Goal: Task Accomplishment & Management: Manage account settings

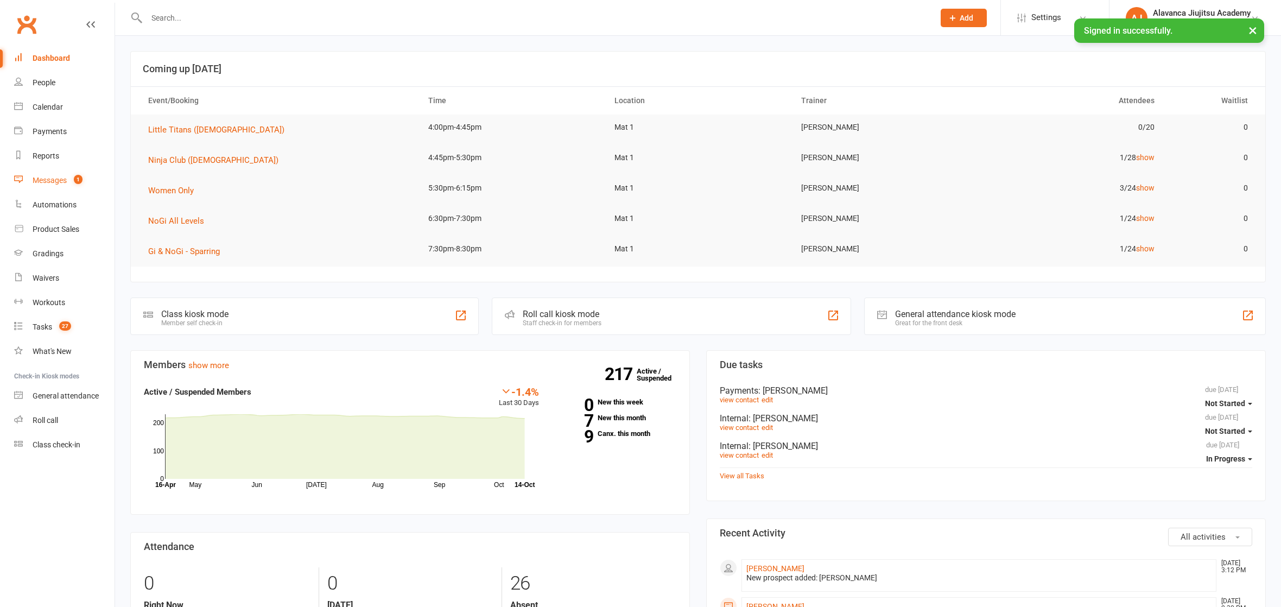
click at [60, 173] on link "Messages 1" at bounding box center [64, 180] width 100 height 24
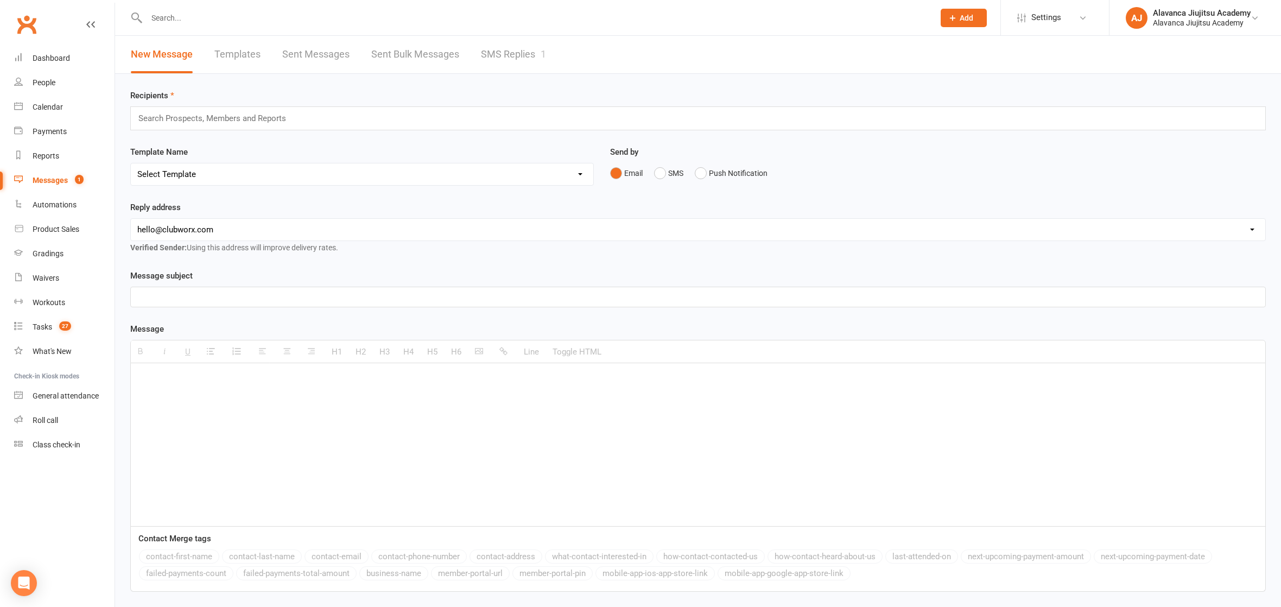
click at [64, 180] on div "Messages" at bounding box center [50, 180] width 35 height 9
click at [66, 178] on div "Messages" at bounding box center [50, 180] width 35 height 9
click at [67, 180] on link "Messages 1" at bounding box center [64, 180] width 100 height 24
click at [533, 56] on link "SMS Replies 1" at bounding box center [513, 54] width 65 height 37
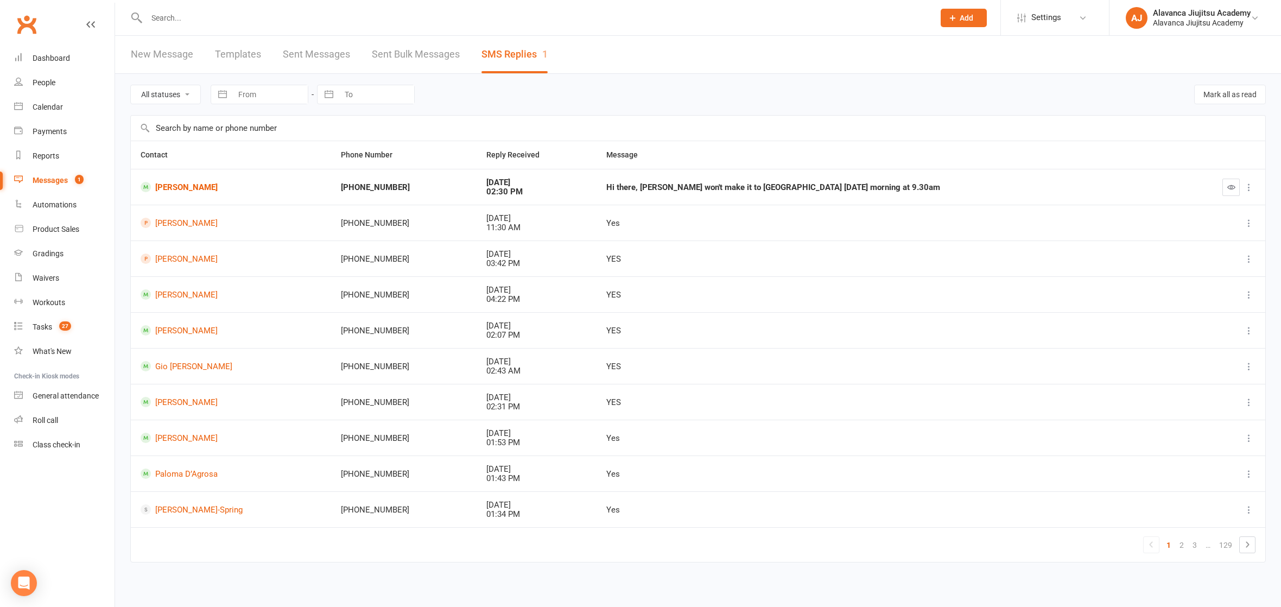
click at [297, 8] on div at bounding box center [528, 17] width 797 height 35
click at [190, 15] on input "text" at bounding box center [535, 17] width 784 height 15
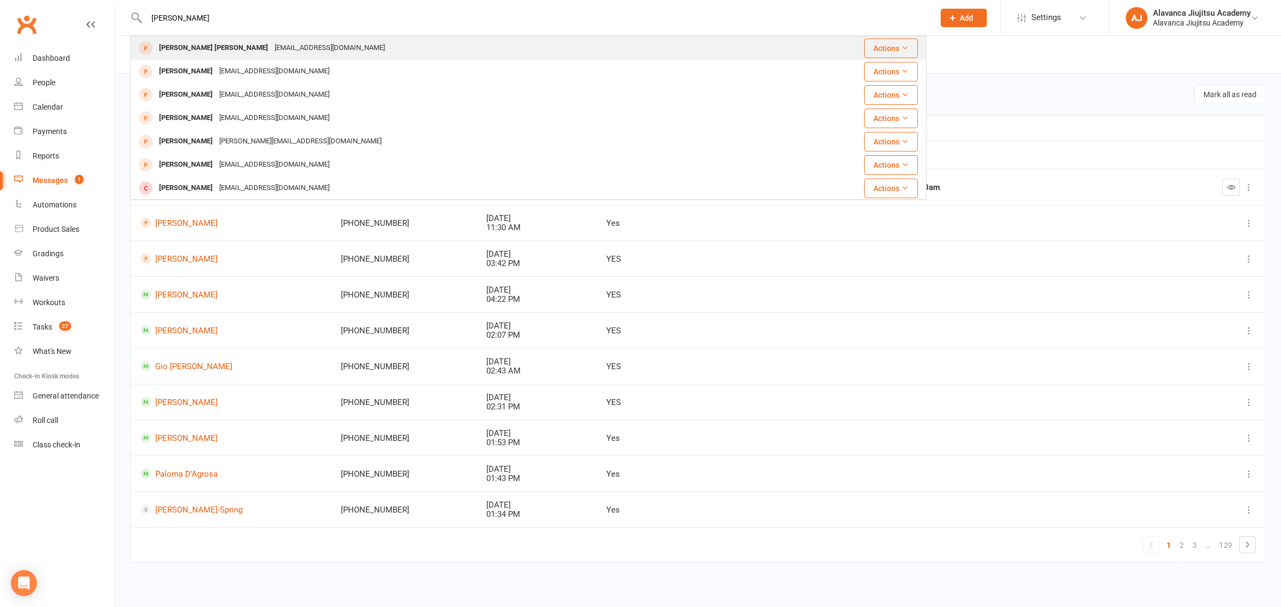
type input "chris ro"
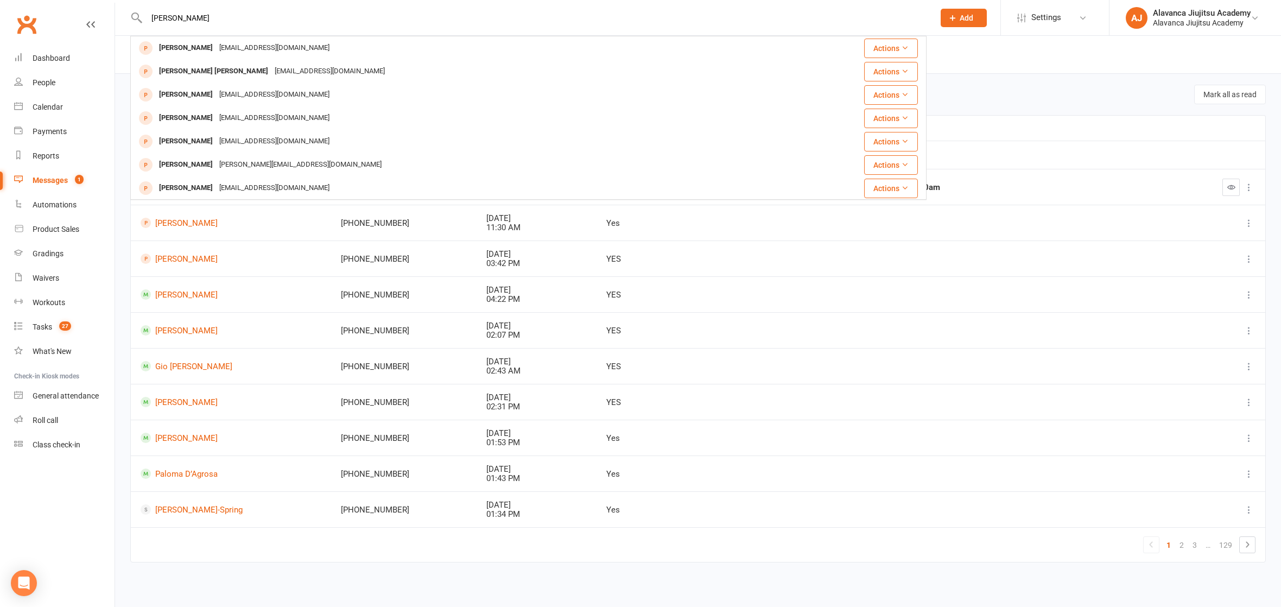
click at [185, 73] on div "[PERSON_NAME] [PERSON_NAME]" at bounding box center [214, 72] width 116 height 16
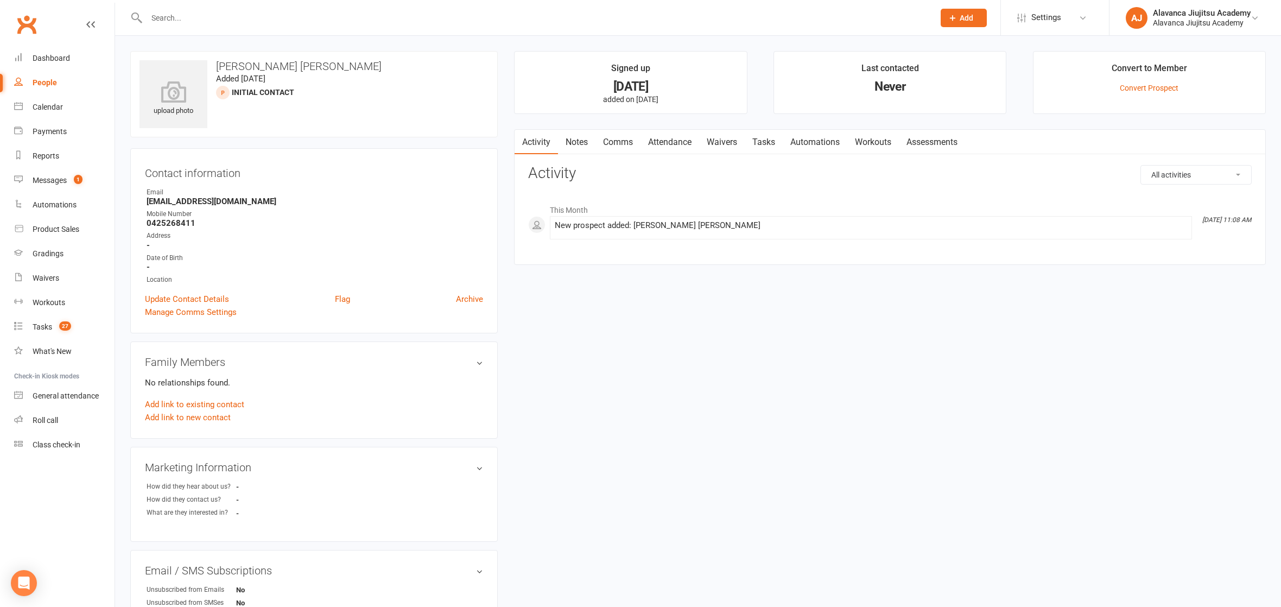
click at [583, 142] on link "Notes" at bounding box center [576, 142] width 37 height 25
click at [1231, 179] on button "+ New Note" at bounding box center [1223, 175] width 58 height 20
drag, startPoint x: 740, startPoint y: 285, endPoint x: 656, endPoint y: 222, distance: 104.8
click at [740, 285] on textarea at bounding box center [890, 281] width 724 height 36
click at [591, 222] on input "text" at bounding box center [890, 219] width 724 height 23
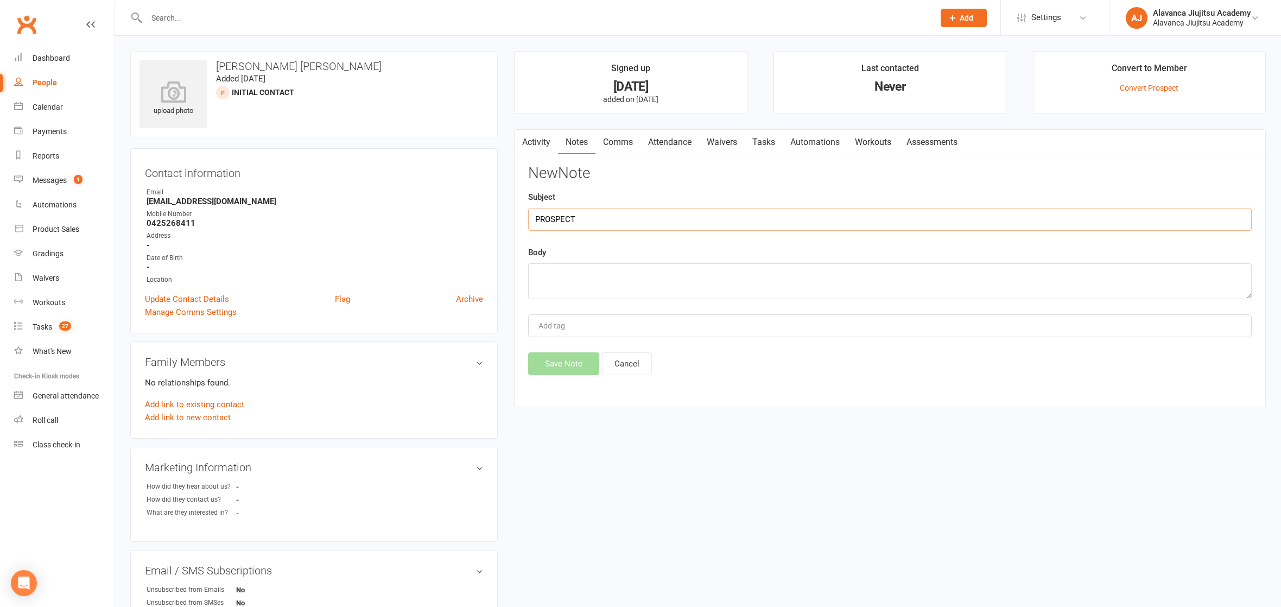
type input "PROSPECT"
click at [596, 285] on textarea at bounding box center [890, 281] width 724 height 36
click at [574, 531] on div "upload photo Chris Chris Added 5 October, 2025 Initial Contact prospect Contact…" at bounding box center [698, 472] width 1152 height 842
click at [566, 522] on div "upload photo Chris Chris Added 5 October, 2025 Initial Contact prospect Contact…" at bounding box center [698, 472] width 1152 height 842
click at [560, 516] on div "upload photo Chris Chris Added 5 October, 2025 Initial Contact prospect Contact…" at bounding box center [698, 472] width 1152 height 842
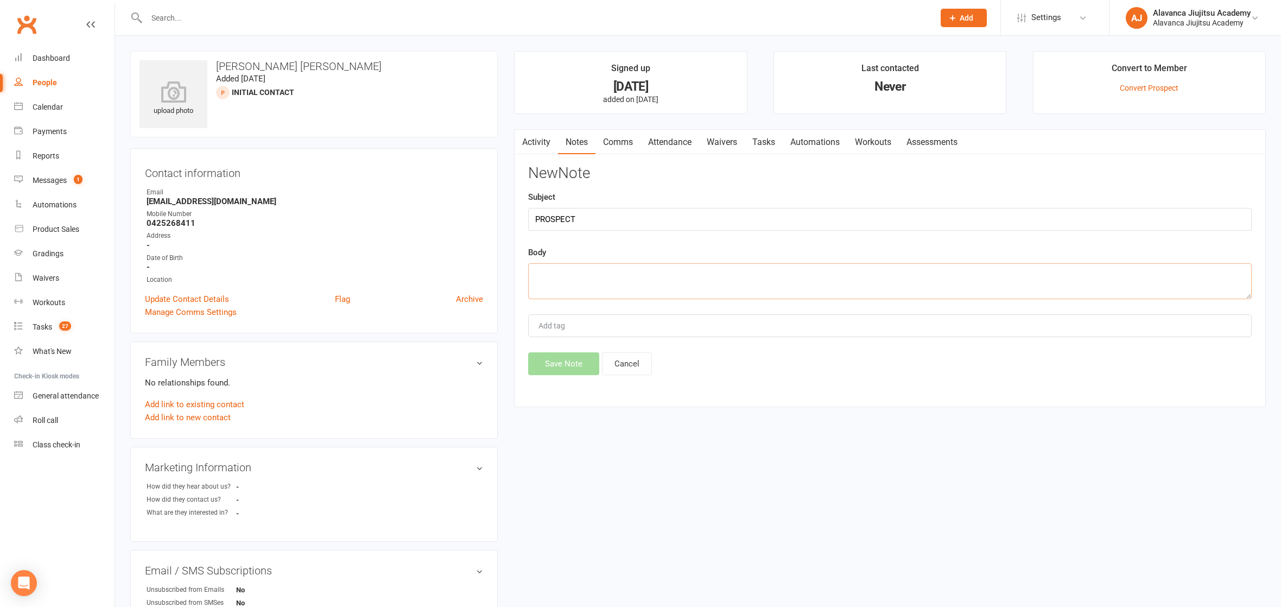
click at [632, 280] on textarea at bounding box center [890, 281] width 724 height 36
click at [561, 291] on textarea at bounding box center [890, 281] width 724 height 36
type textarea "G"
click at [674, 273] on textarea "He said the classes are not" at bounding box center [890, 281] width 724 height 36
click at [664, 263] on textarea "He said the classes are not" at bounding box center [890, 281] width 724 height 36
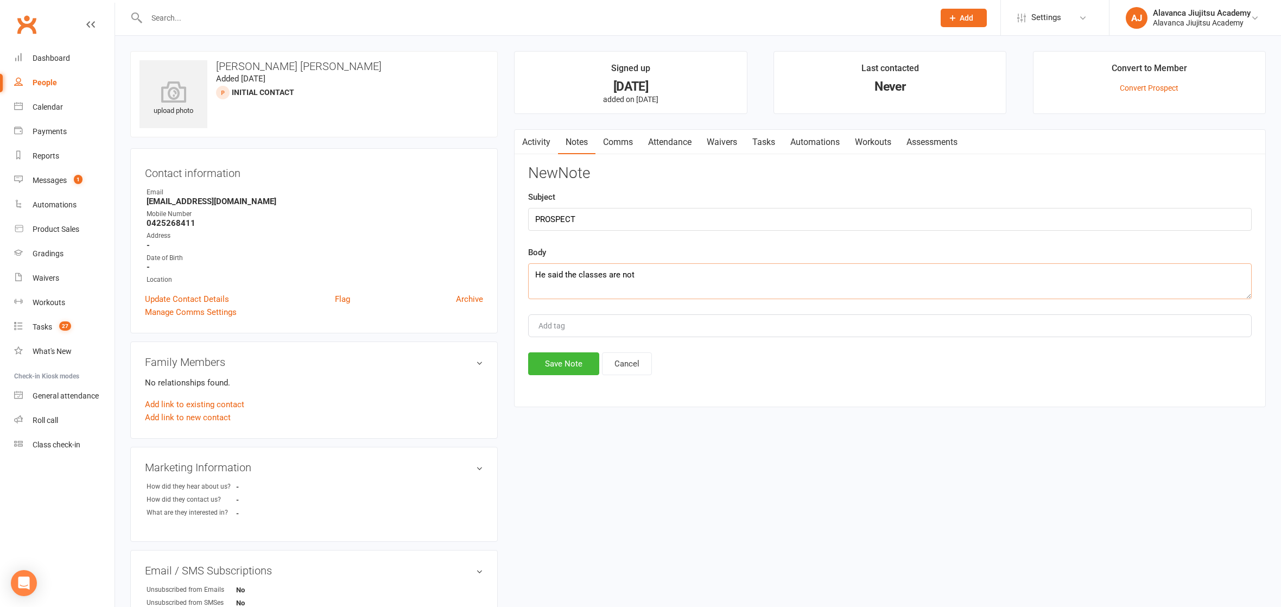
click at [666, 279] on textarea "He said the classes are not" at bounding box center [890, 281] width 724 height 36
click at [653, 276] on textarea "He said that is not possible to" at bounding box center [890, 281] width 724 height 36
click at [700, 268] on textarea "He said that is not possible to" at bounding box center [890, 281] width 724 height 36
click at [659, 278] on textarea "He said that is not possible to" at bounding box center [890, 281] width 724 height 36
click at [724, 264] on textarea "He said that is not possible to" at bounding box center [890, 281] width 724 height 36
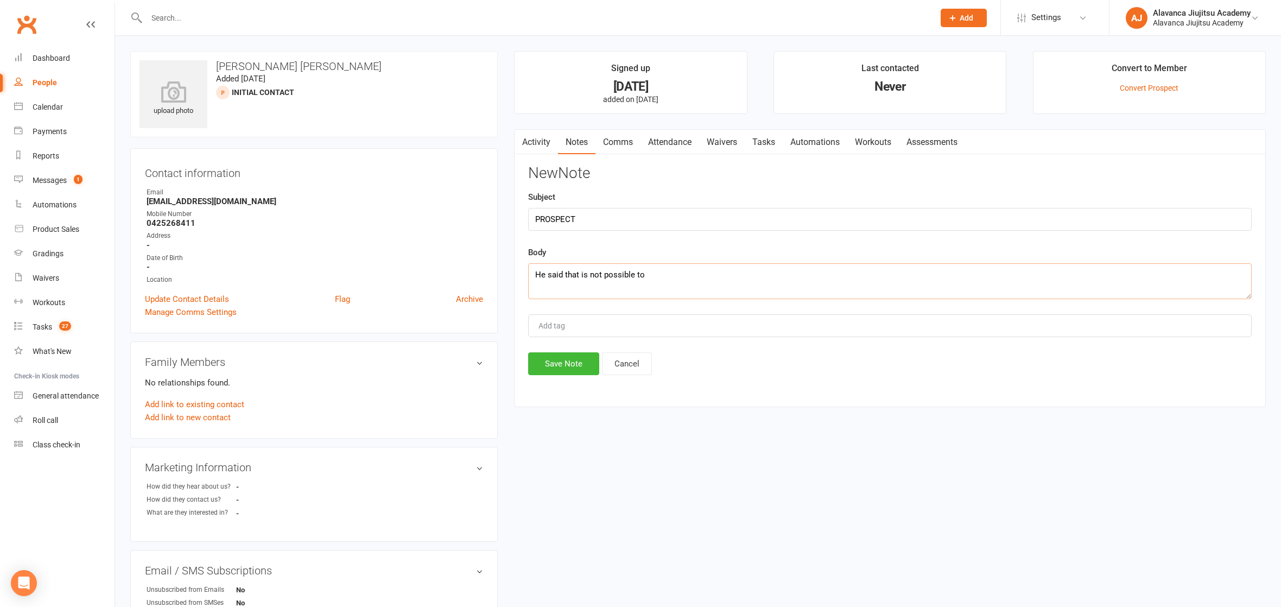
click at [724, 268] on textarea "He said that is not possible to" at bounding box center [890, 281] width 724 height 36
click at [669, 276] on textarea "He said that is not possible to" at bounding box center [890, 281] width 724 height 36
click at [614, 281] on textarea "He said that is not possible to" at bounding box center [890, 281] width 724 height 36
click at [671, 276] on textarea "He said that is not possible to" at bounding box center [890, 281] width 724 height 36
click at [615, 281] on textarea "He said that is not possible to" at bounding box center [890, 281] width 724 height 36
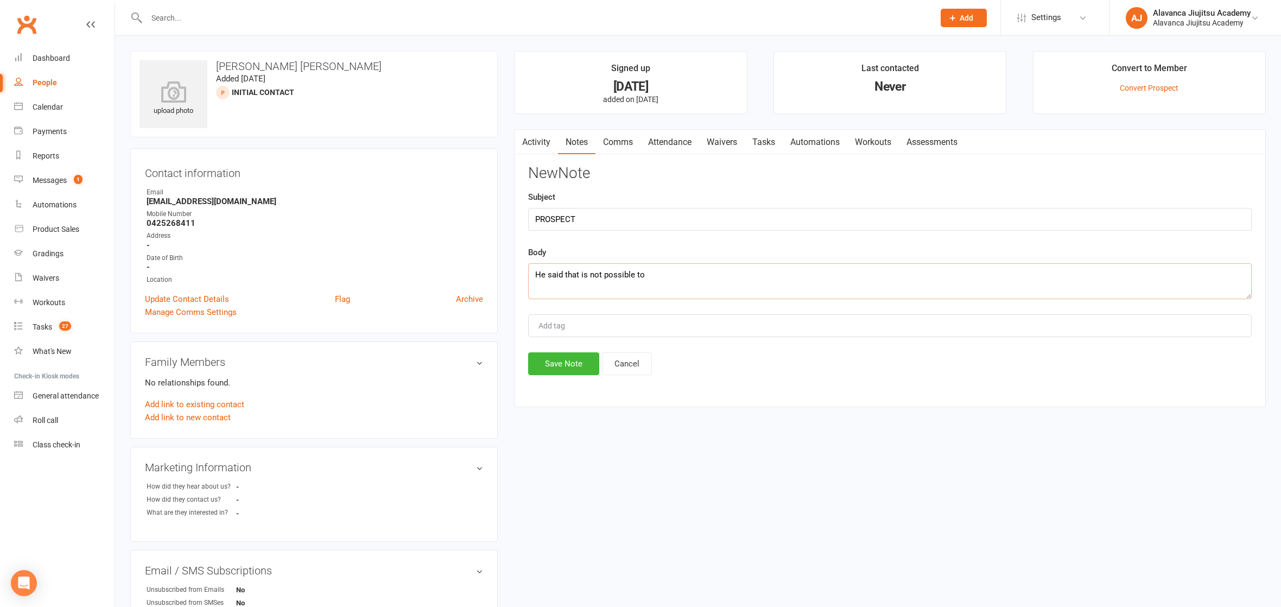
click at [685, 268] on textarea "He said that is not possible to" at bounding box center [890, 281] width 724 height 36
click at [646, 274] on textarea "He said that is not possible to" at bounding box center [890, 281] width 724 height 36
click at [596, 283] on textarea "He said that is not possible to" at bounding box center [890, 281] width 724 height 36
click at [694, 277] on textarea "He said that is not possible to" at bounding box center [890, 281] width 724 height 36
click at [596, 275] on textarea "He said that is not possible to" at bounding box center [890, 281] width 724 height 36
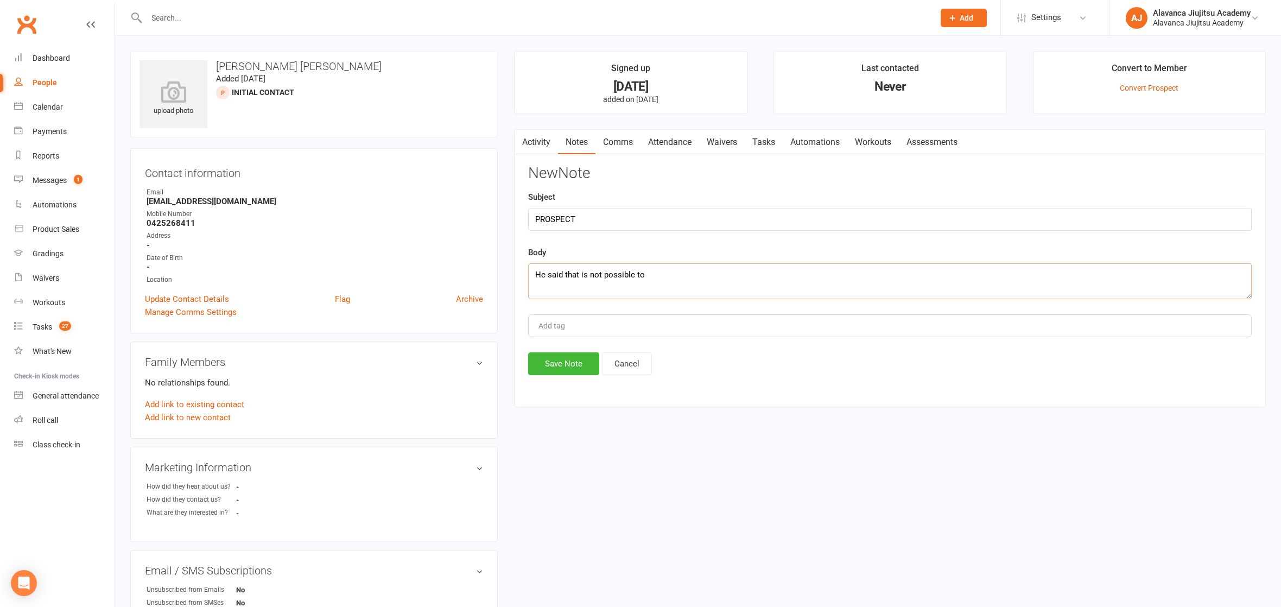
click at [682, 263] on textarea "He said that is not possible to" at bounding box center [890, 281] width 724 height 36
drag, startPoint x: 722, startPoint y: 251, endPoint x: 703, endPoint y: 254, distance: 19.2
click at [721, 251] on div "Body He said that is not possible to" at bounding box center [890, 272] width 724 height 53
click at [694, 264] on textarea "He said that is not possible to" at bounding box center [890, 281] width 724 height 36
click at [701, 267] on textarea "He said that is not possible to" at bounding box center [890, 281] width 724 height 36
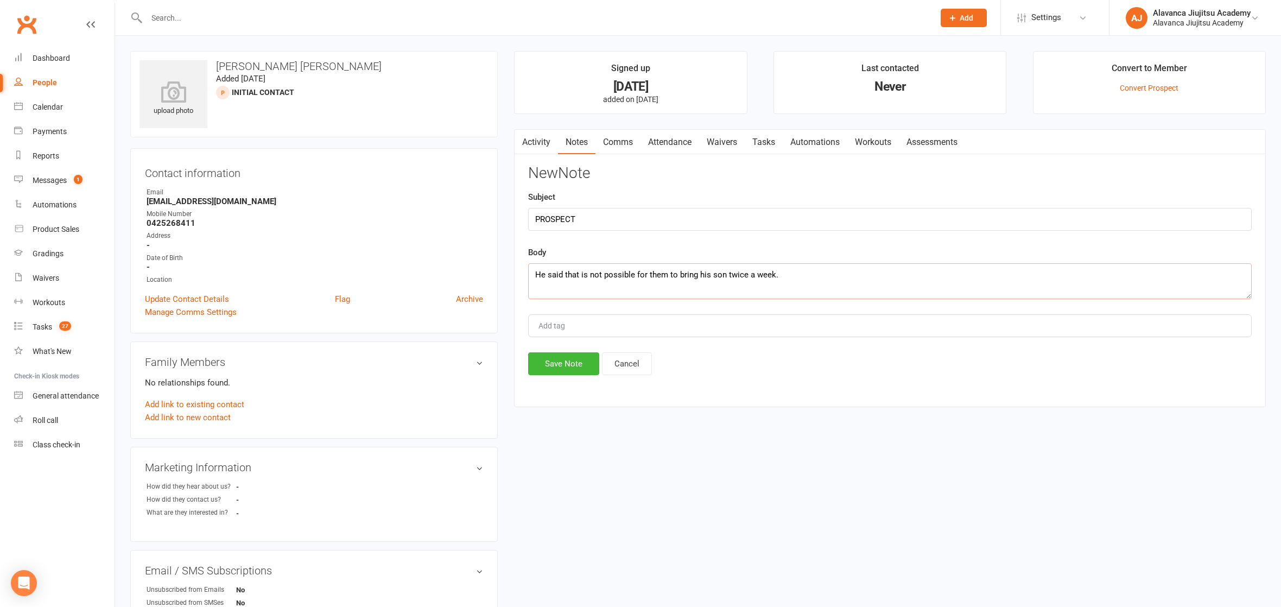
click at [636, 285] on textarea "He said that is not possible for them to bring his son twice a week." at bounding box center [890, 281] width 724 height 36
click at [808, 266] on textarea "He said that is not possible for them to bring his son twice a week." at bounding box center [890, 281] width 724 height 36
type textarea "He said that is not possible for them to bring his son twice a week."
click at [573, 359] on button "Save Note" at bounding box center [563, 363] width 71 height 23
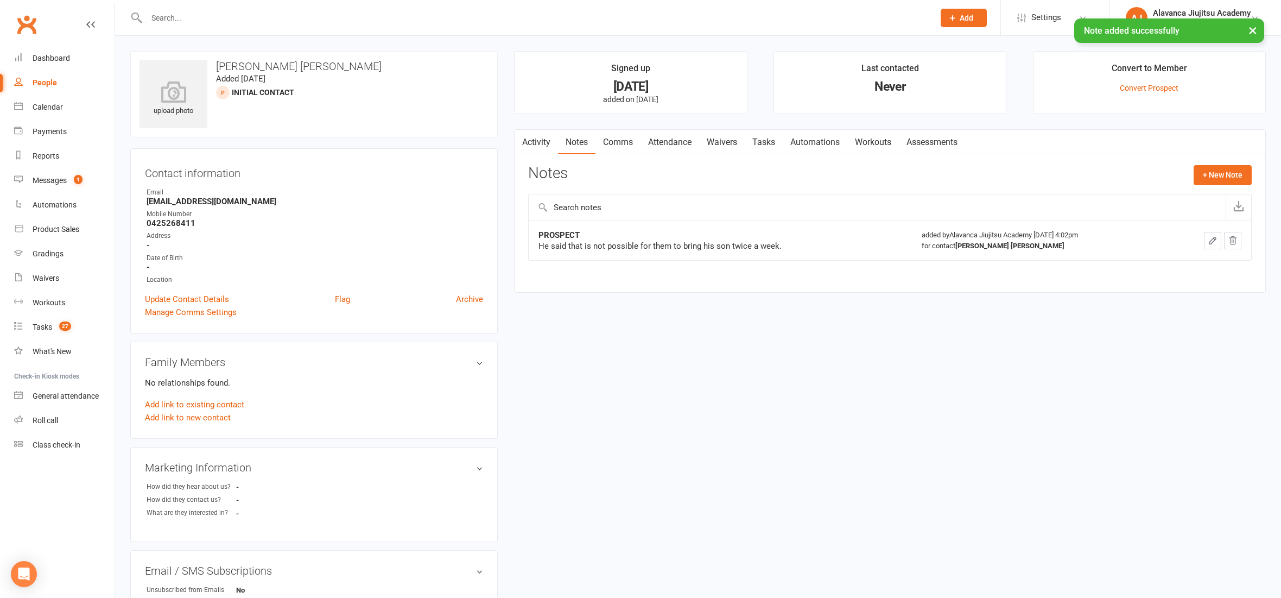
click at [1215, 243] on icon "button" at bounding box center [1213, 241] width 10 height 10
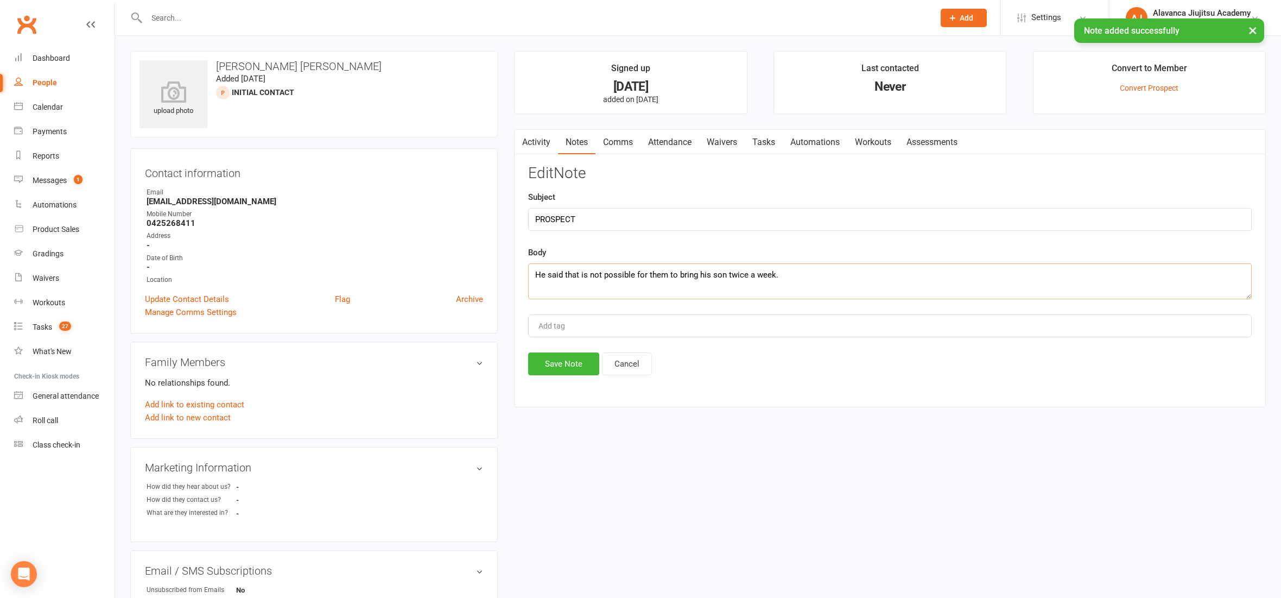
click at [648, 269] on textarea "He said that is not possible for them to bring his son twice a week." at bounding box center [890, 281] width 724 height 36
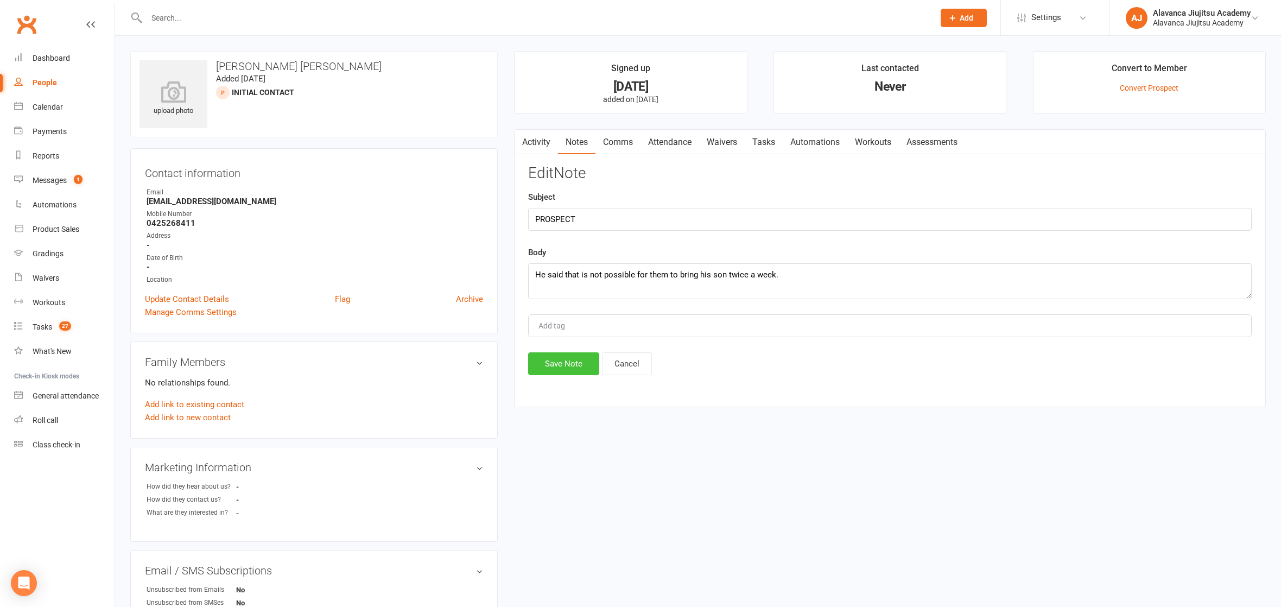
click at [573, 365] on button "Save Note" at bounding box center [563, 363] width 71 height 23
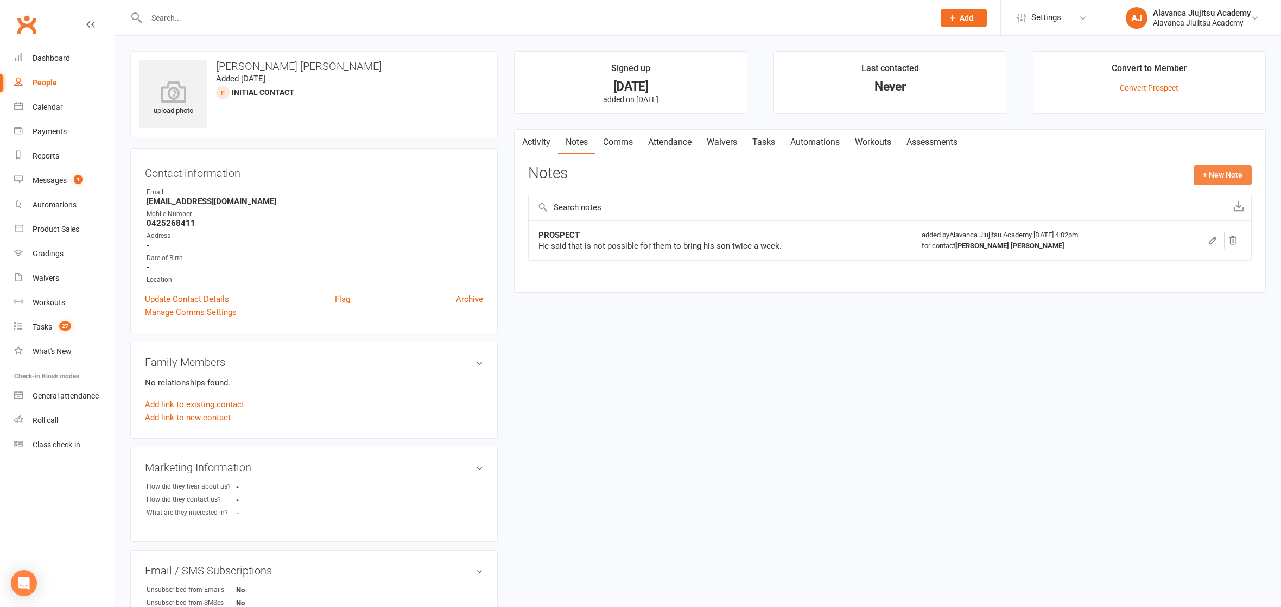
click at [1221, 176] on button "+ New Note" at bounding box center [1223, 175] width 58 height 20
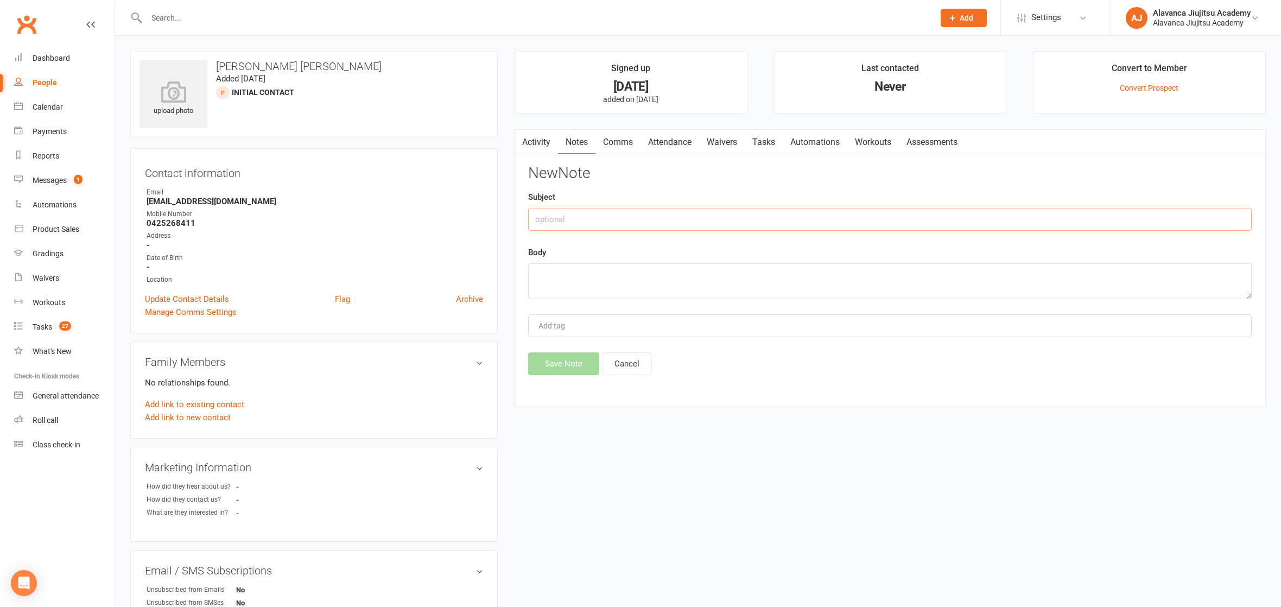
click at [599, 221] on input "text" at bounding box center [890, 219] width 724 height 23
type input "UPDATE"
click at [561, 266] on textarea at bounding box center [890, 281] width 724 height 36
paste textarea "He said that is not possible for them to bring his son twice a week."
type textarea "He said that is not possible for them to bring his son twice a week."
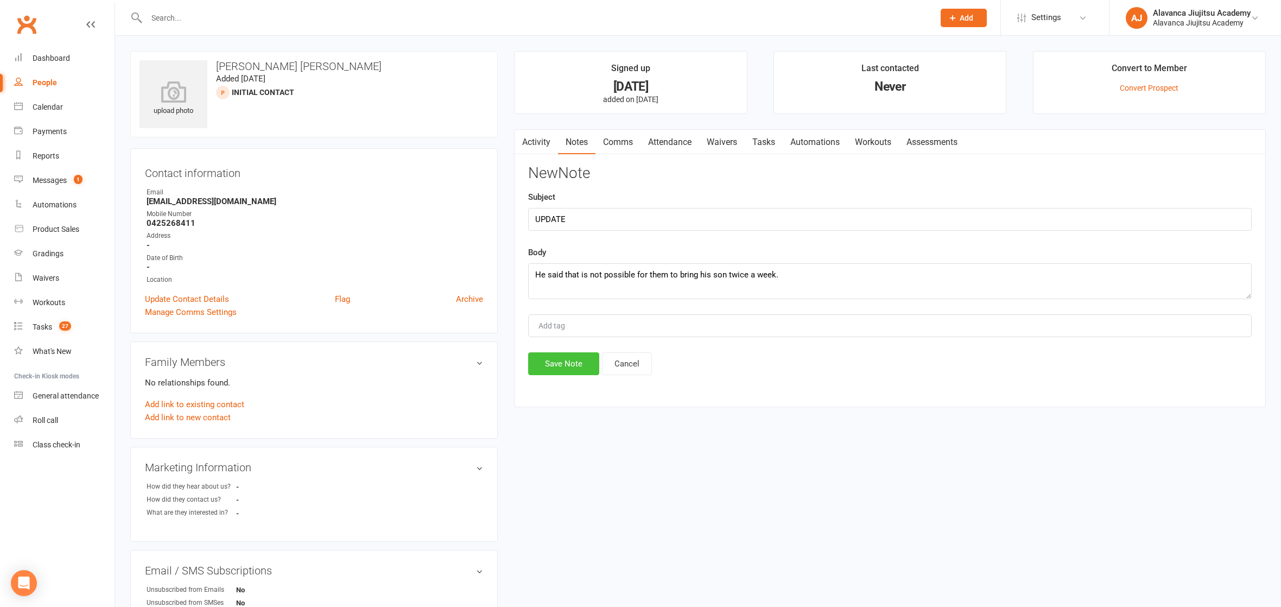
click at [566, 370] on button "Save Note" at bounding box center [563, 363] width 71 height 23
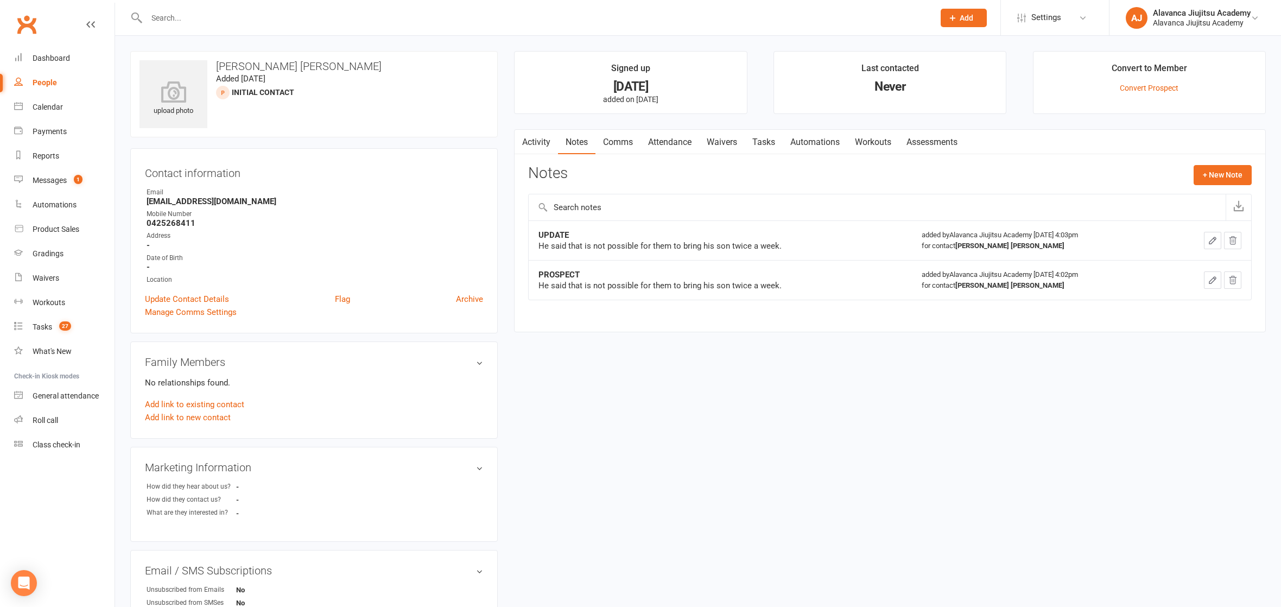
click at [1217, 278] on icon "button" at bounding box center [1213, 280] width 10 height 10
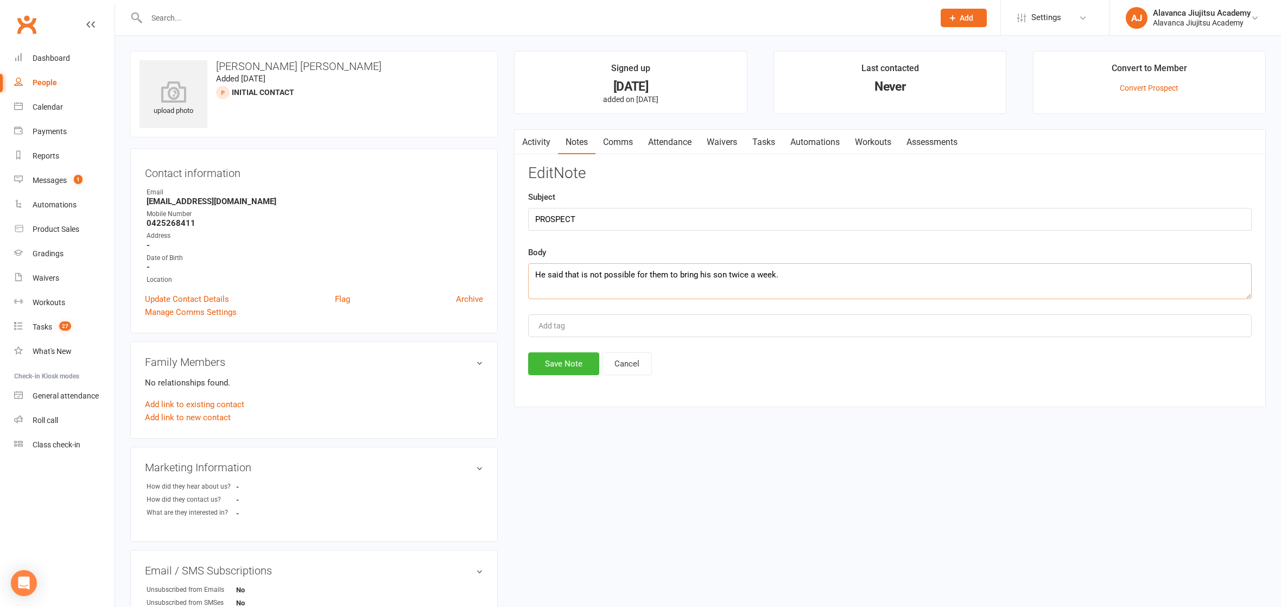
click at [692, 263] on textarea "He said that is not possible for them to bring his son twice a week." at bounding box center [890, 281] width 724 height 36
click at [690, 266] on textarea "He said that is not possible for them to bring his son twice a week." at bounding box center [890, 281] width 724 height 36
paste textarea "i, I'm keen to see if my 6-year-old son enjoys this as he is keen to wrestle me…"
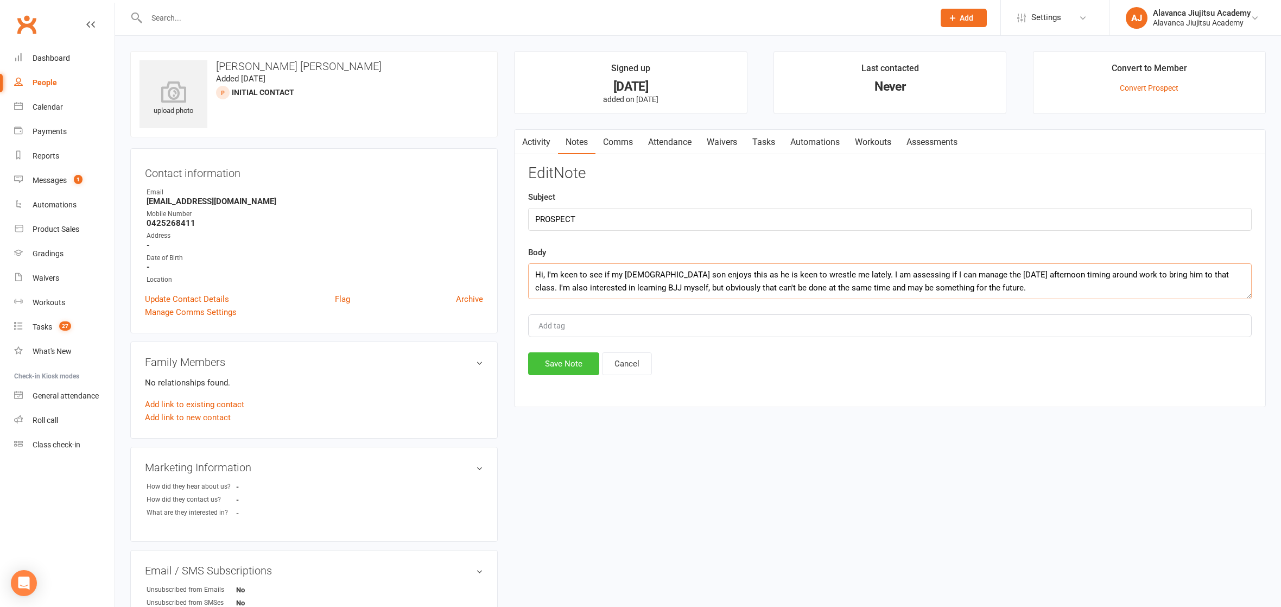
type textarea "Hi, I'm keen to see if my 6-year-old son enjoys this as he is keen to wrestle m…"
click at [579, 361] on button "Save Note" at bounding box center [563, 363] width 71 height 23
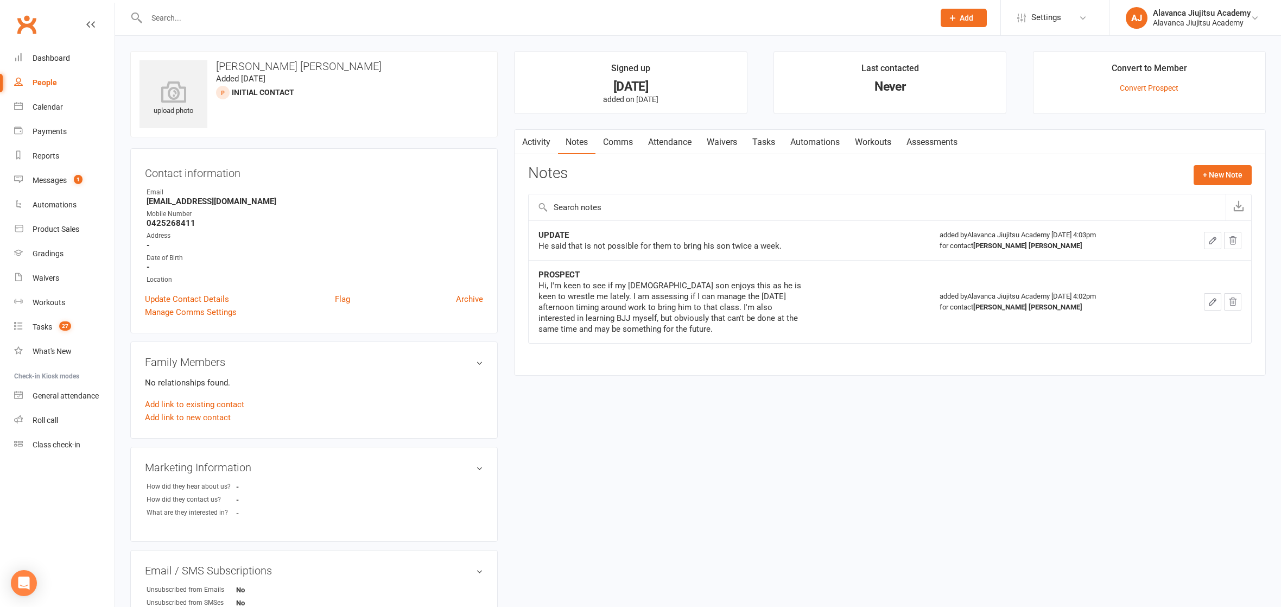
click at [749, 326] on div "Hi, I'm keen to see if my 6-year-old son enjoys this as he is keen to wrestle m…" at bounding box center [675, 307] width 272 height 54
click at [798, 484] on div "upload photo Chris Chris Added 5 October, 2025 Initial Contact prospect Contact…" at bounding box center [698, 472] width 1152 height 842
click at [696, 445] on div "upload photo Chris Chris Added 5 October, 2025 Initial Contact prospect Contact…" at bounding box center [698, 472] width 1152 height 842
click at [653, 451] on div "upload photo Chris Chris Added 5 October, 2025 Initial Contact prospect Contact…" at bounding box center [698, 472] width 1152 height 842
click at [611, 199] on input "text" at bounding box center [877, 207] width 697 height 26
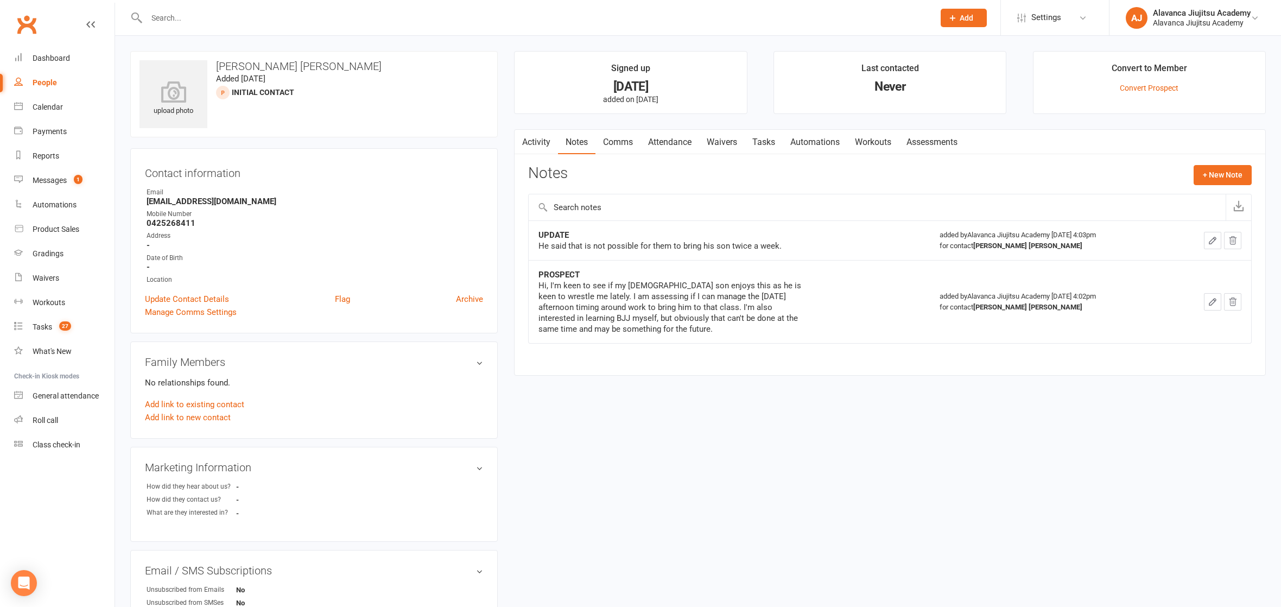
click at [618, 264] on td "PROSPECT Hi, I'm keen to see if my 6-year-old son enjoys this as he is keen to …" at bounding box center [729, 301] width 401 height 83
click at [768, 282] on div "Hi, I'm keen to see if my 6-year-old son enjoys this as he is keen to wrestle m…" at bounding box center [675, 307] width 272 height 54
click at [768, 281] on div "Hi, I'm keen to see if my 6-year-old son enjoys this as he is keen to wrestle m…" at bounding box center [675, 307] width 272 height 54
click at [376, 28] on div at bounding box center [528, 17] width 797 height 35
click at [354, 18] on input "text" at bounding box center [535, 17] width 784 height 15
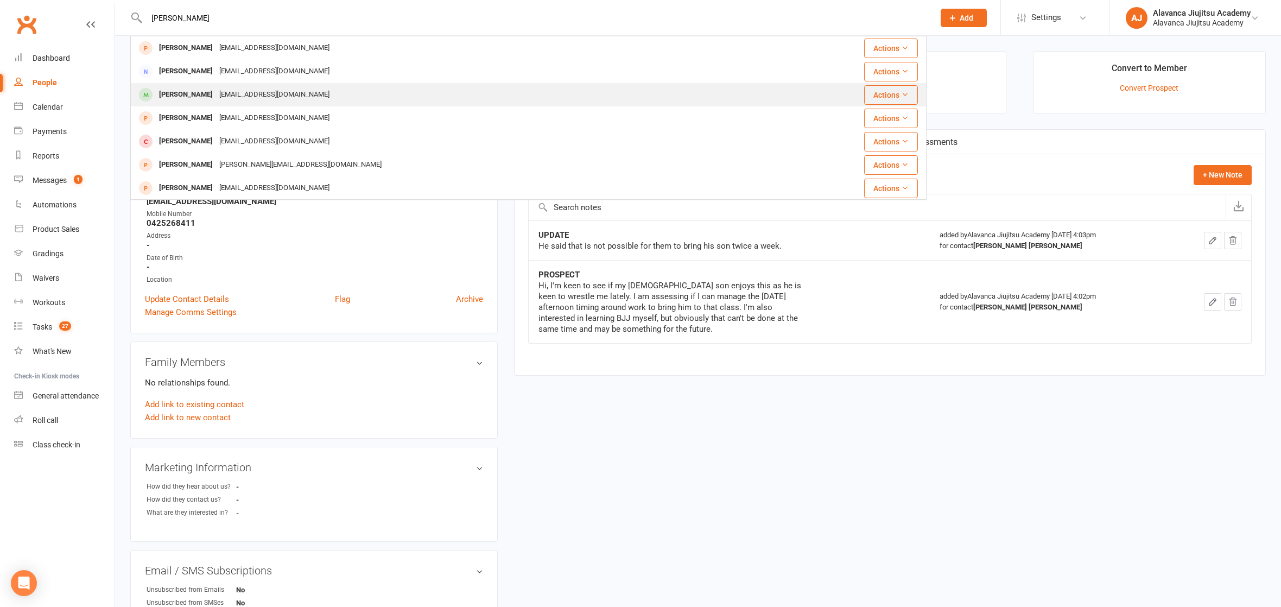
type input "ANDRE"
click at [290, 85] on div "Andrew Valente email@andrewvalente.com" at bounding box center [461, 95] width 661 height 22
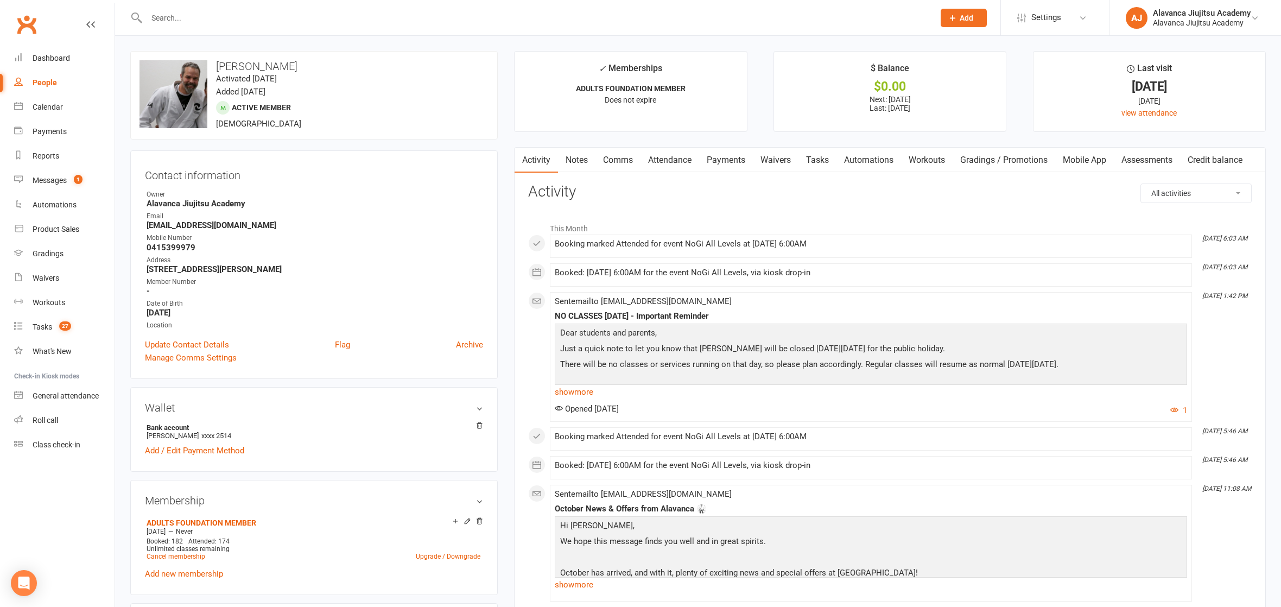
click at [729, 161] on link "Payments" at bounding box center [726, 160] width 54 height 25
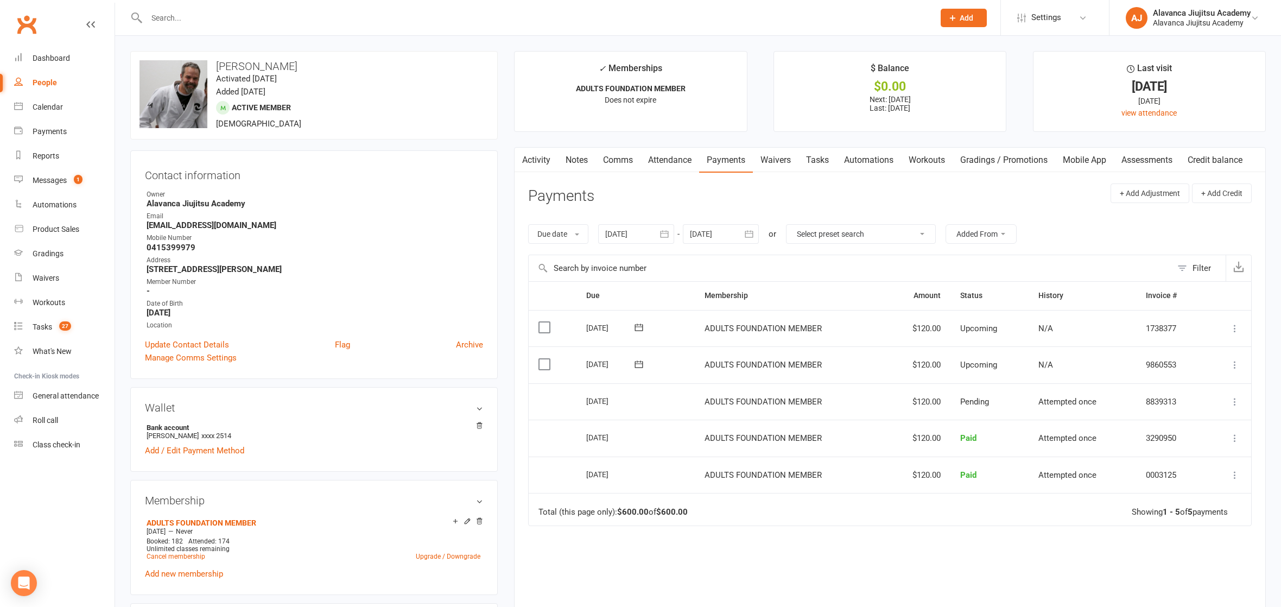
click at [665, 226] on button "button" at bounding box center [665, 234] width 20 height 20
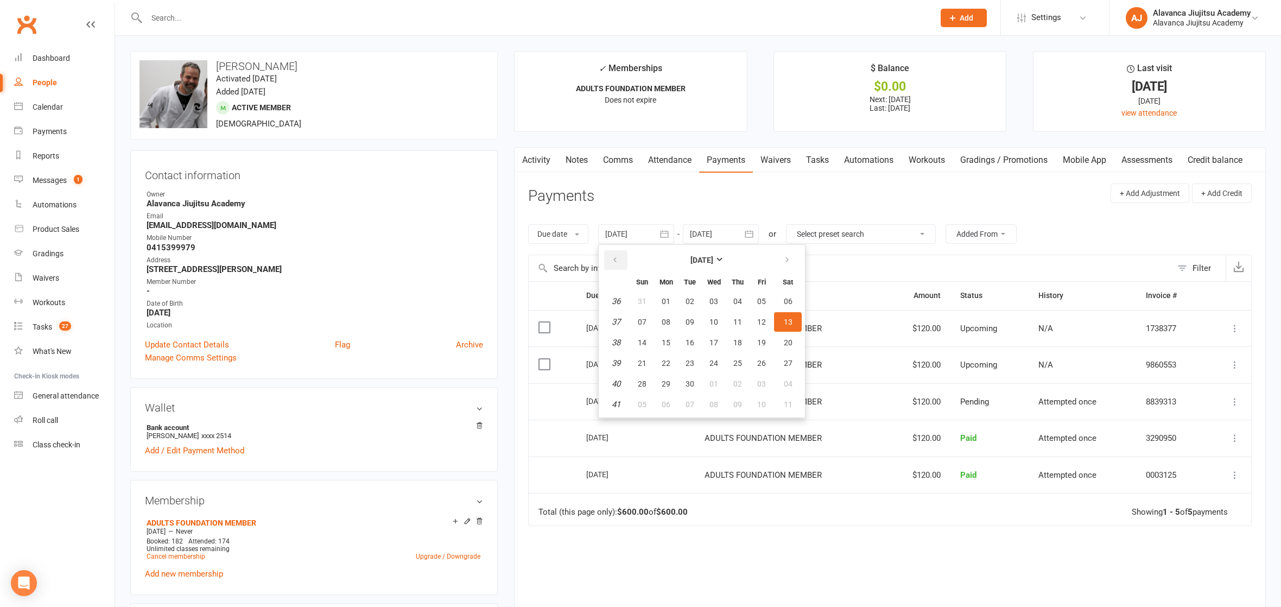
click at [611, 256] on button "button" at bounding box center [615, 260] width 23 height 20
click at [721, 319] on button "11" at bounding box center [714, 322] width 23 height 20
type input "11 Jun 2025"
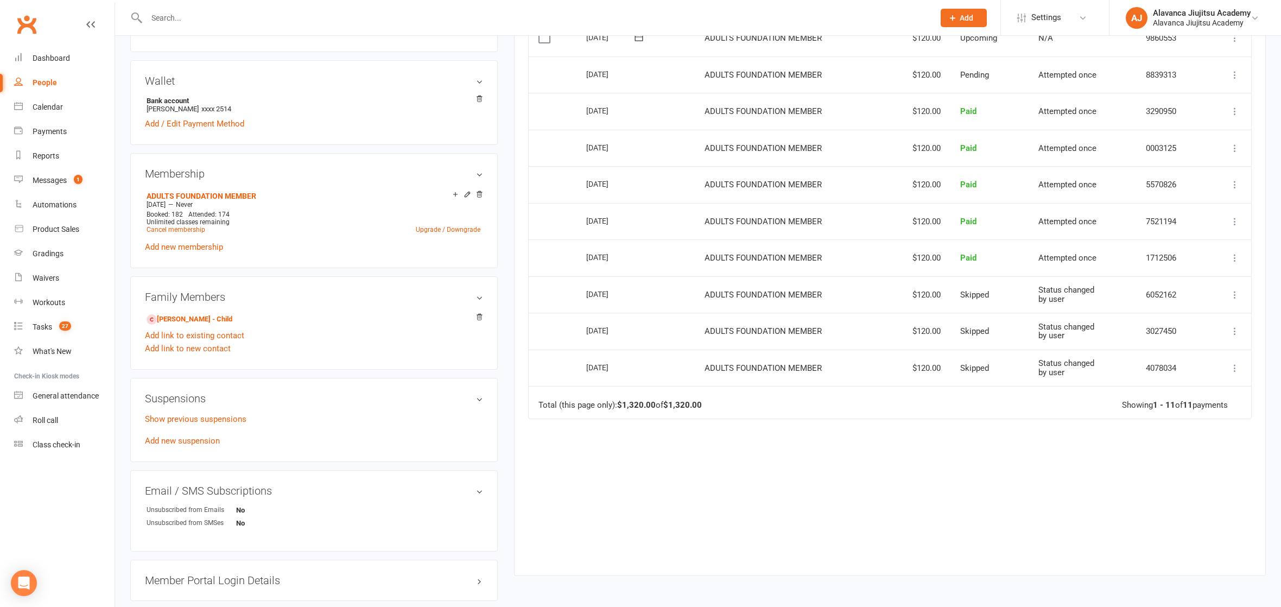
scroll to position [229, 0]
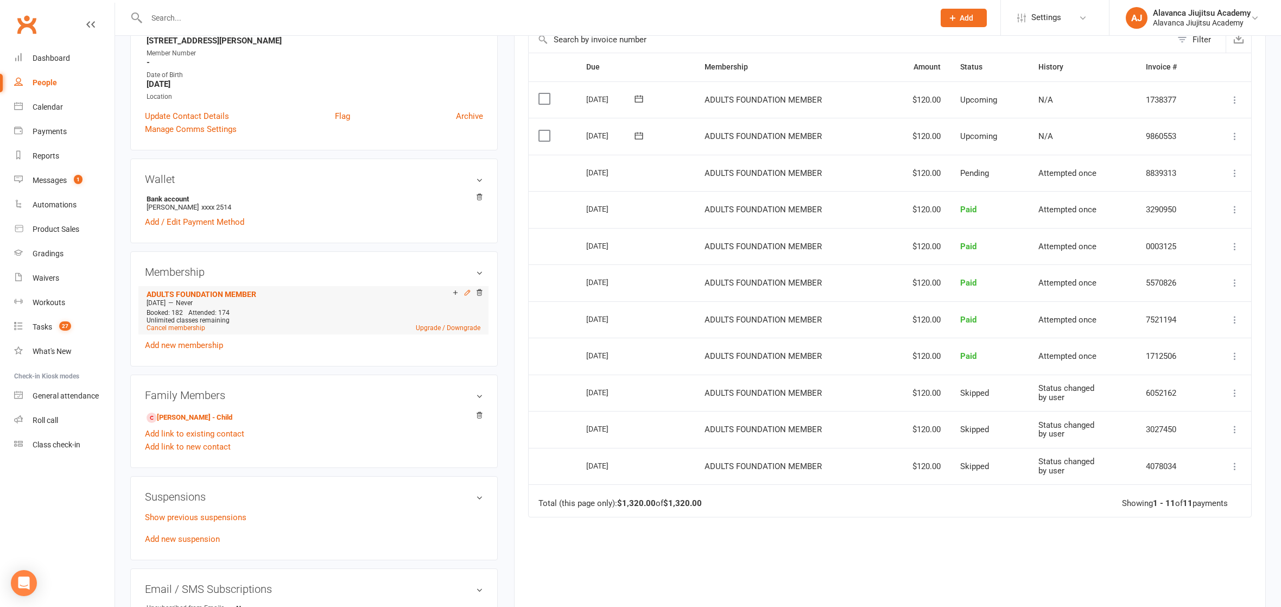
click at [465, 289] on icon at bounding box center [468, 293] width 8 height 8
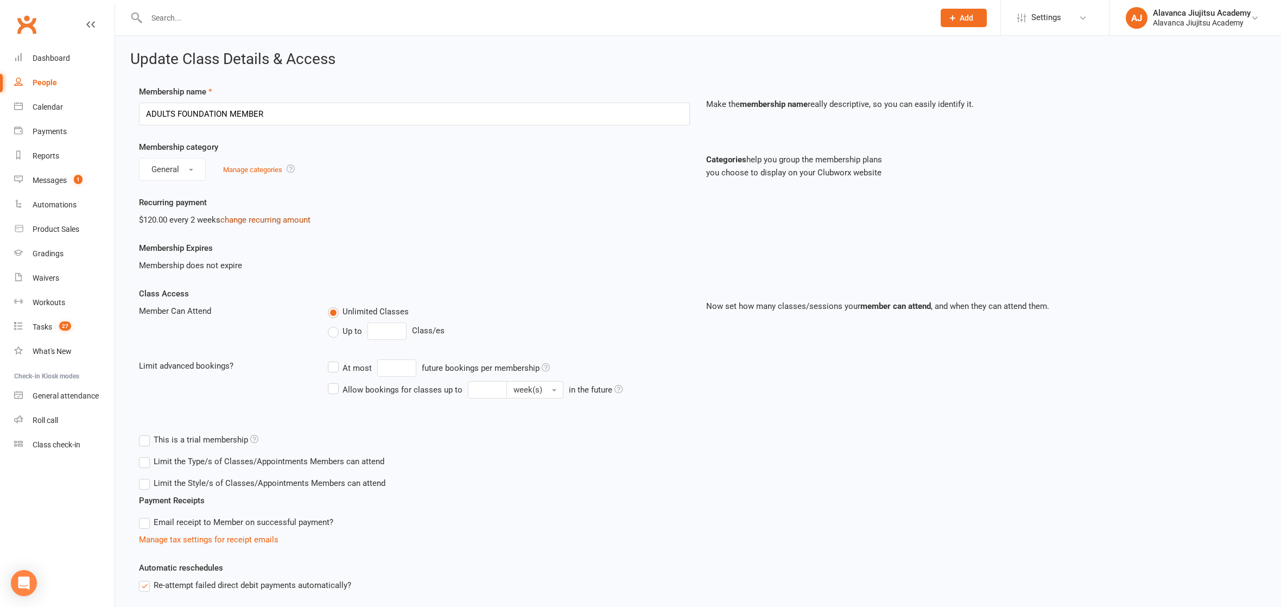
click at [289, 218] on link "change recurring amount" at bounding box center [265, 220] width 90 height 10
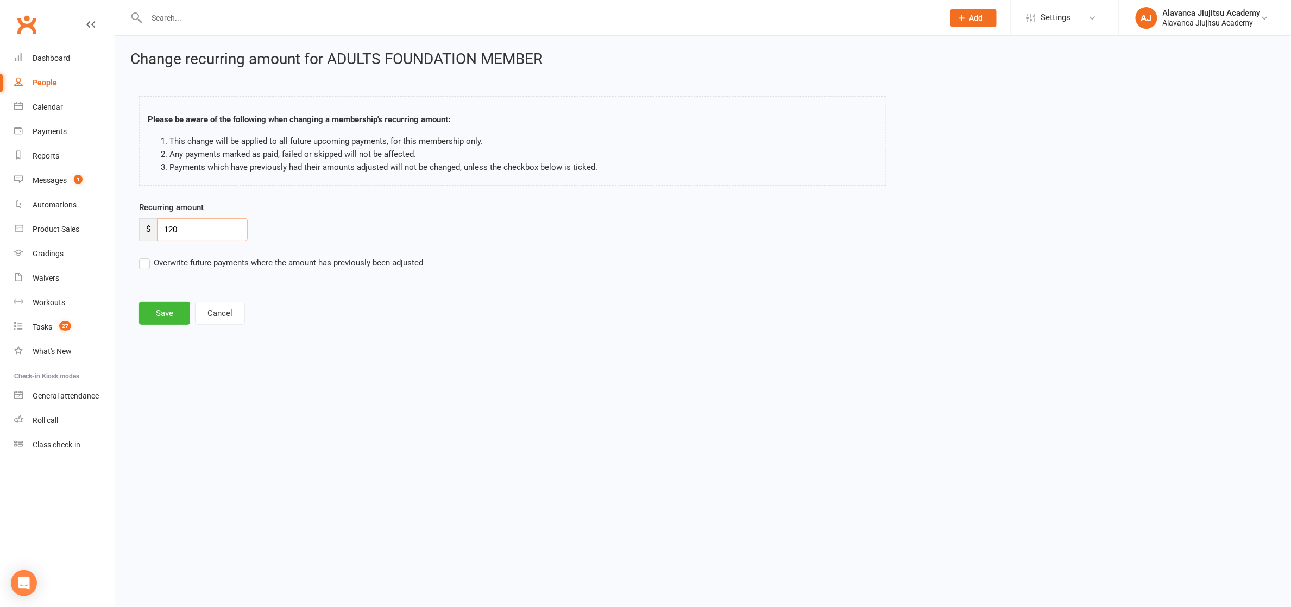
click at [214, 227] on input "120" at bounding box center [202, 229] width 91 height 23
type input "0"
click at [321, 295] on main "Please be aware of the following when changing a membership's recurring amount:…" at bounding box center [702, 204] width 1145 height 239
click at [207, 225] on input "0" at bounding box center [202, 229] width 91 height 23
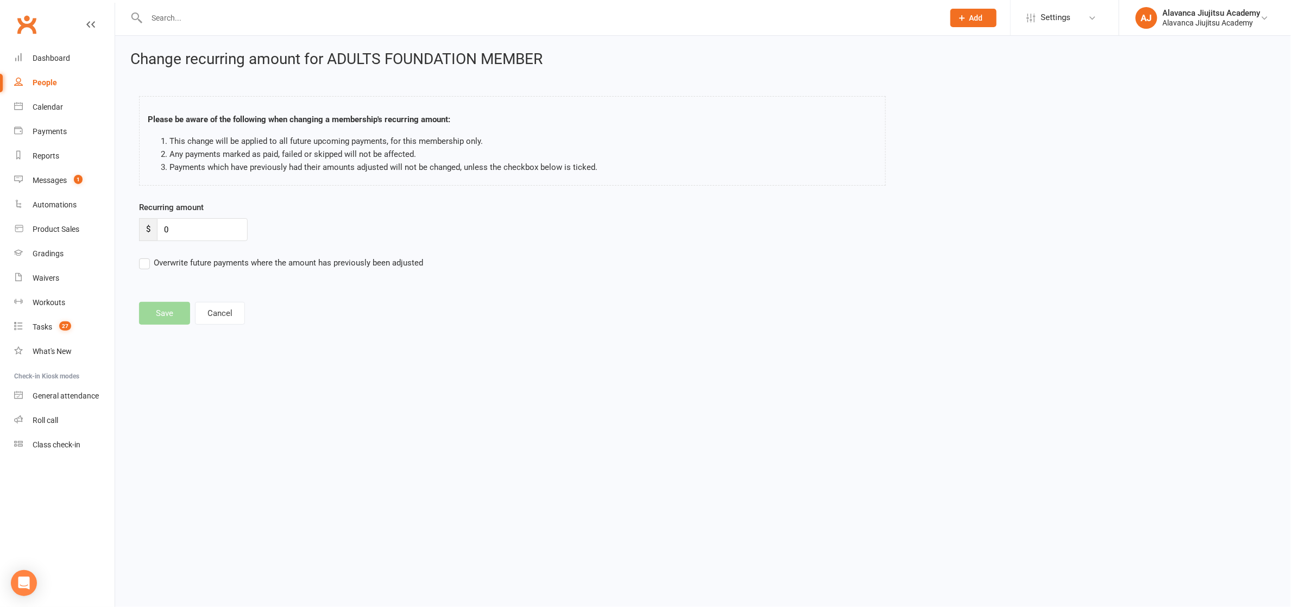
click at [151, 259] on label "Overwrite future payments where the amount has previously been adjusted" at bounding box center [281, 262] width 284 height 13
click at [151, 256] on input "Overwrite future payments where the amount has previously been adjusted" at bounding box center [281, 256] width 284 height 0
click at [160, 302] on main "Please be aware of the following when changing a membership's recurring amount:…" at bounding box center [702, 204] width 1145 height 239
click at [216, 311] on button "Cancel" at bounding box center [220, 313] width 50 height 23
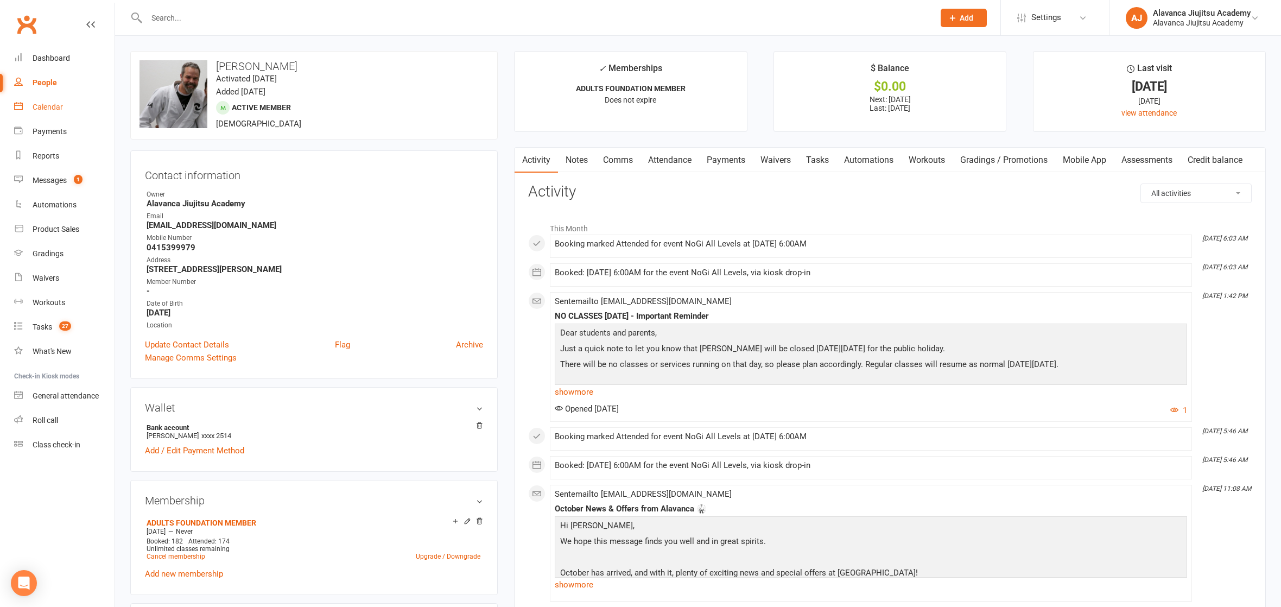
click at [77, 111] on link "Calendar" at bounding box center [64, 107] width 100 height 24
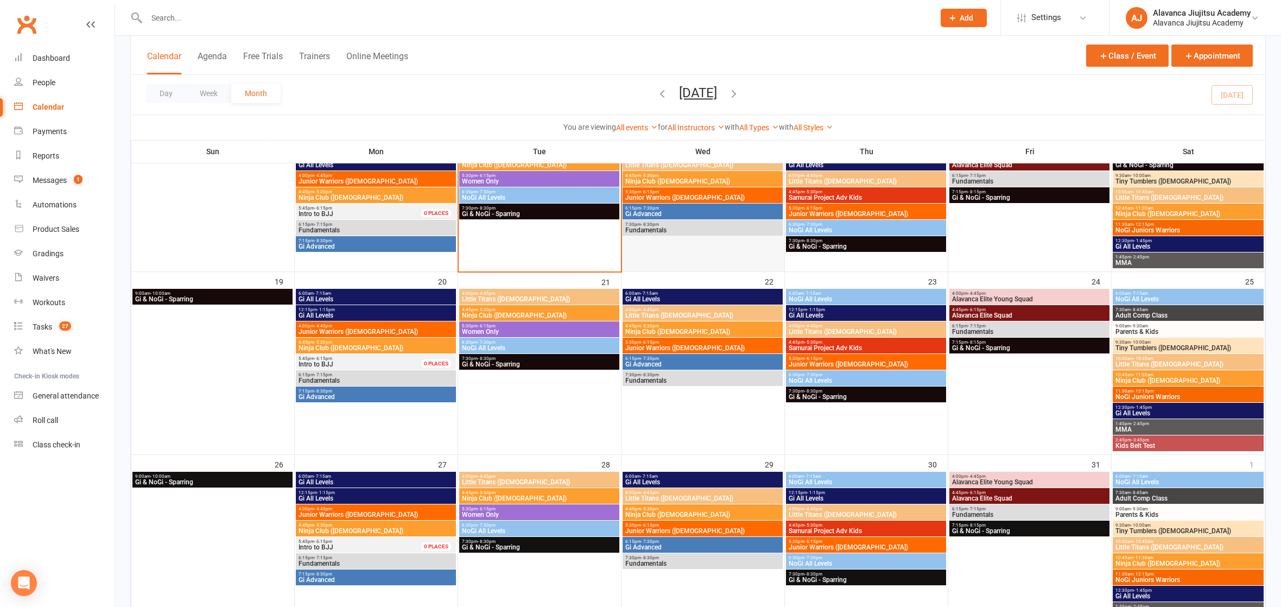
scroll to position [292, 0]
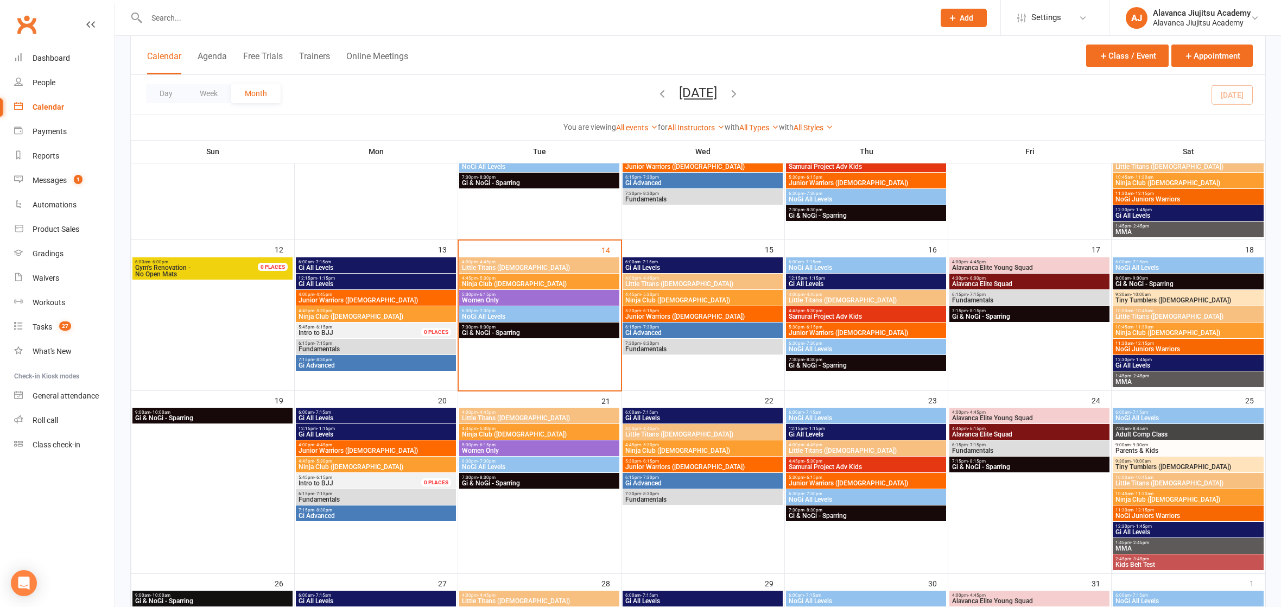
click at [667, 346] on span "Fundamentals" at bounding box center [703, 349] width 156 height 7
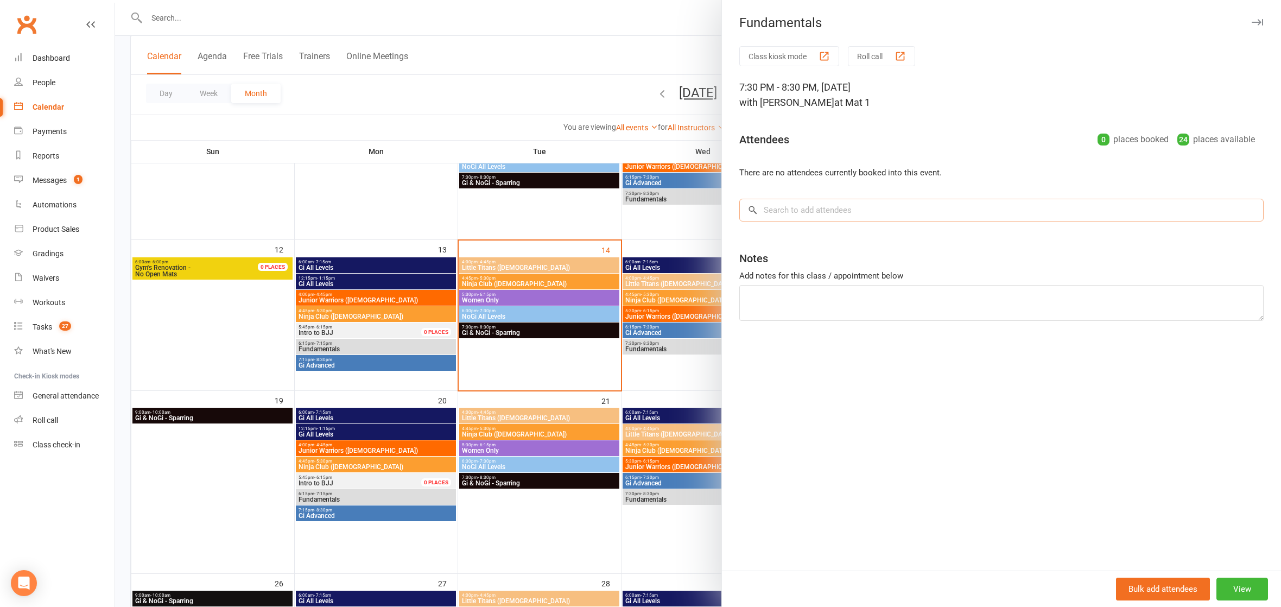
click at [778, 211] on input "search" at bounding box center [1002, 210] width 525 height 23
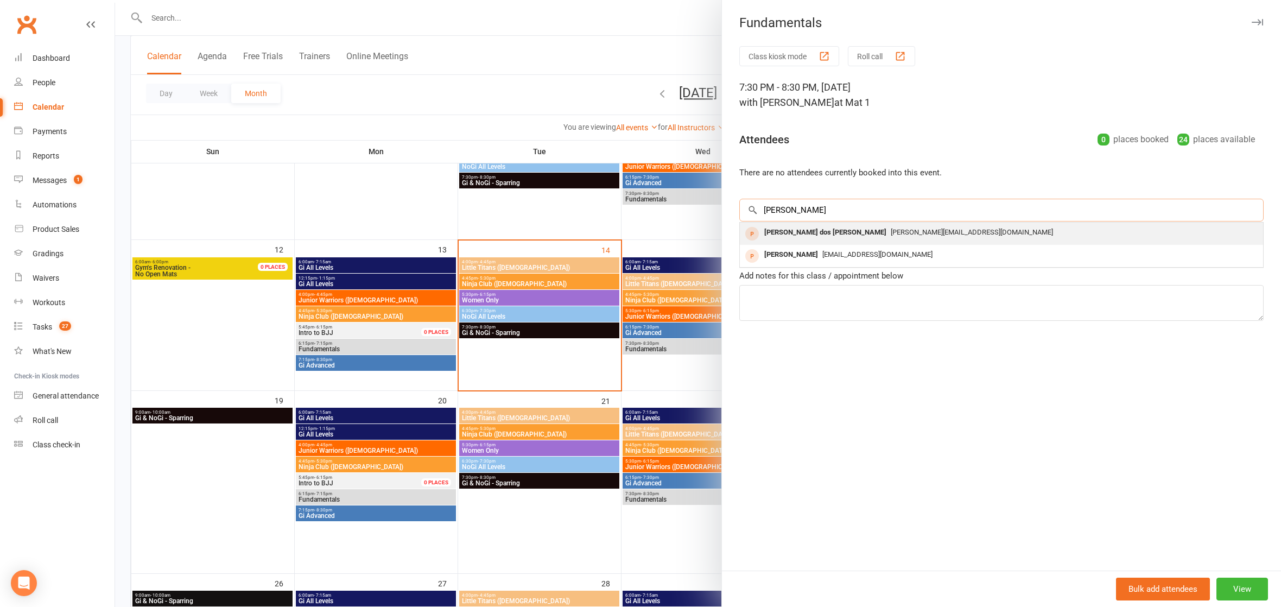
type input "keila"
click at [891, 230] on span "Keila.maximo18@gmail.com" at bounding box center [972, 232] width 162 height 8
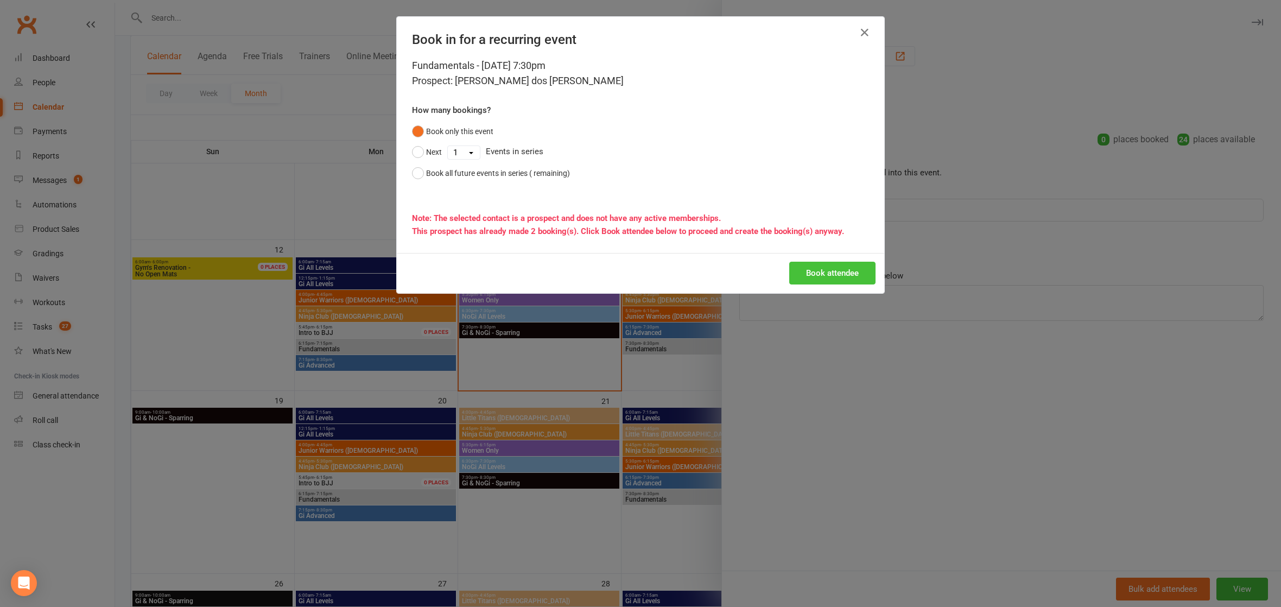
click at [840, 273] on button "Book attendee" at bounding box center [833, 273] width 86 height 23
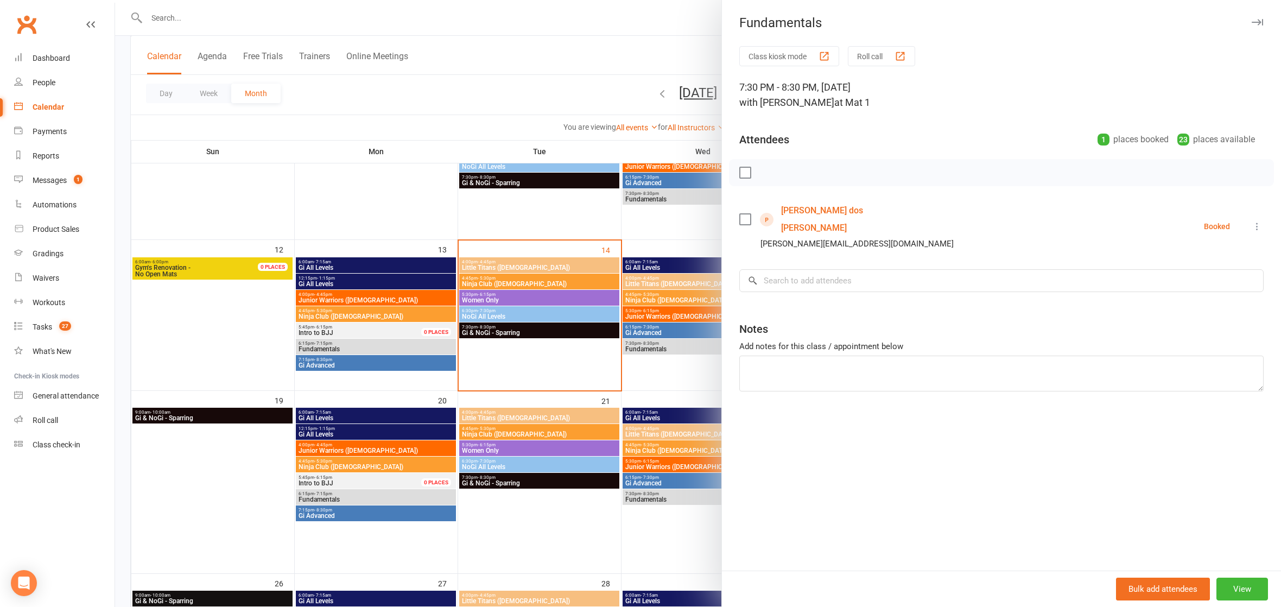
scroll to position [294, 0]
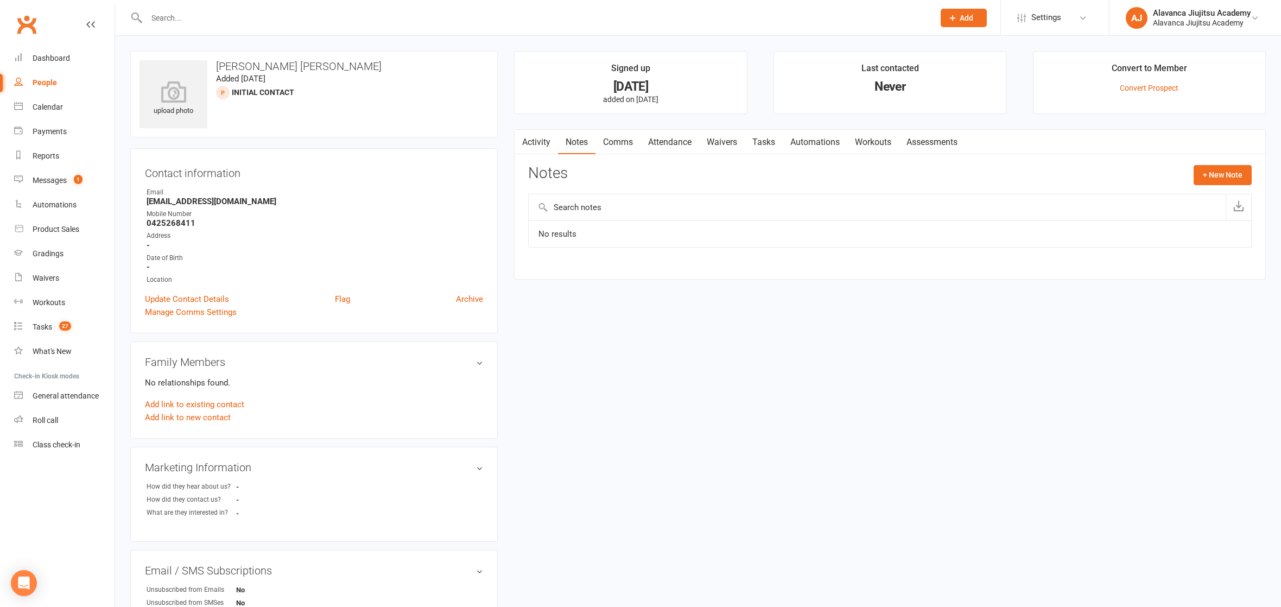
click at [202, 12] on input "text" at bounding box center [535, 17] width 784 height 15
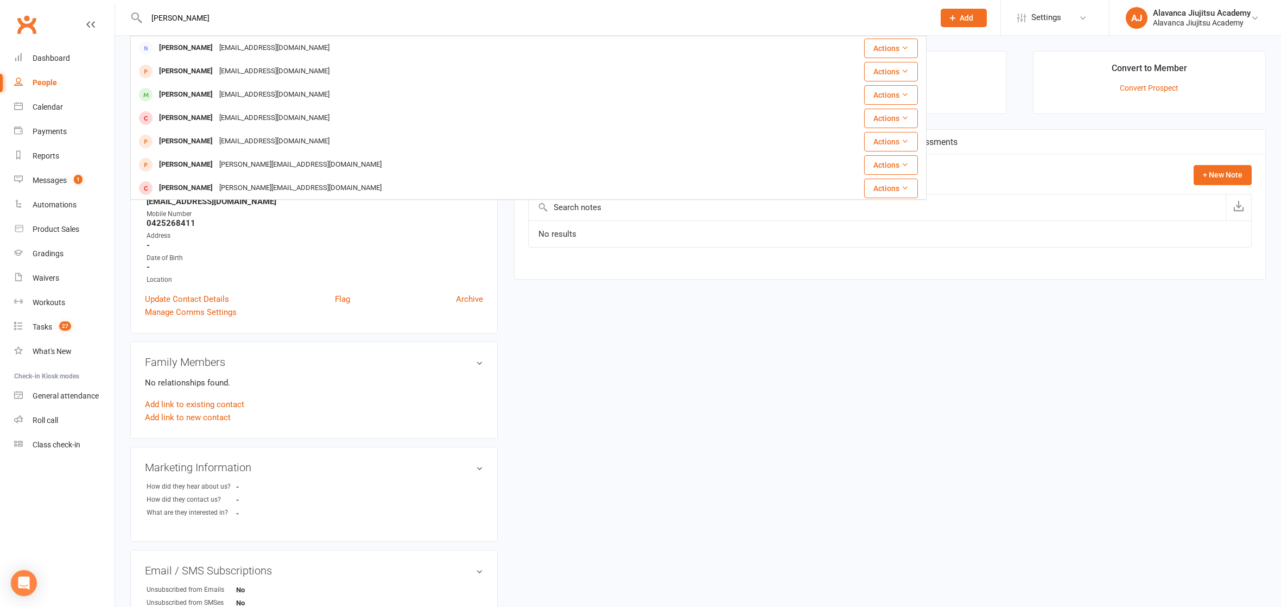
type input "[PERSON_NAME]"
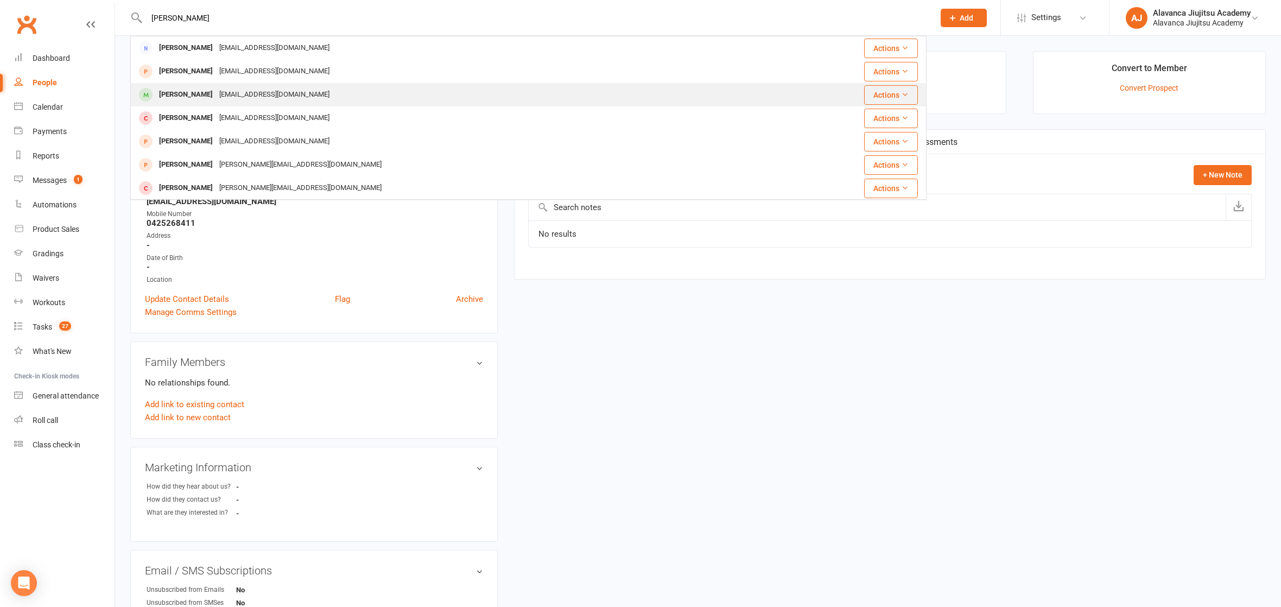
drag, startPoint x: 202, startPoint y: 12, endPoint x: 216, endPoint y: 92, distance: 81.5
click at [216, 92] on div "[EMAIL_ADDRESS][DOMAIN_NAME]" at bounding box center [274, 95] width 117 height 16
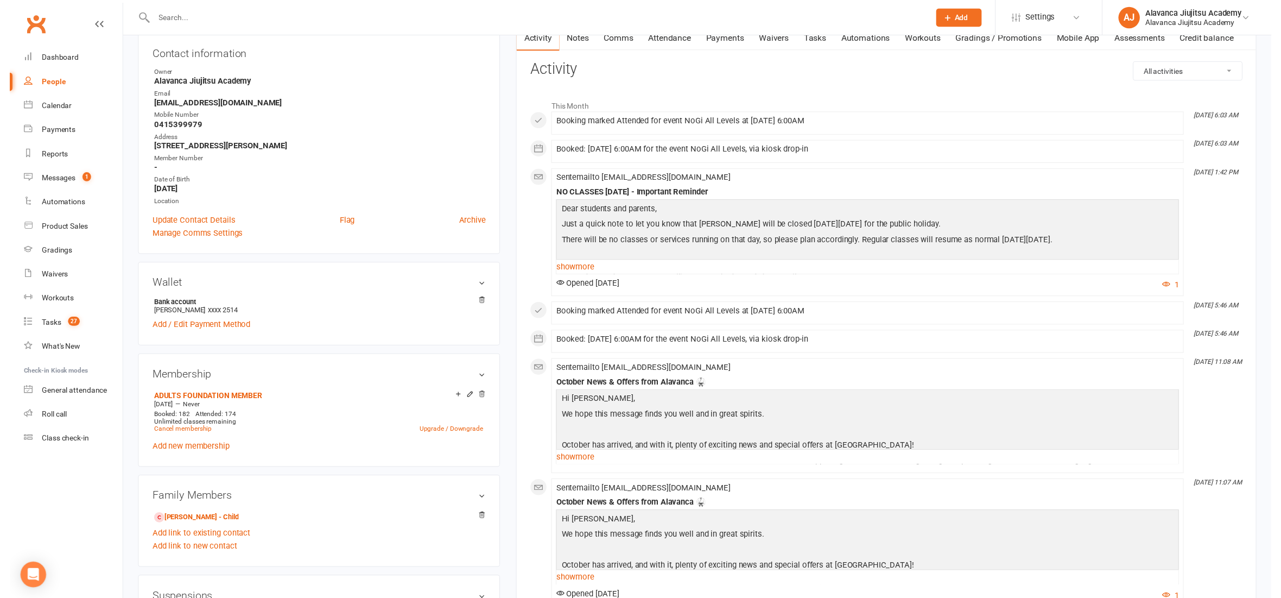
scroll to position [245, 0]
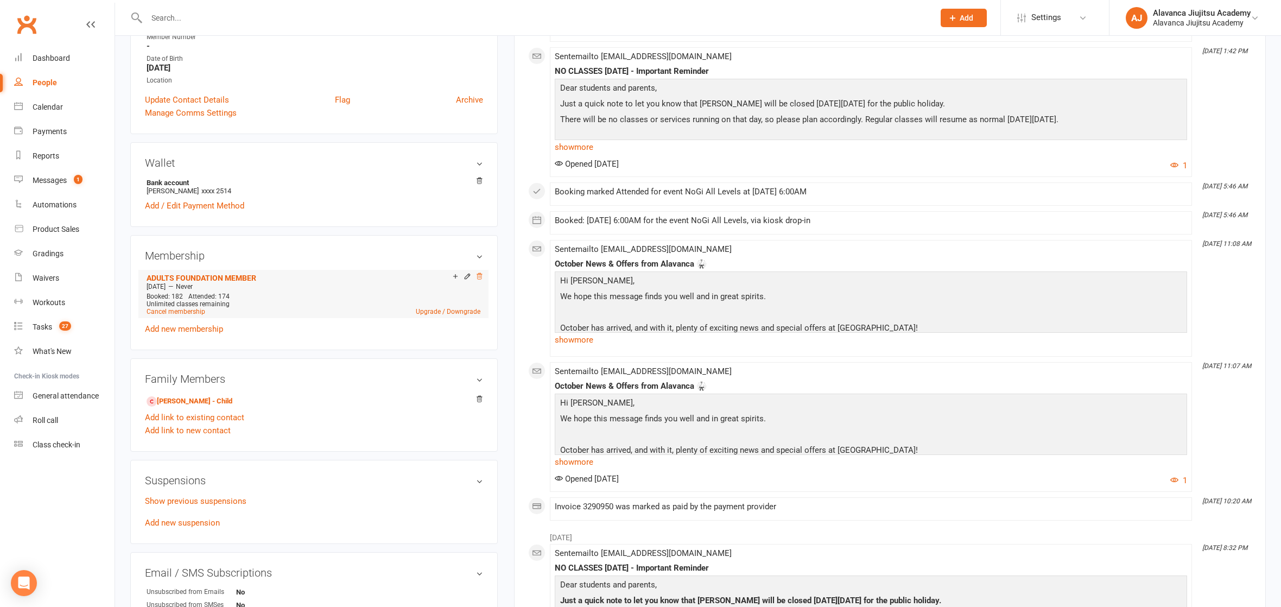
click at [482, 273] on icon at bounding box center [480, 277] width 8 height 8
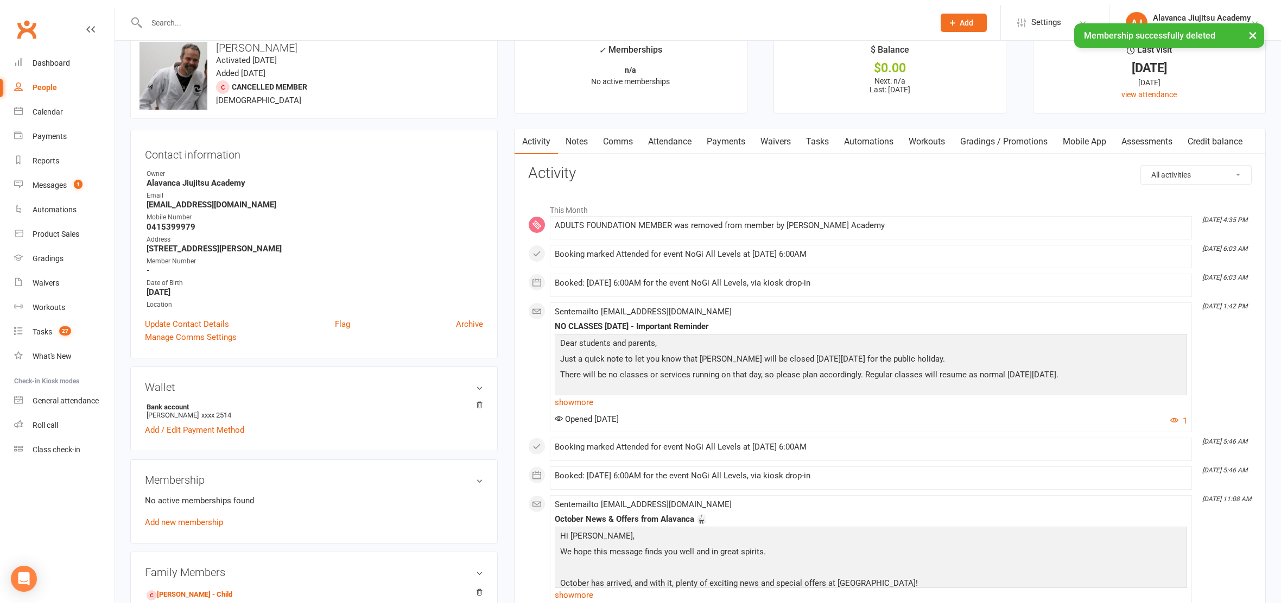
scroll to position [120, 0]
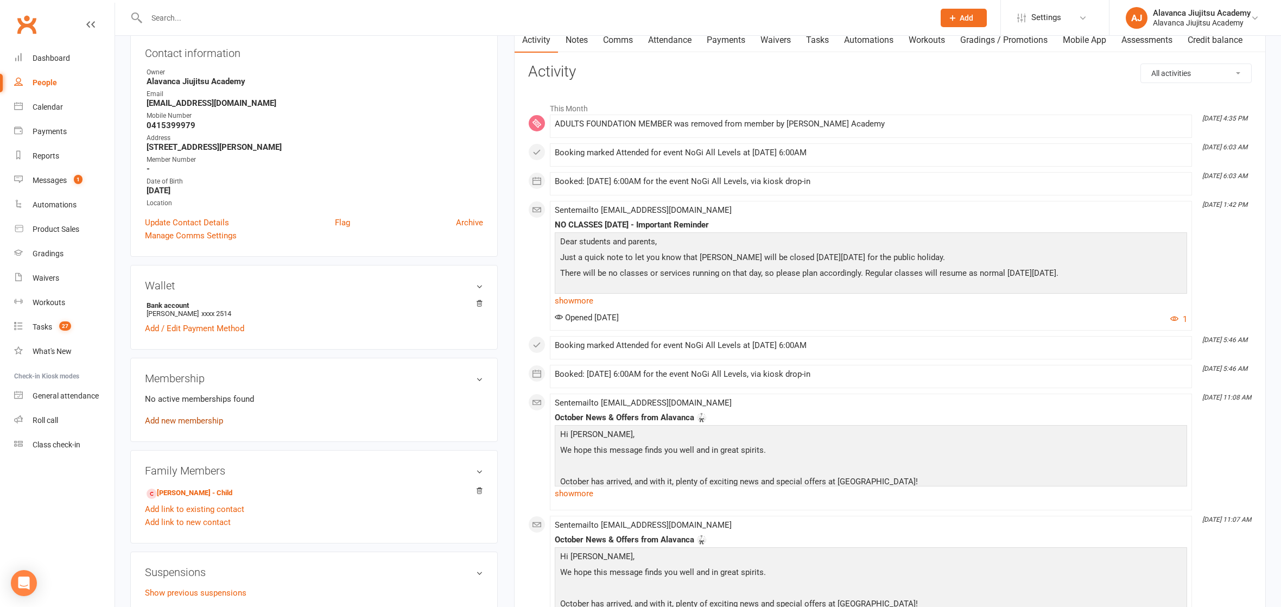
click at [189, 419] on link "Add new membership" at bounding box center [184, 421] width 78 height 10
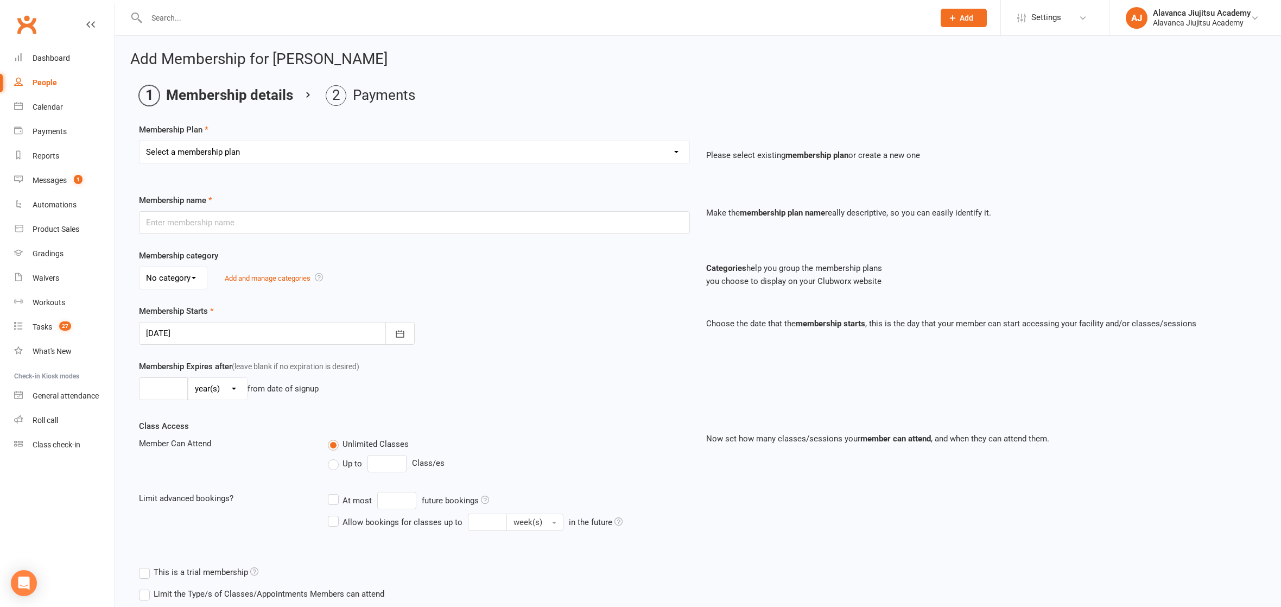
select select "14"
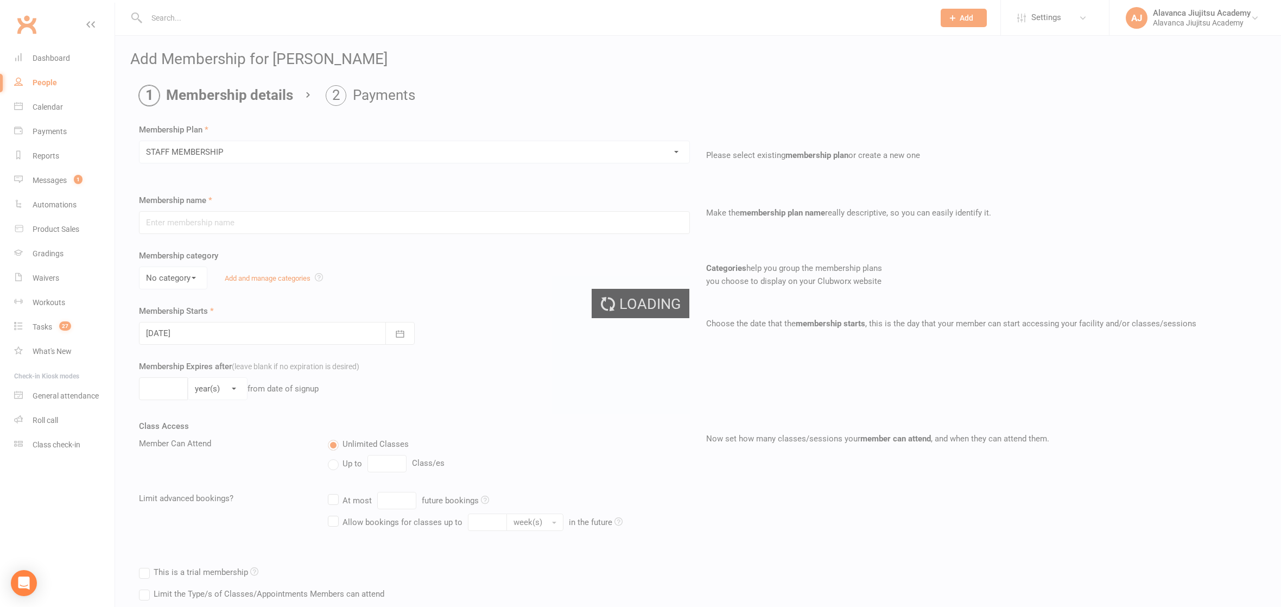
type input "STAFF MEMBERSHIP"
select select "0"
type input "0"
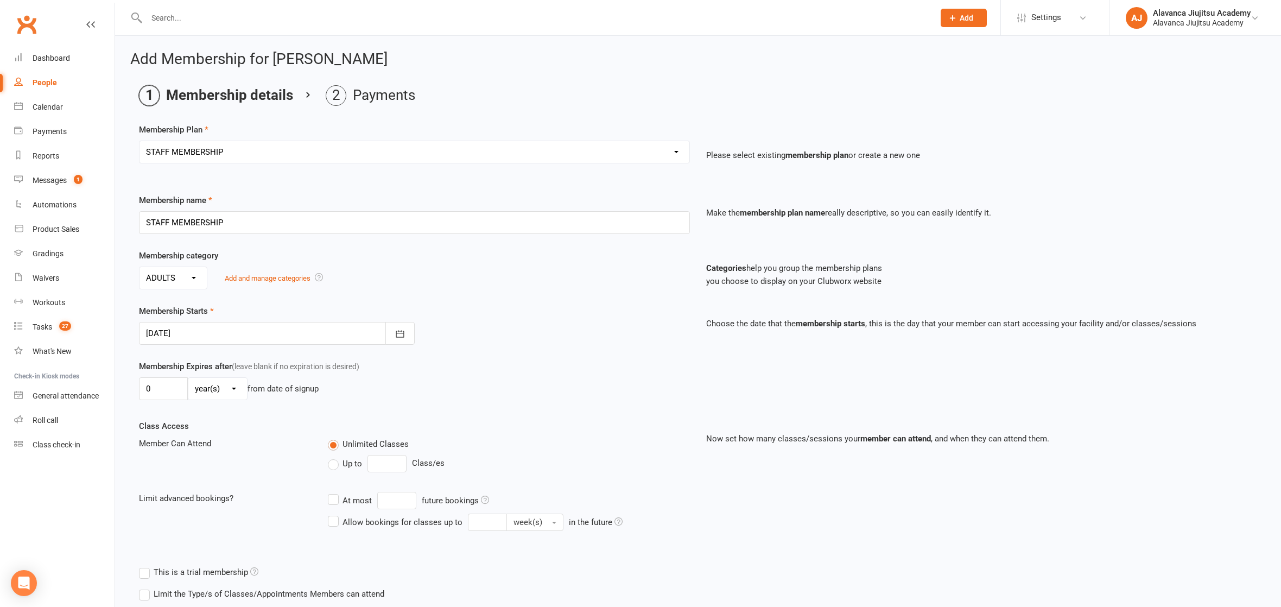
scroll to position [97, 0]
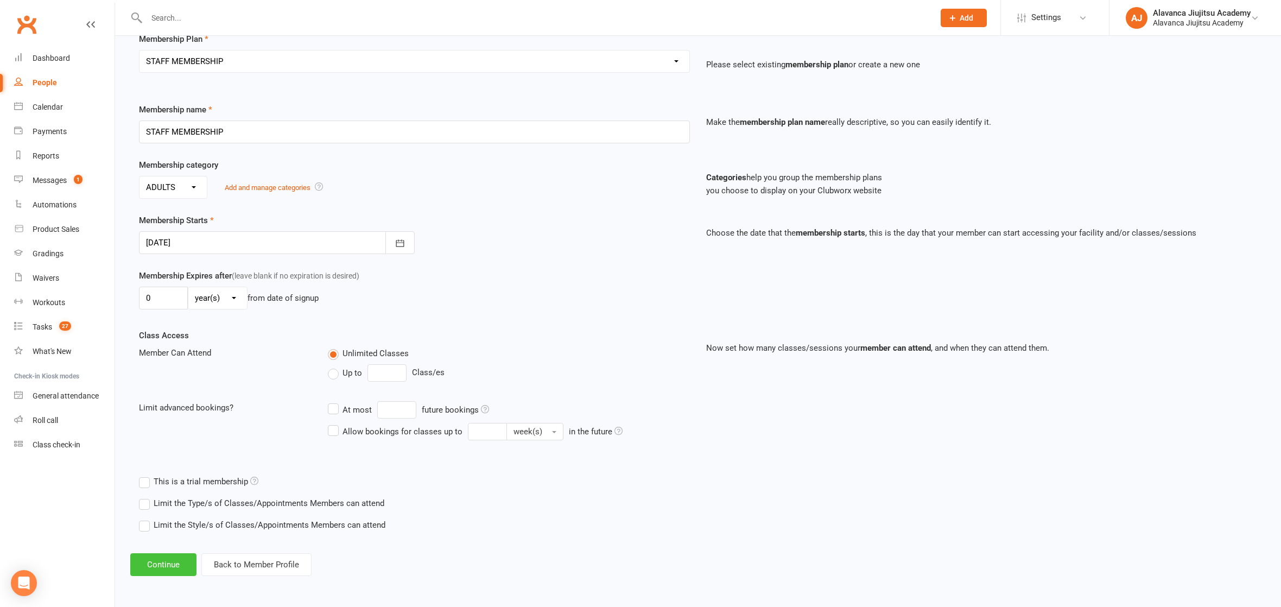
click at [172, 561] on button "Continue" at bounding box center [163, 564] width 66 height 23
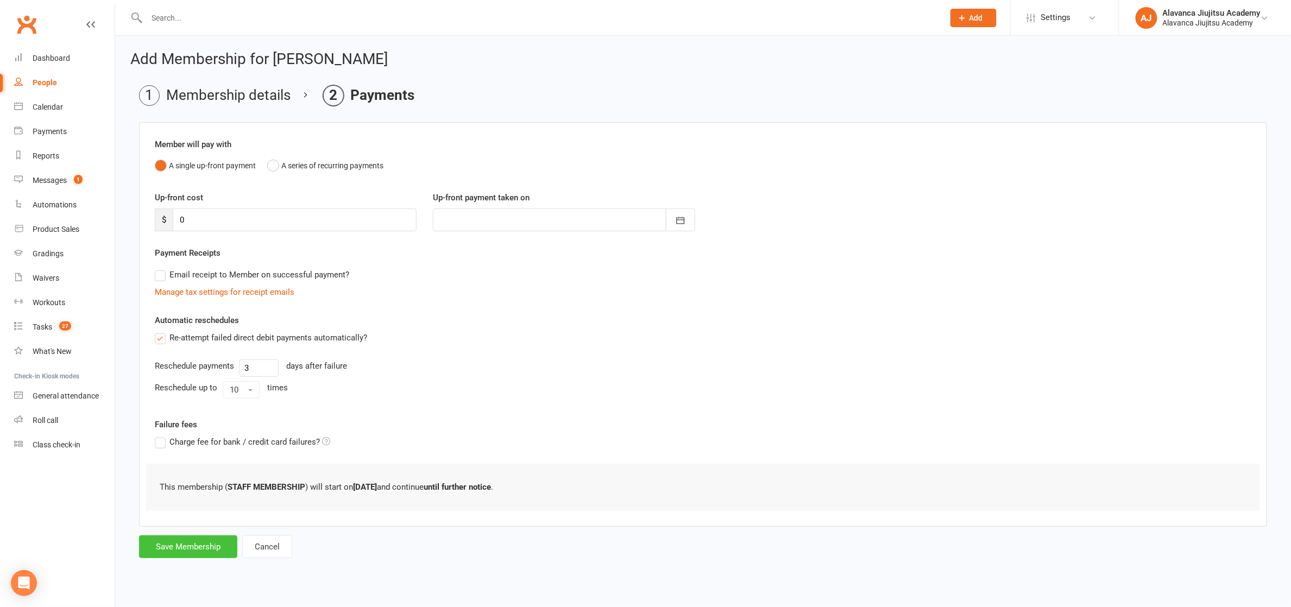
click at [193, 542] on button "Save Membership" at bounding box center [188, 546] width 98 height 23
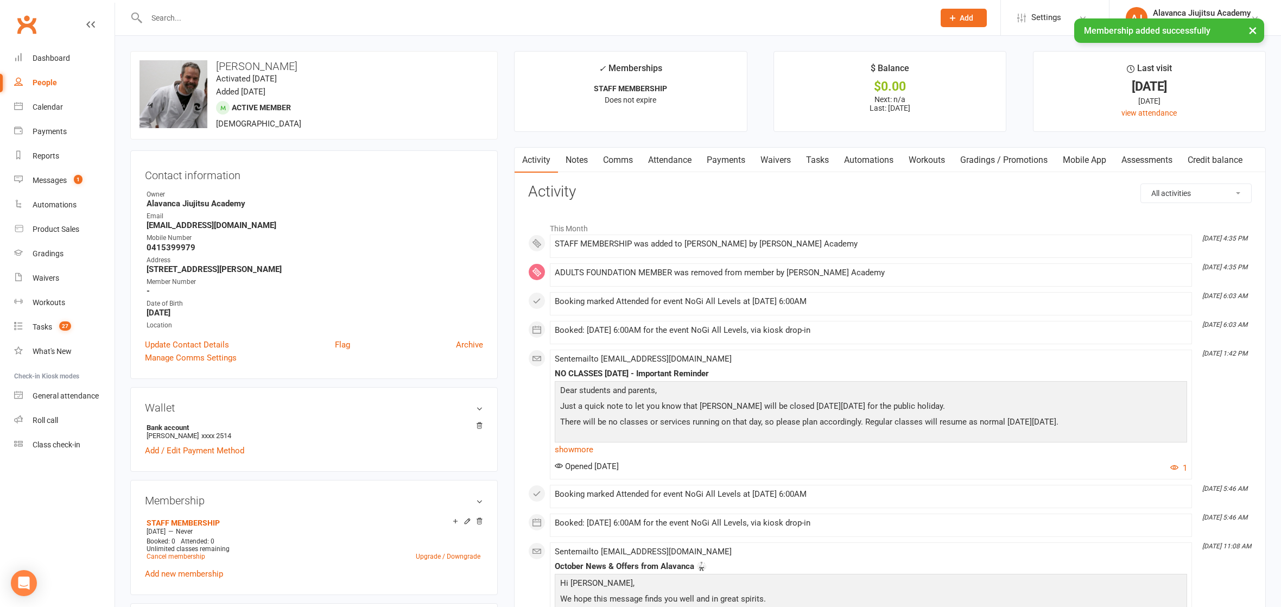
click at [352, 205] on strong "Alavanca Jiujitsu Academy" at bounding box center [315, 204] width 337 height 10
click at [672, 198] on h3 "Activity" at bounding box center [890, 192] width 724 height 17
click at [738, 160] on link "Payments" at bounding box center [726, 160] width 54 height 25
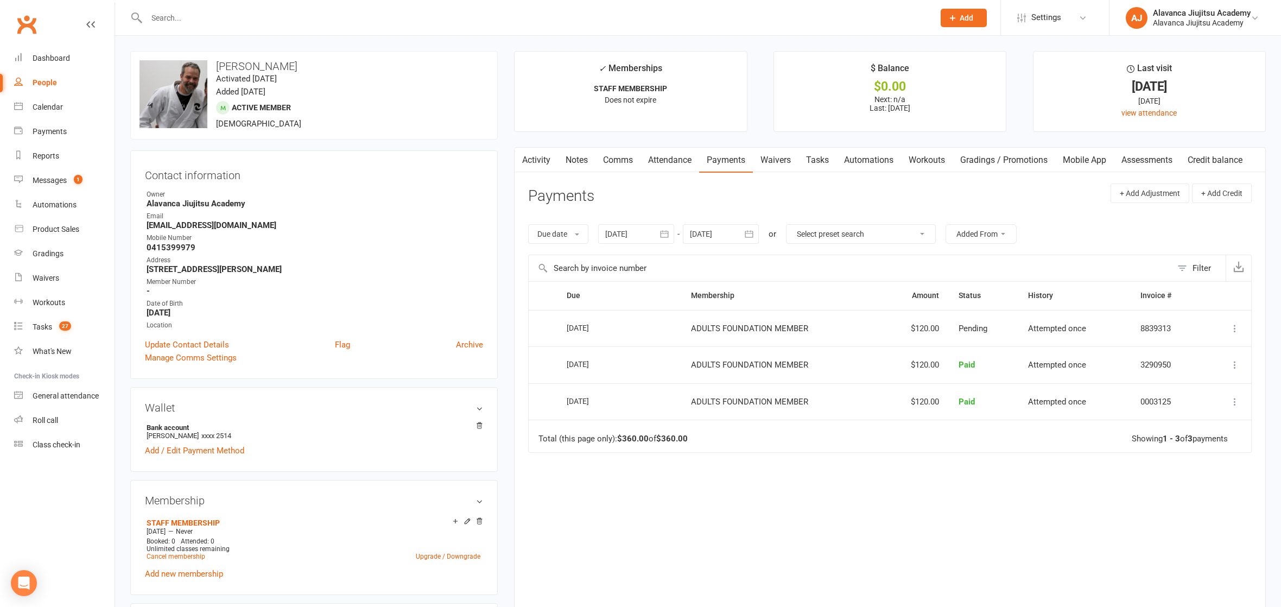
click at [662, 233] on icon "button" at bounding box center [664, 233] width 8 height 7
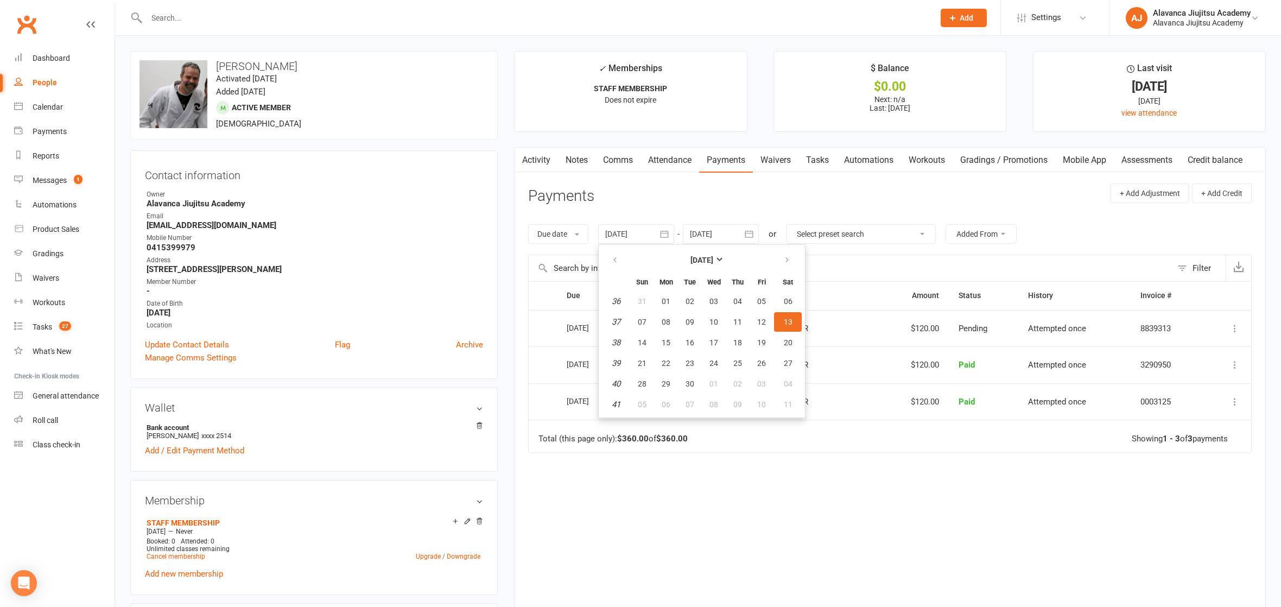
click at [1245, 325] on td "More Info Send message" at bounding box center [1227, 328] width 47 height 37
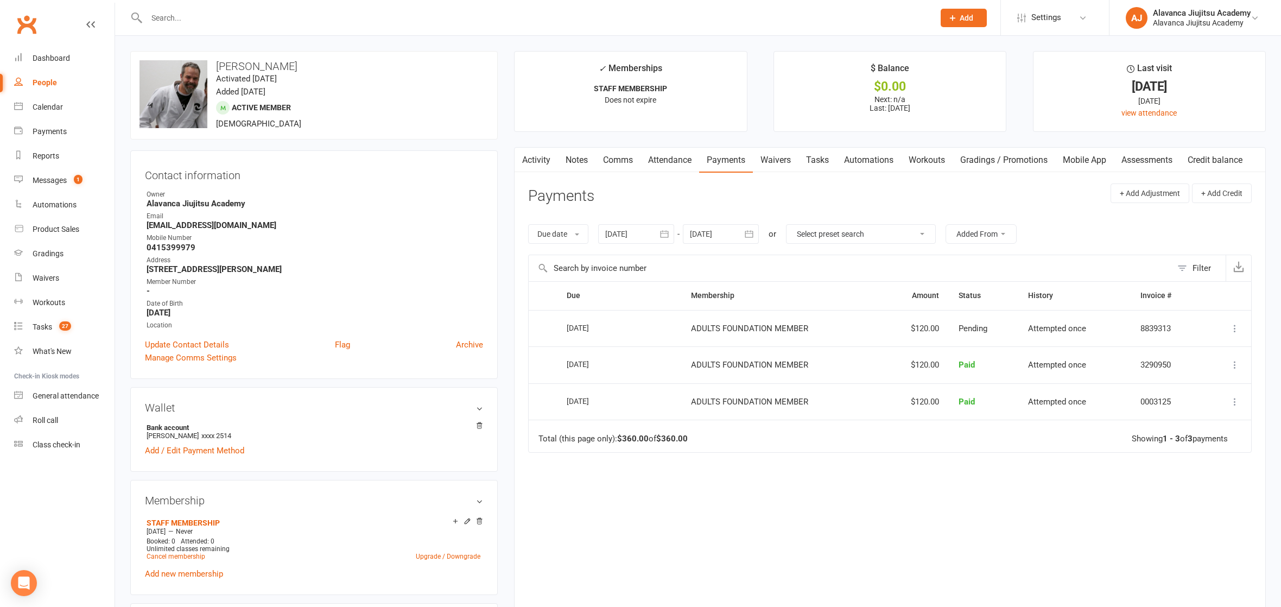
click at [1221, 321] on td "More Info Send message" at bounding box center [1227, 328] width 47 height 37
click at [1229, 326] on button at bounding box center [1235, 328] width 13 height 13
click at [1230, 324] on icon at bounding box center [1235, 328] width 11 height 11
click at [665, 230] on icon "button" at bounding box center [664, 234] width 11 height 11
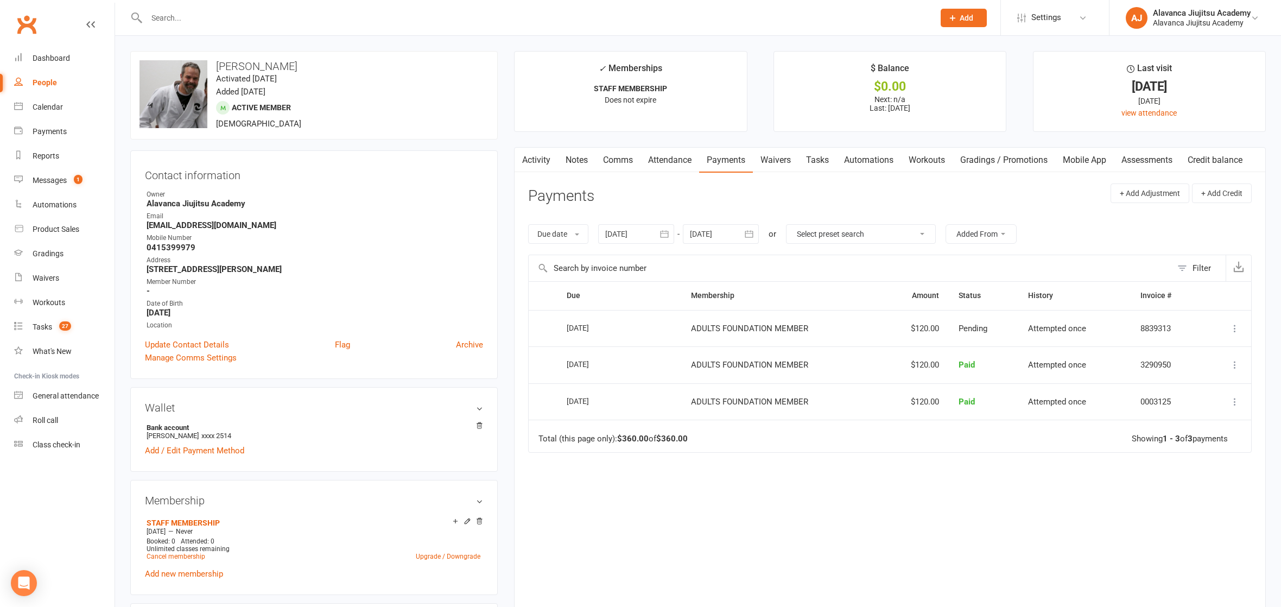
click at [665, 230] on icon "button" at bounding box center [664, 234] width 11 height 11
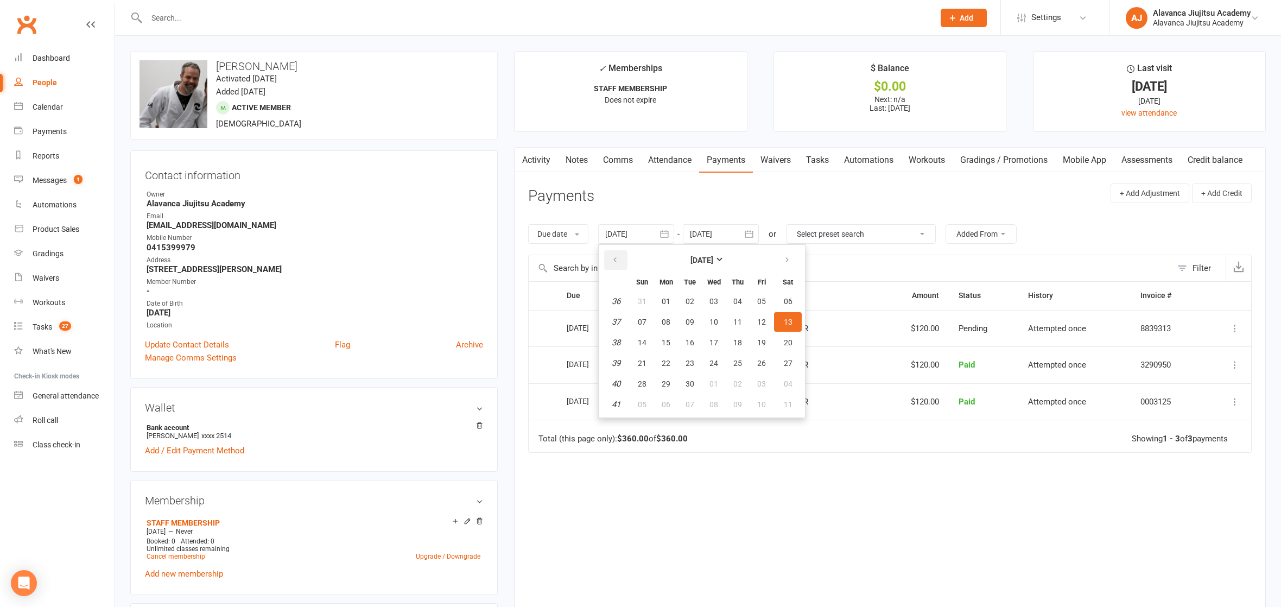
click at [620, 252] on button "button" at bounding box center [615, 260] width 23 height 20
click at [755, 298] on button "01" at bounding box center [761, 302] width 23 height 20
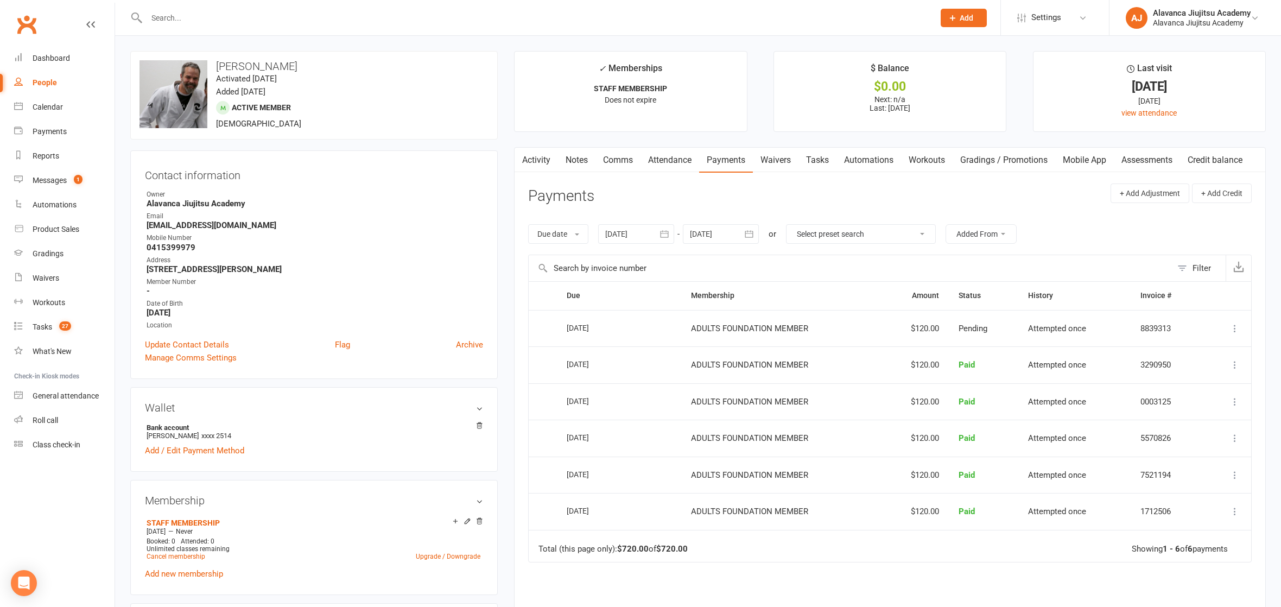
drag, startPoint x: 671, startPoint y: 234, endPoint x: 655, endPoint y: 245, distance: 18.7
click at [670, 234] on icon "button" at bounding box center [664, 234] width 11 height 11
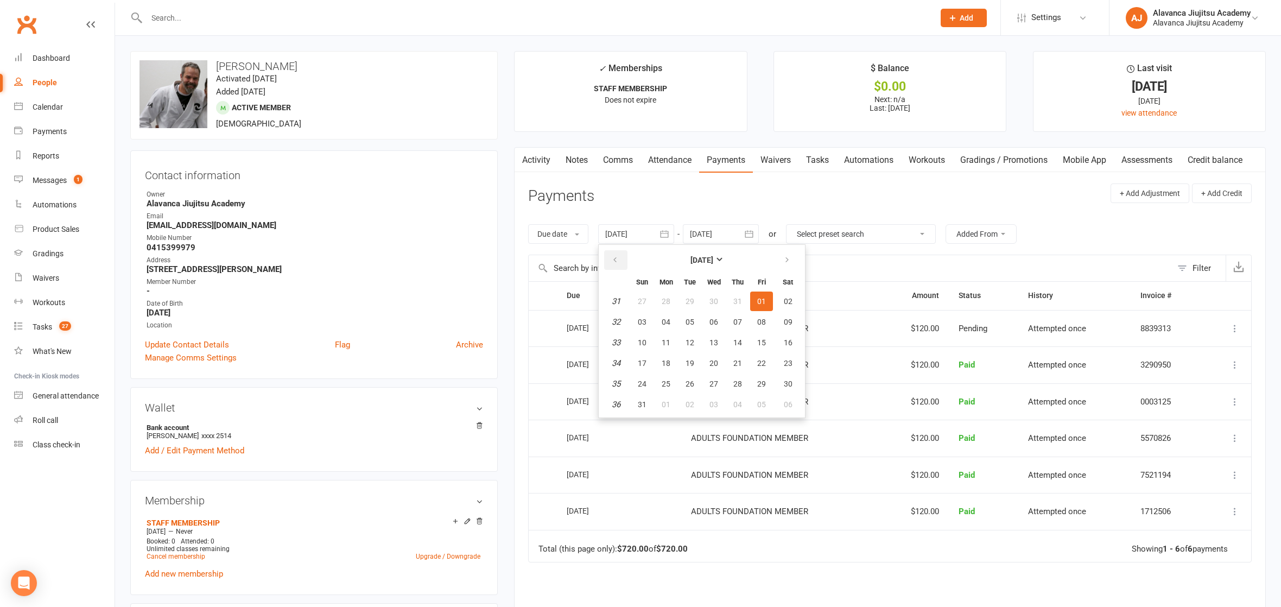
click at [613, 256] on icon "button" at bounding box center [615, 260] width 8 height 9
click at [727, 310] on table "[DATE] Sun Mon Tue Wed Thu Fri Sat 27 29 30 01 02 03 04 05 28 06 07 08 09 10 11…" at bounding box center [702, 331] width 202 height 168
click at [708, 321] on button "09" at bounding box center [714, 322] width 23 height 20
type input "[DATE]"
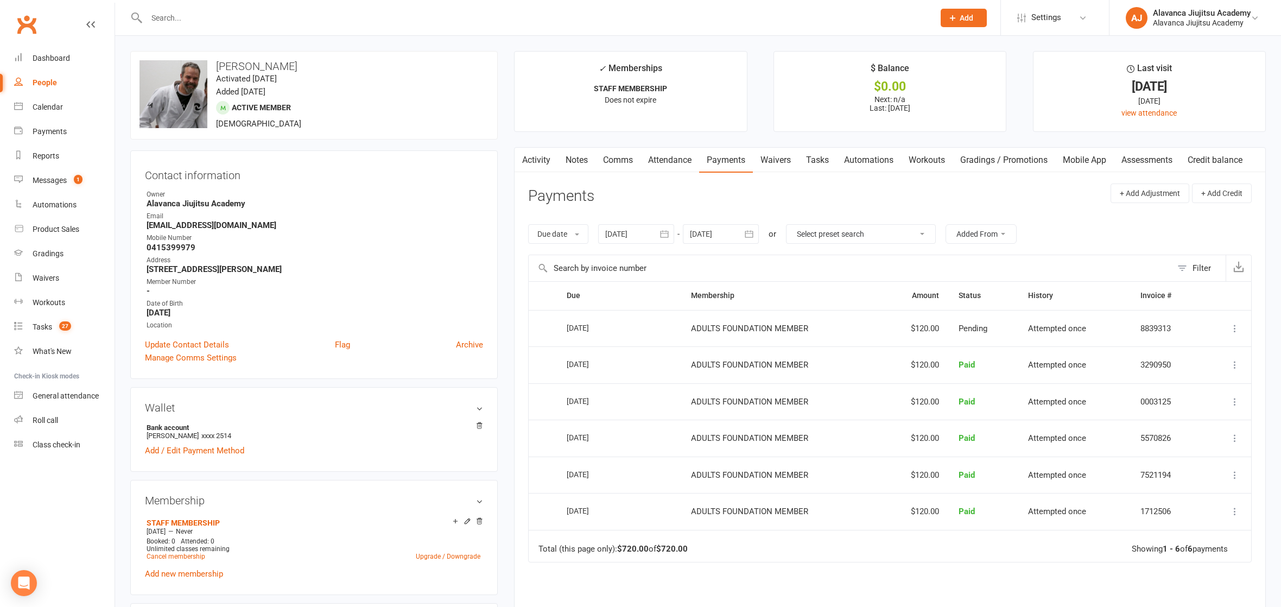
click at [277, 16] on input "text" at bounding box center [535, 17] width 784 height 15
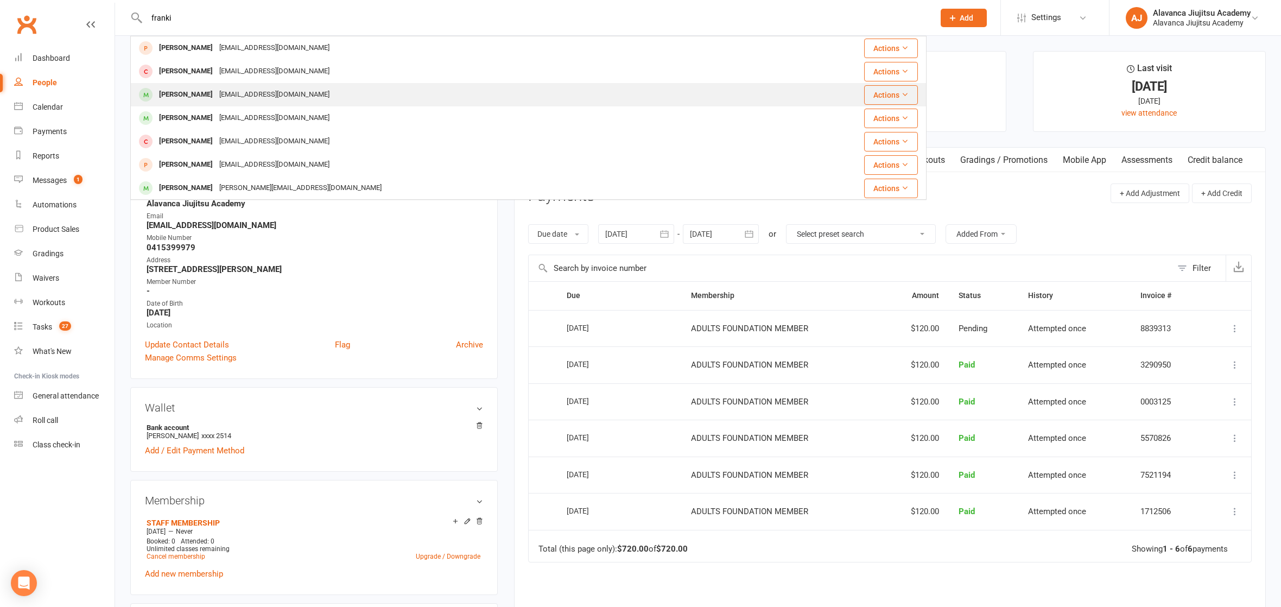
type input "franki"
click at [254, 103] on div "[PERSON_NAME] [EMAIL_ADDRESS][DOMAIN_NAME]" at bounding box center [451, 95] width 641 height 22
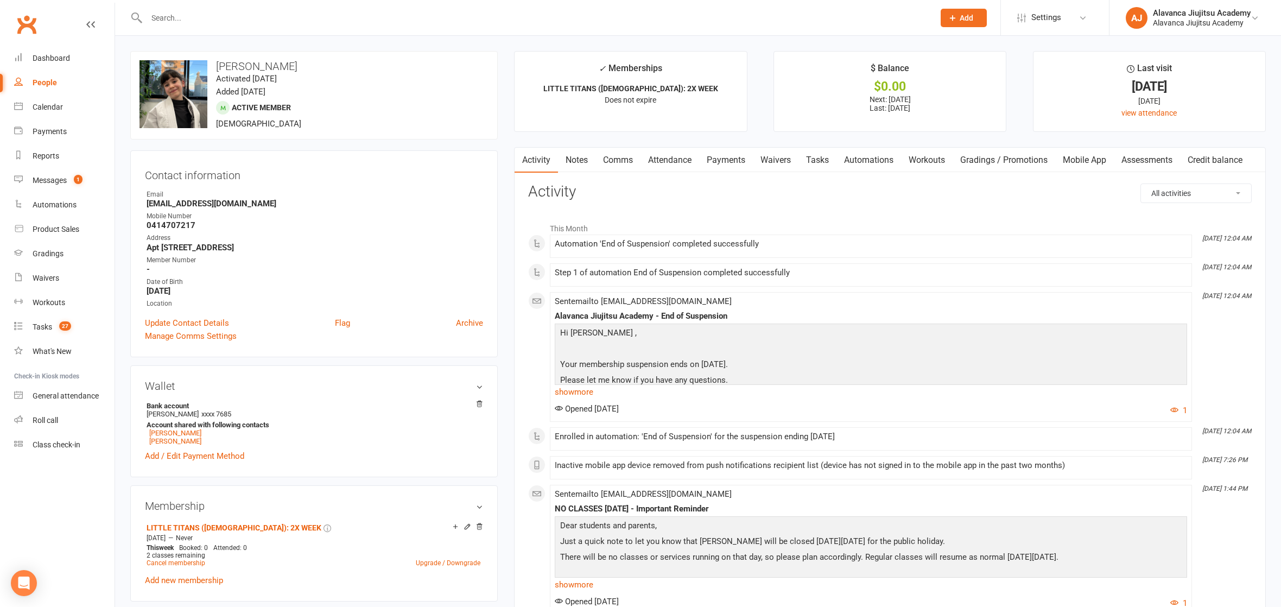
click at [802, 111] on li "$ Balance $0.00 Next: [DATE] Last: [DATE]" at bounding box center [890, 91] width 233 height 81
drag, startPoint x: 842, startPoint y: 252, endPoint x: 852, endPoint y: 243, distance: 13.1
click at [843, 248] on li "[DATE] 12:04 AM Automation 'End of Suspension' completed successfully" at bounding box center [871, 246] width 642 height 23
click at [214, 21] on input "text" at bounding box center [535, 17] width 784 height 15
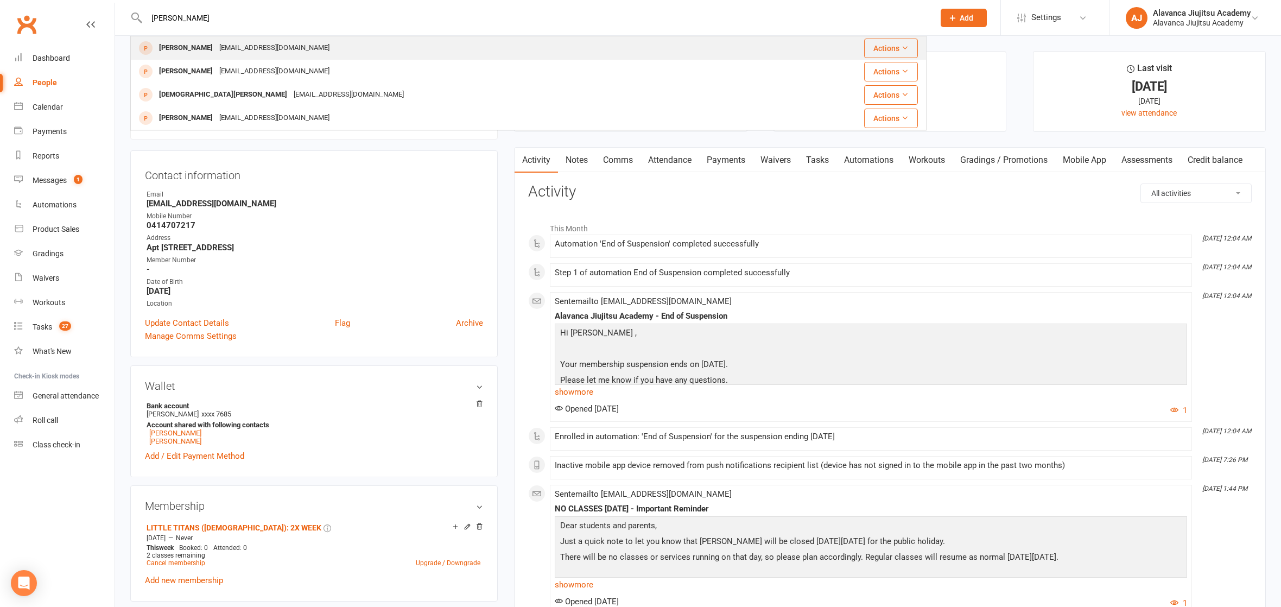
type input "[PERSON_NAME]"
click at [262, 39] on div "[PERSON_NAME] [EMAIL_ADDRESS][DOMAIN_NAME]" at bounding box center [456, 48] width 650 height 22
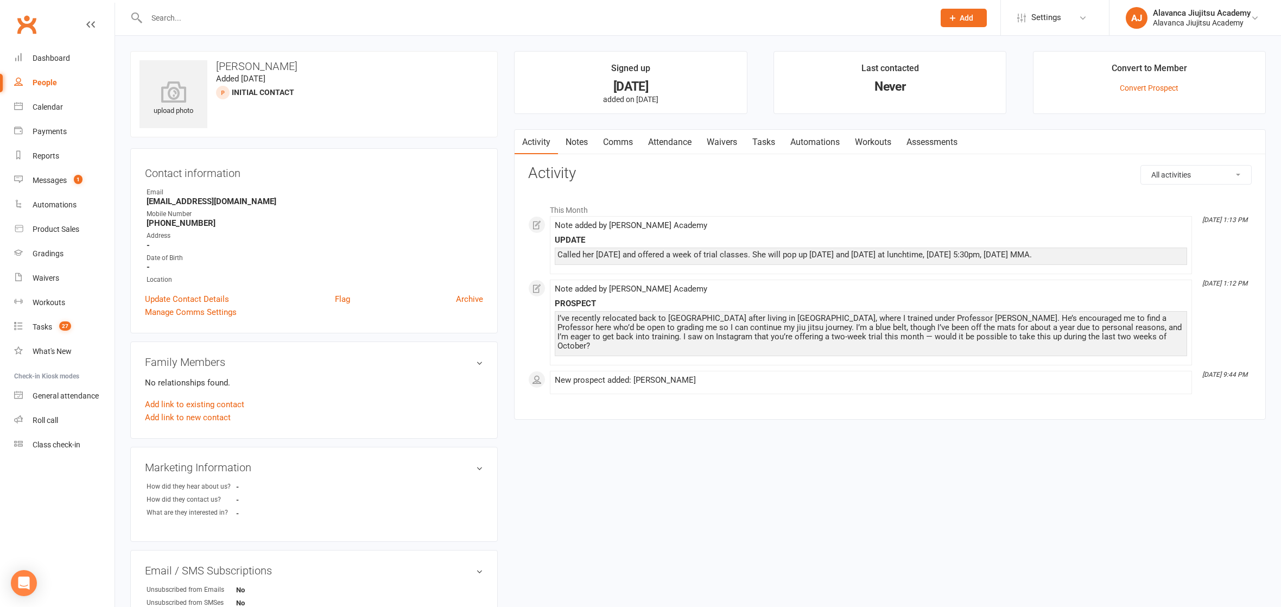
click at [733, 141] on link "Waivers" at bounding box center [722, 142] width 46 height 25
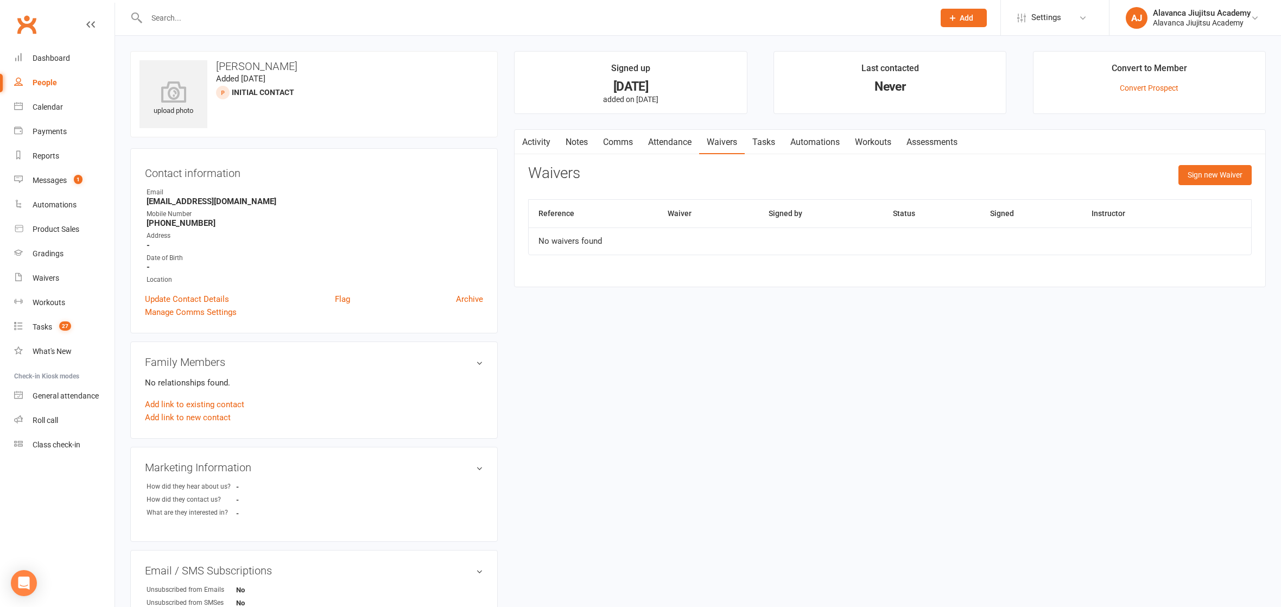
drag, startPoint x: 1219, startPoint y: 164, endPoint x: 1179, endPoint y: 168, distance: 40.4
click at [1219, 165] on button "Sign new Waiver" at bounding box center [1215, 175] width 73 height 20
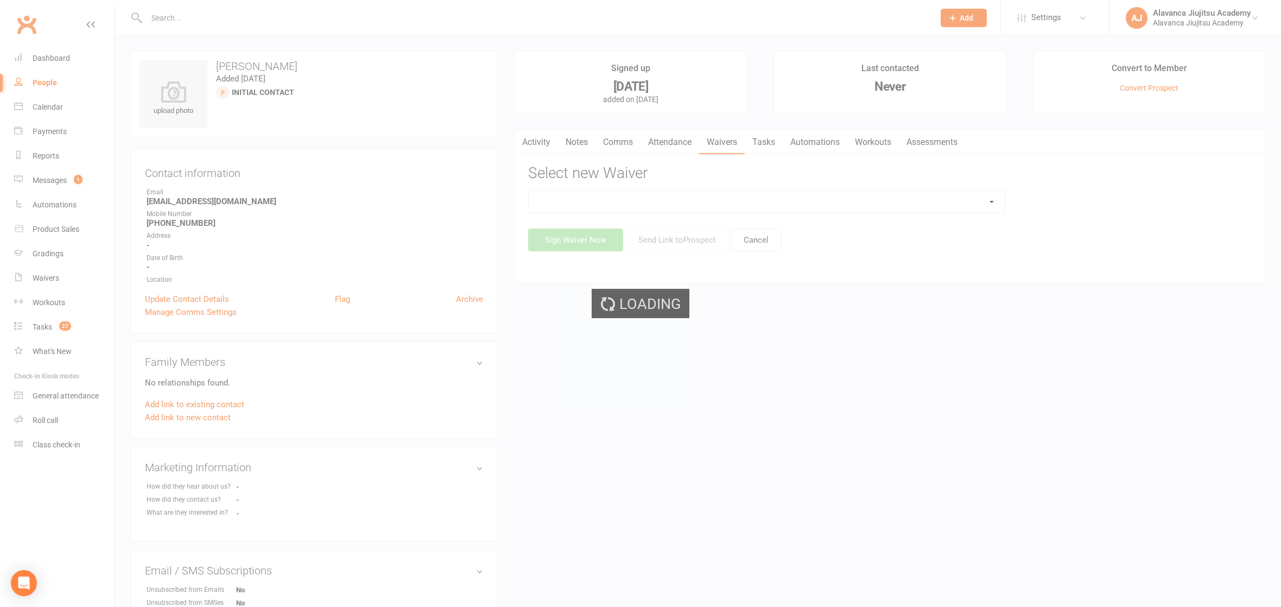
click at [684, 198] on div "Loading" at bounding box center [640, 303] width 1281 height 607
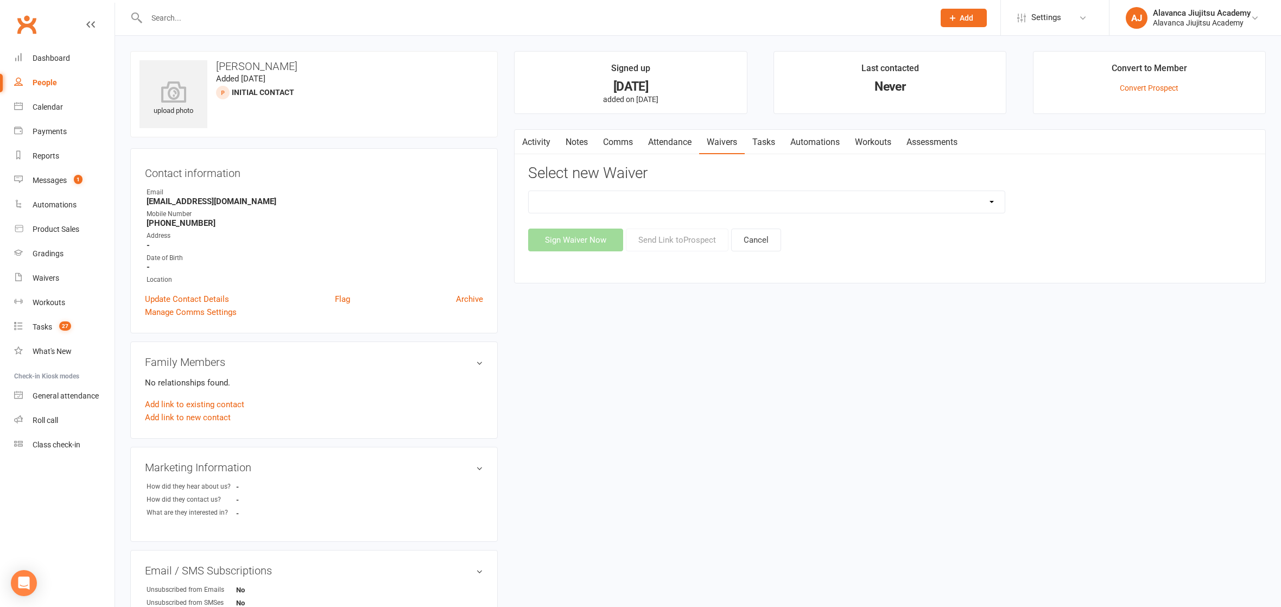
select select "8134"
click at [690, 238] on button "Send Link to [GEOGRAPHIC_DATA]" at bounding box center [677, 240] width 103 height 23
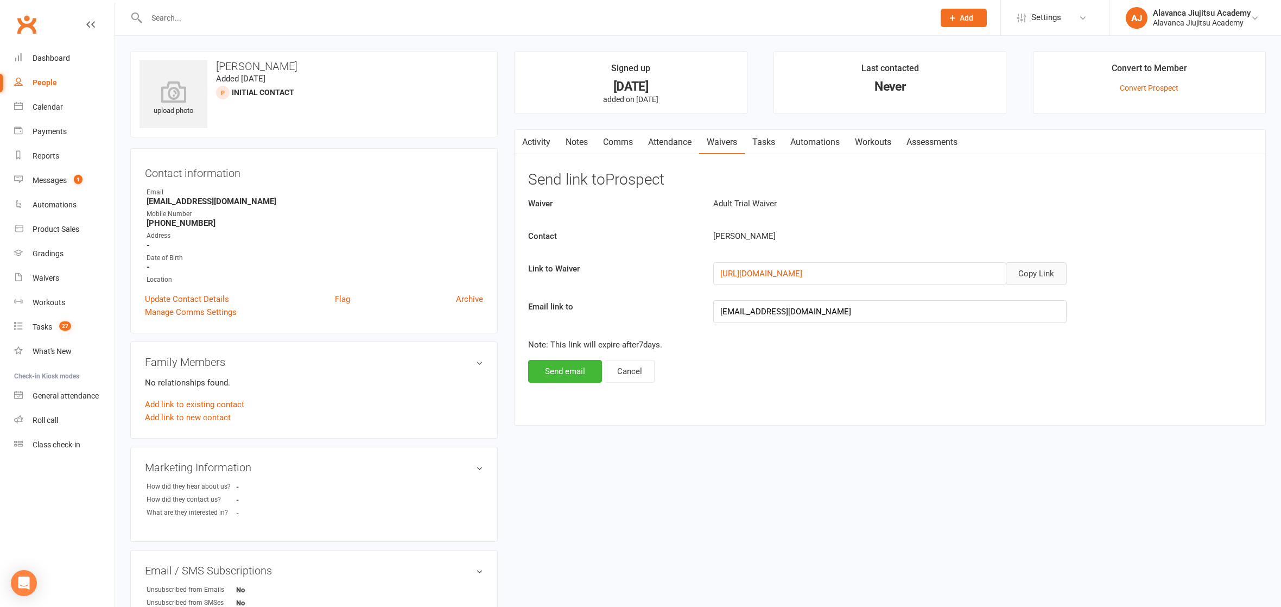
click at [1057, 273] on button "Copy Link" at bounding box center [1036, 273] width 61 height 23
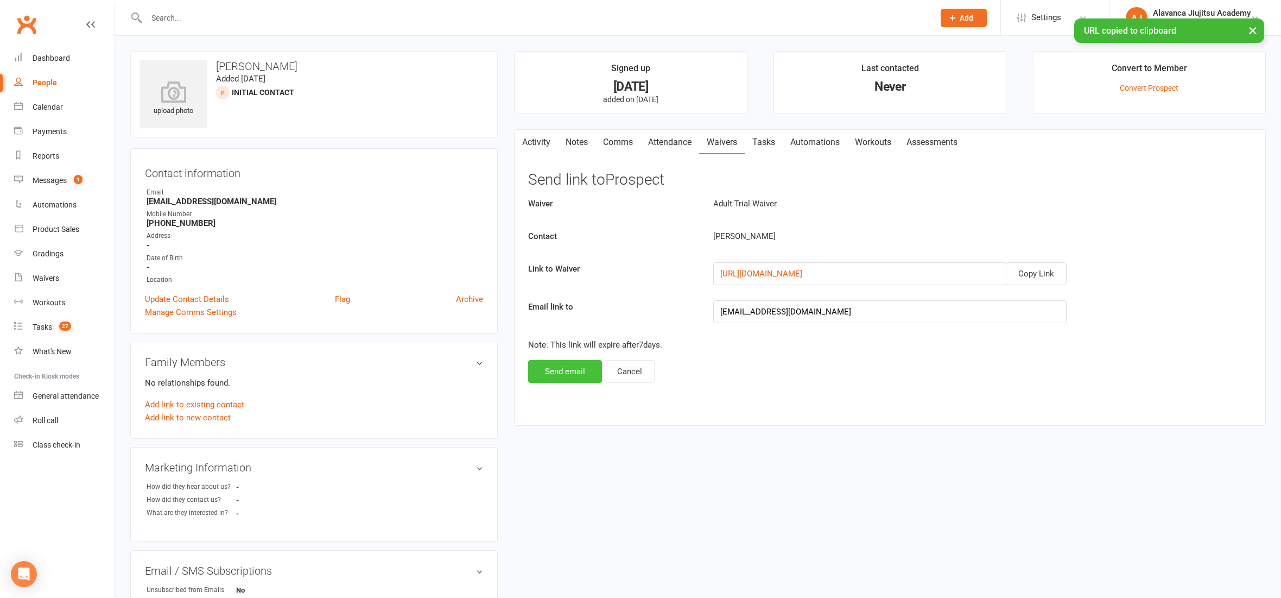
click at [563, 378] on button "Send email" at bounding box center [565, 371] width 74 height 23
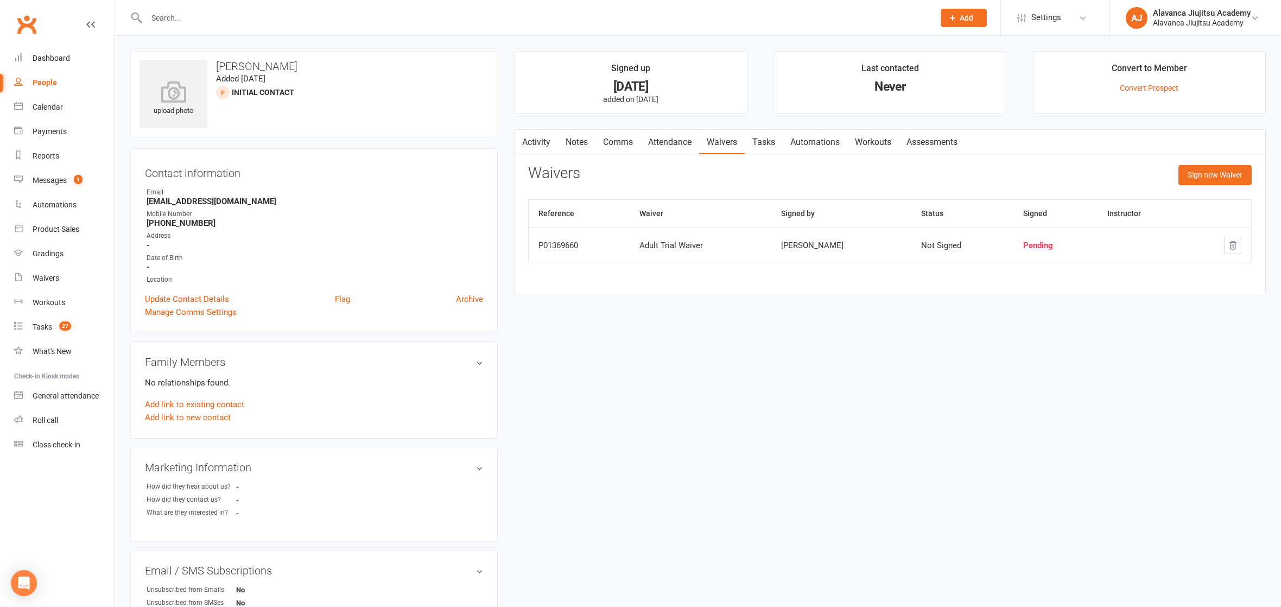
click at [233, 23] on input "text" at bounding box center [535, 17] width 784 height 15
type input "and"
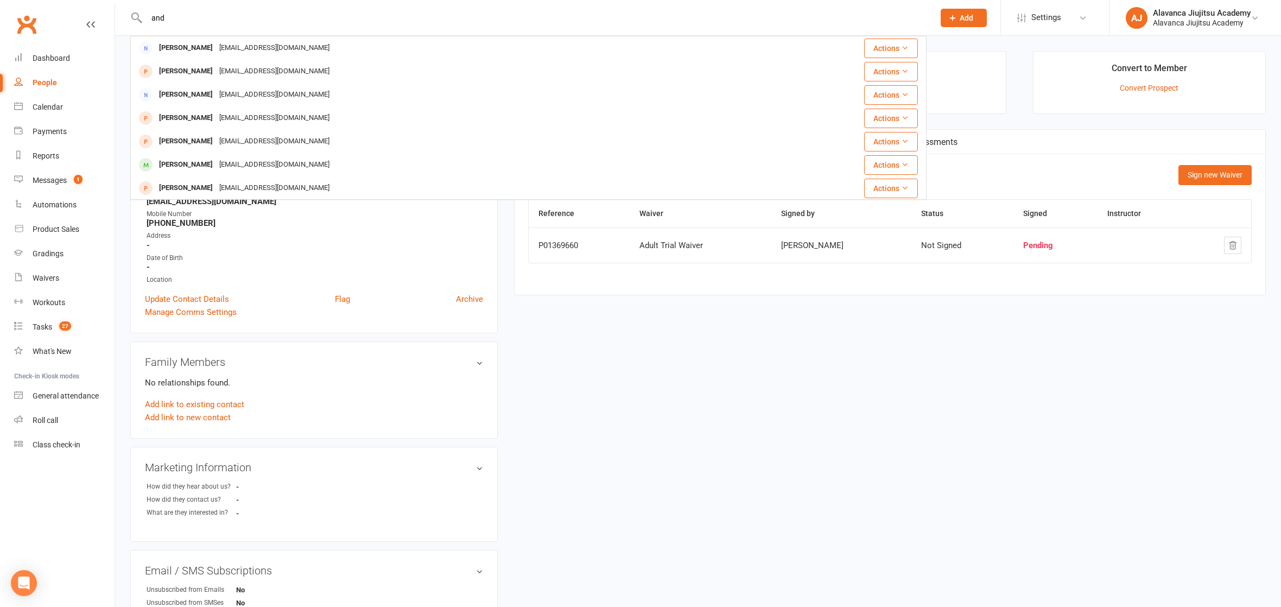
click at [212, 15] on input "and" at bounding box center [535, 17] width 784 height 15
click at [211, 15] on input "and" at bounding box center [535, 17] width 784 height 15
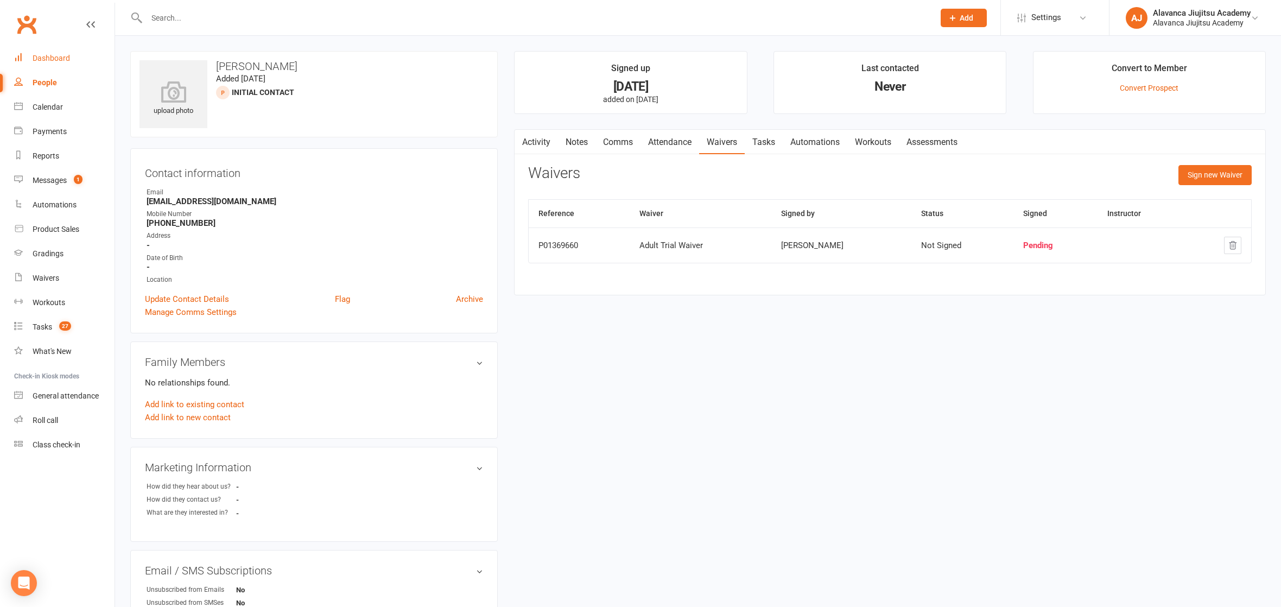
click at [44, 54] on div "Dashboard" at bounding box center [51, 58] width 37 height 9
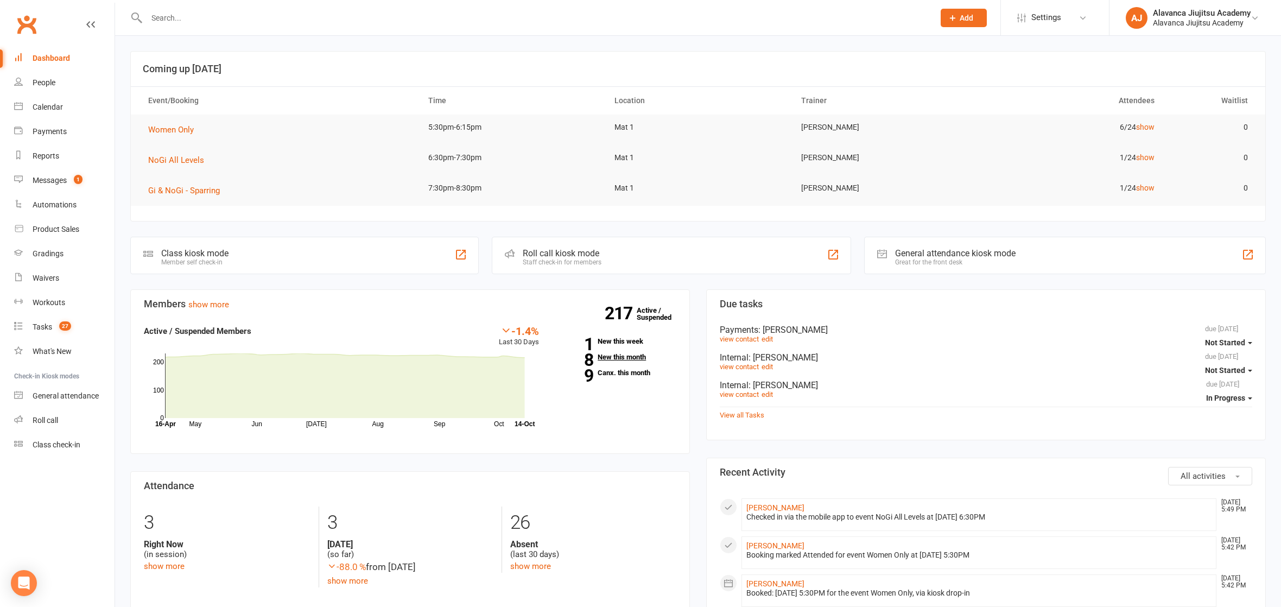
click at [642, 354] on link "8 New this month" at bounding box center [615, 356] width 121 height 7
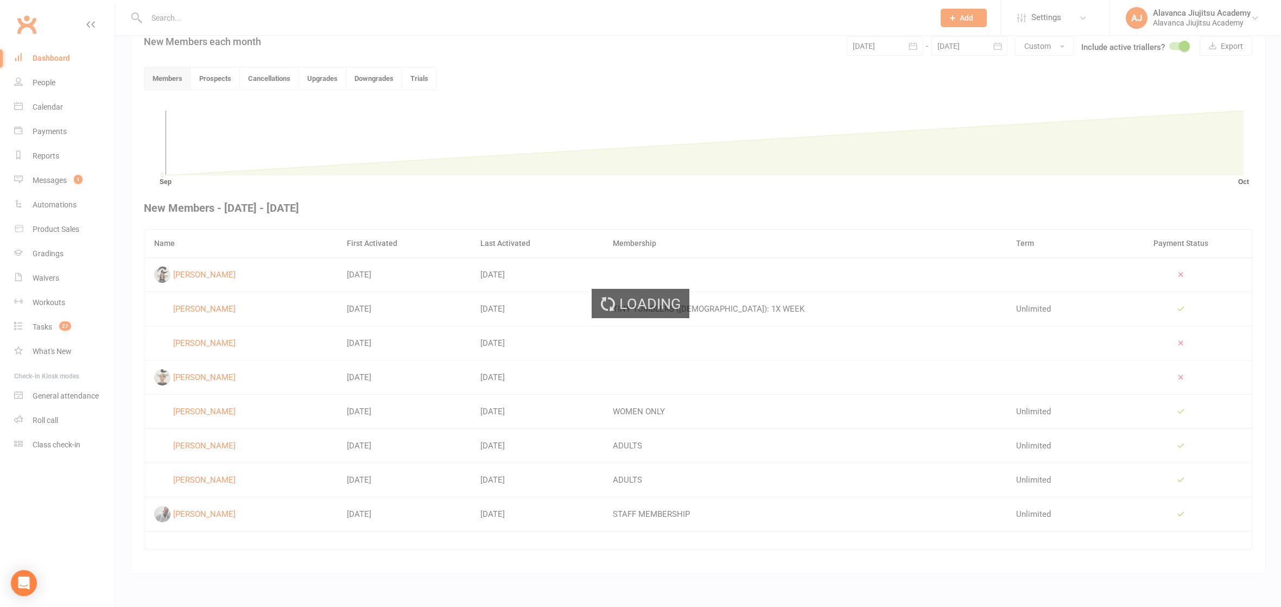
scroll to position [262, 0]
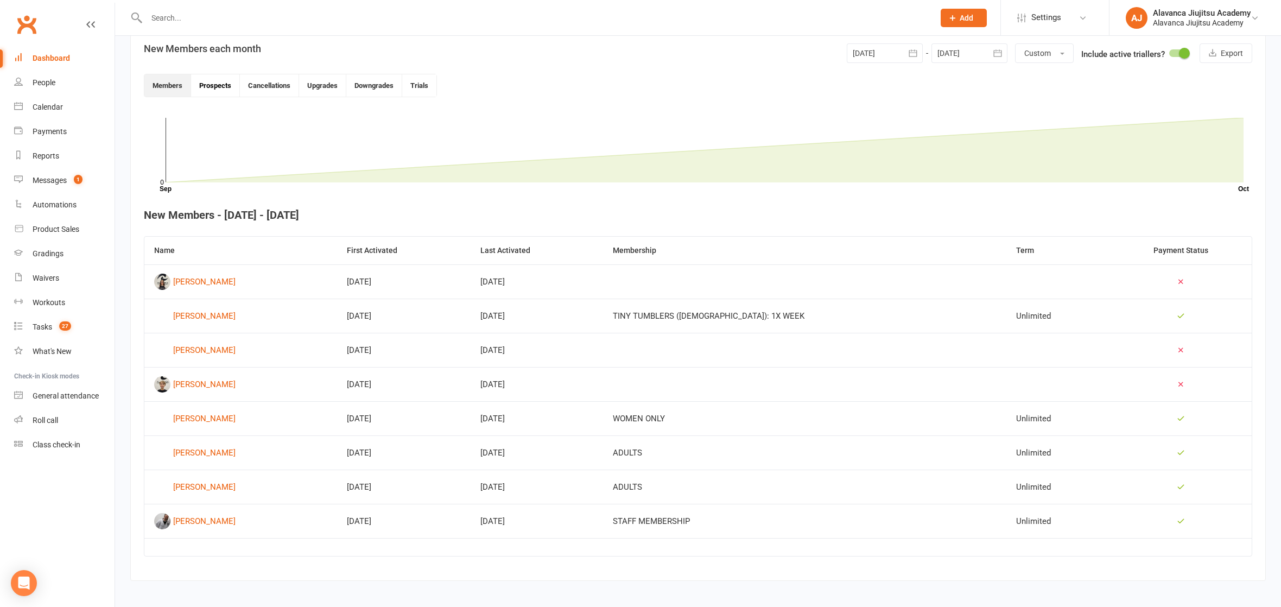
click at [198, 80] on button "Prospects" at bounding box center [215, 85] width 49 height 22
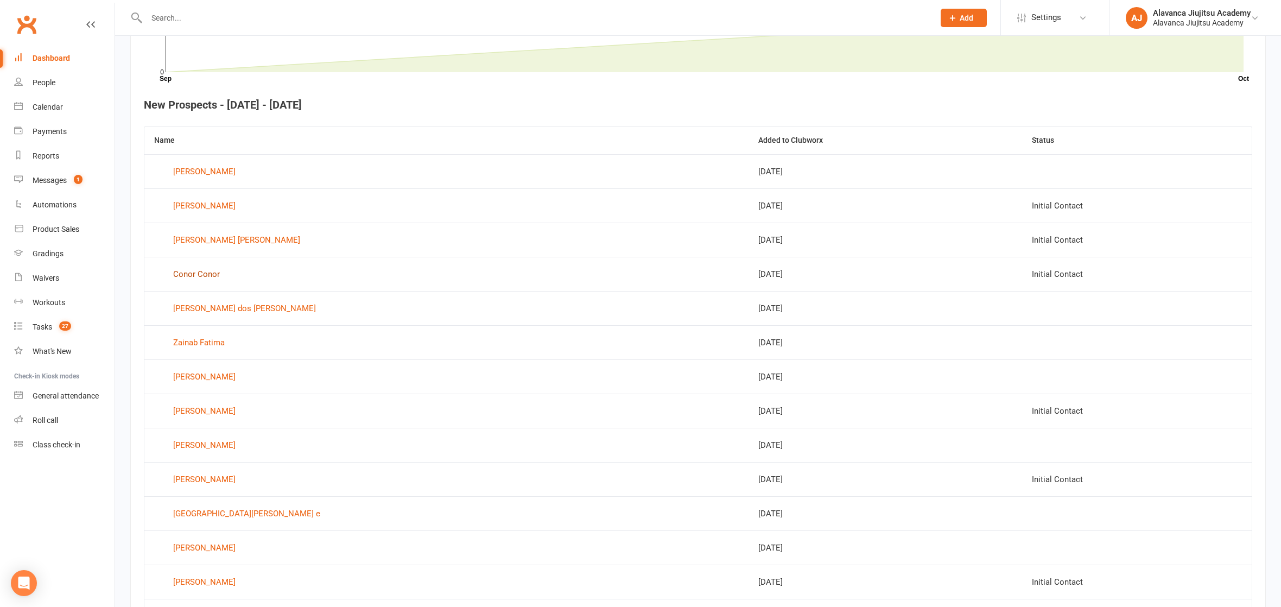
scroll to position [469, 0]
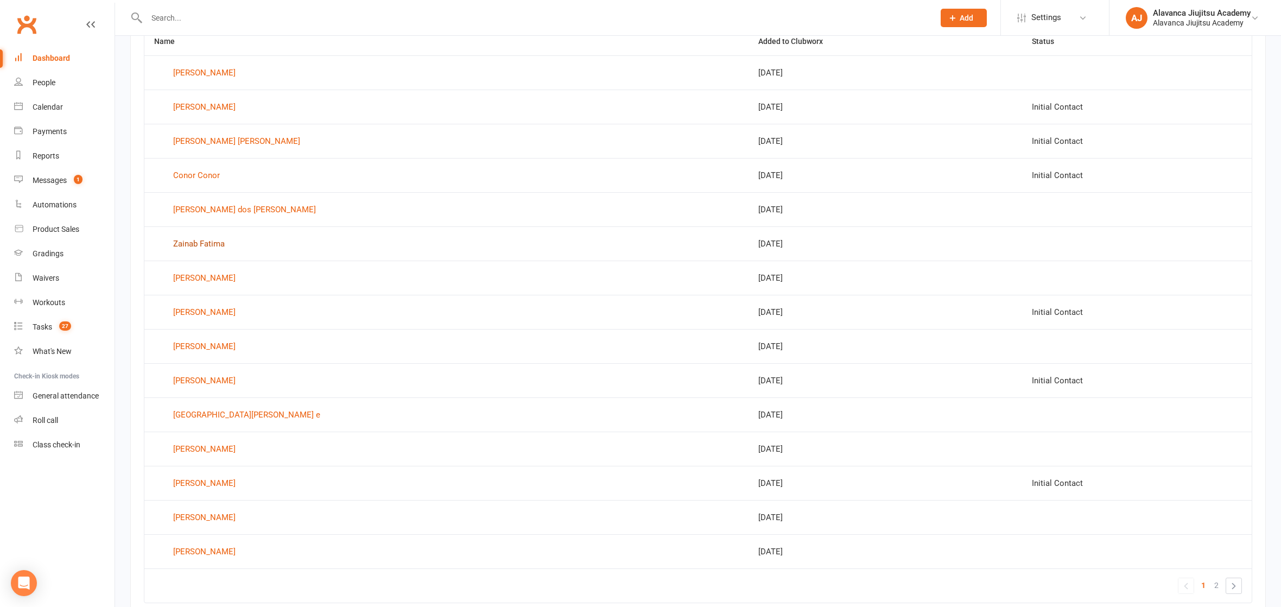
click at [213, 248] on div "Zainab Fatima" at bounding box center [199, 244] width 52 height 16
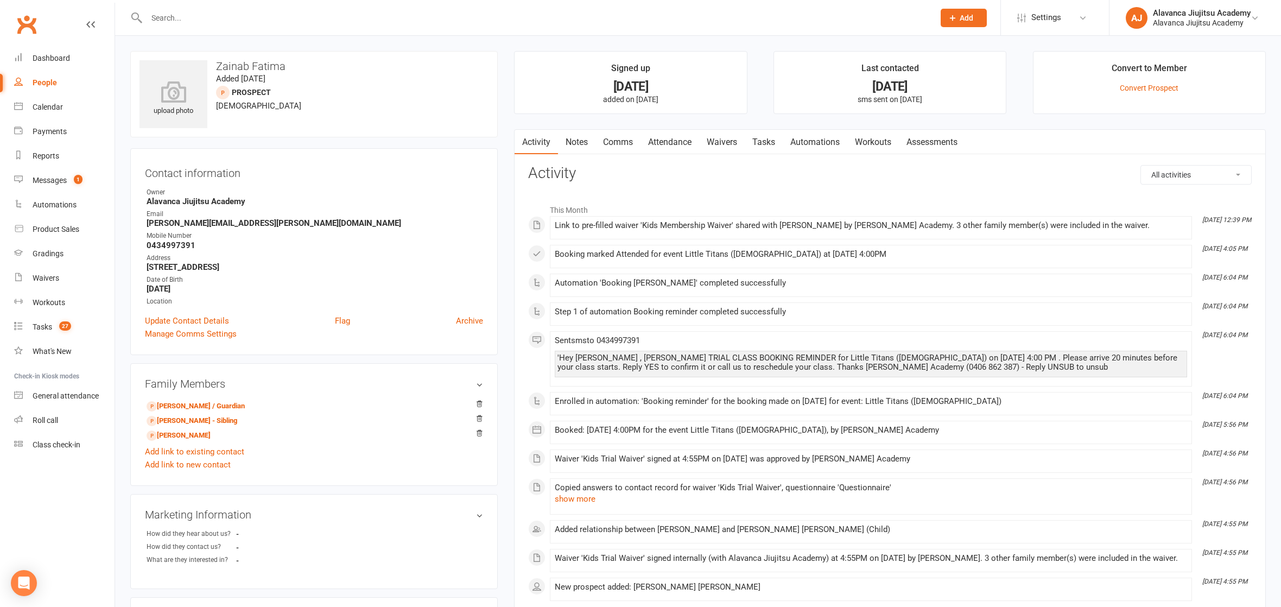
drag, startPoint x: 252, startPoint y: 198, endPoint x: 233, endPoint y: 215, distance: 26.2
click at [254, 197] on strong "Alavanca Jiujitsu Academy" at bounding box center [315, 202] width 337 height 10
click at [167, 237] on div "Mobile Number" at bounding box center [315, 236] width 337 height 10
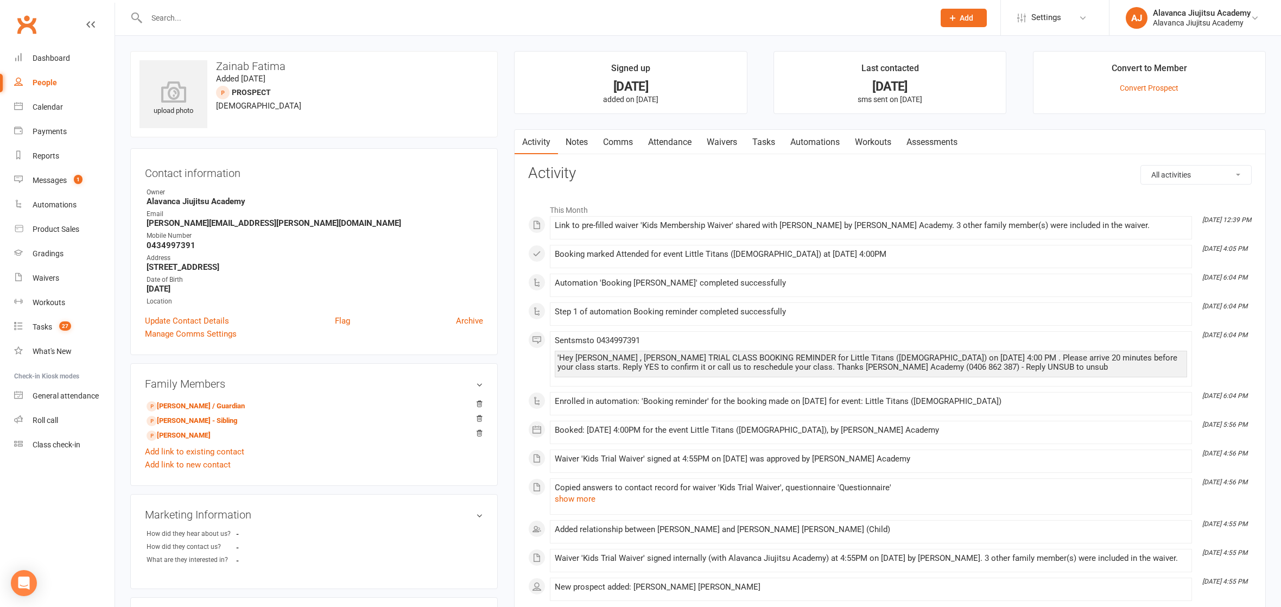
click at [166, 243] on strong "0434997391" at bounding box center [315, 246] width 337 height 10
copy render-form-field "0434997391"
drag, startPoint x: 225, startPoint y: 23, endPoint x: 153, endPoint y: 22, distance: 72.2
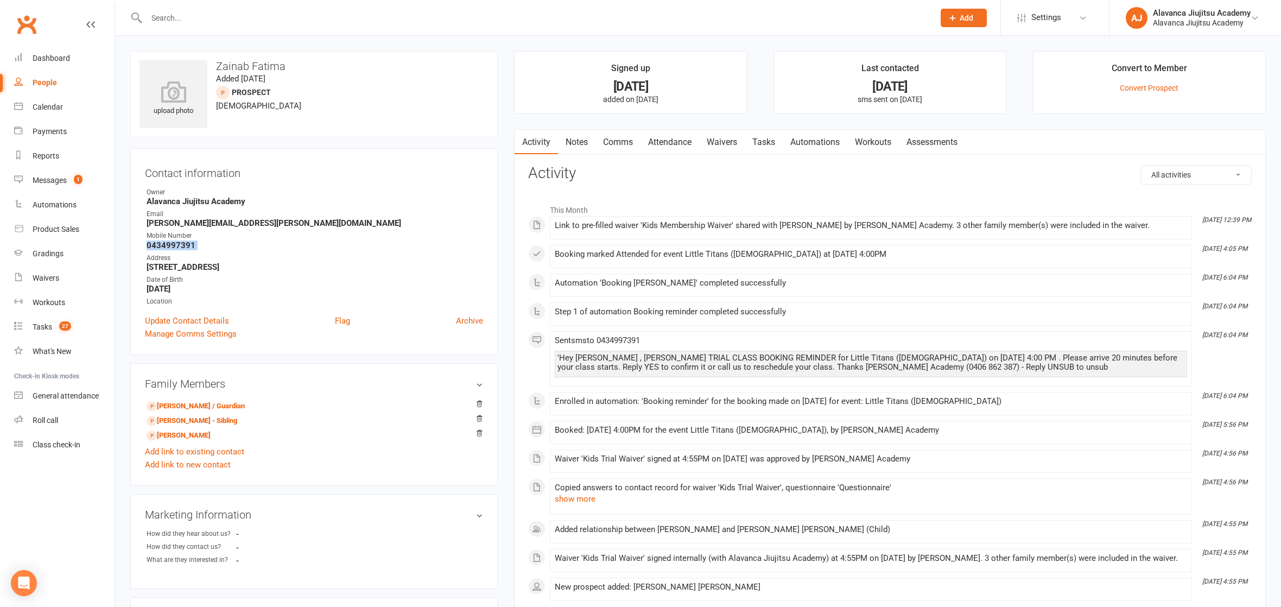
click at [225, 23] on input "text" at bounding box center [535, 17] width 784 height 15
click at [220, 10] on input "text" at bounding box center [535, 17] width 784 height 15
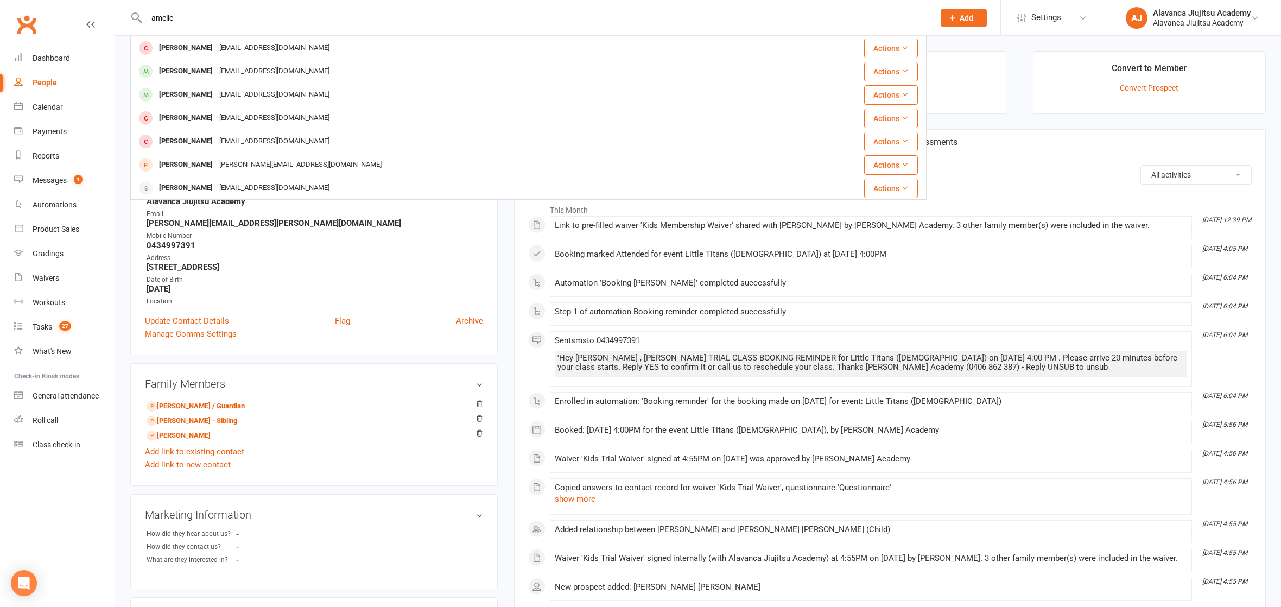
type input "amelie"
click at [300, 71] on div "[EMAIL_ADDRESS][DOMAIN_NAME]" at bounding box center [274, 72] width 117 height 16
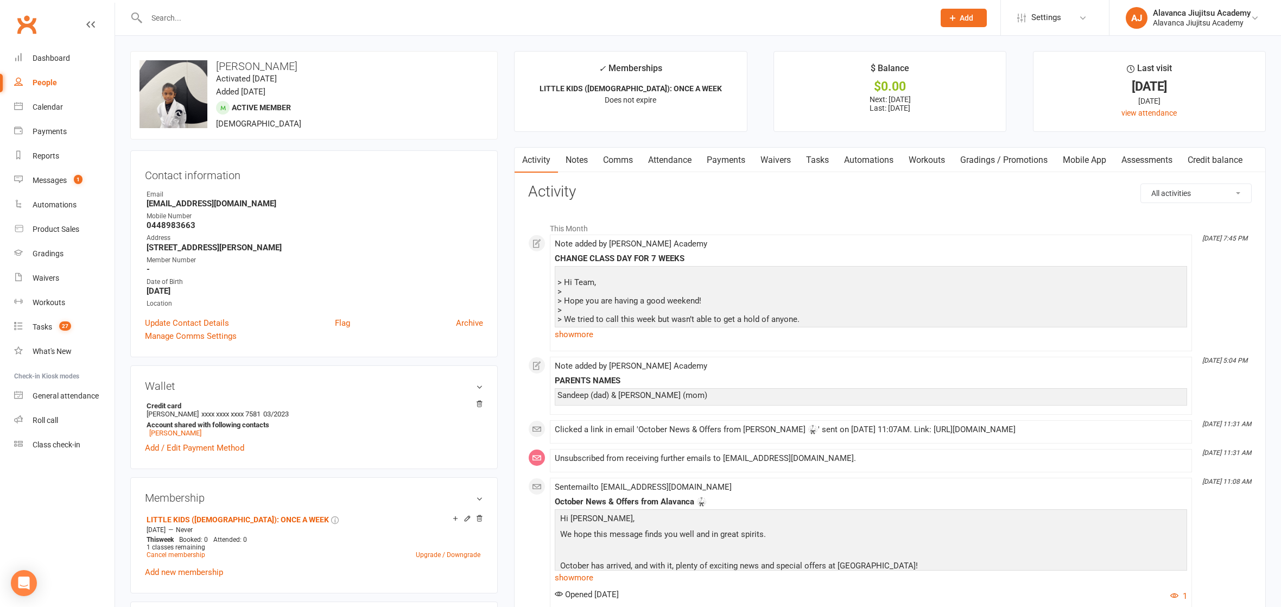
click at [570, 150] on link "Notes" at bounding box center [576, 160] width 37 height 25
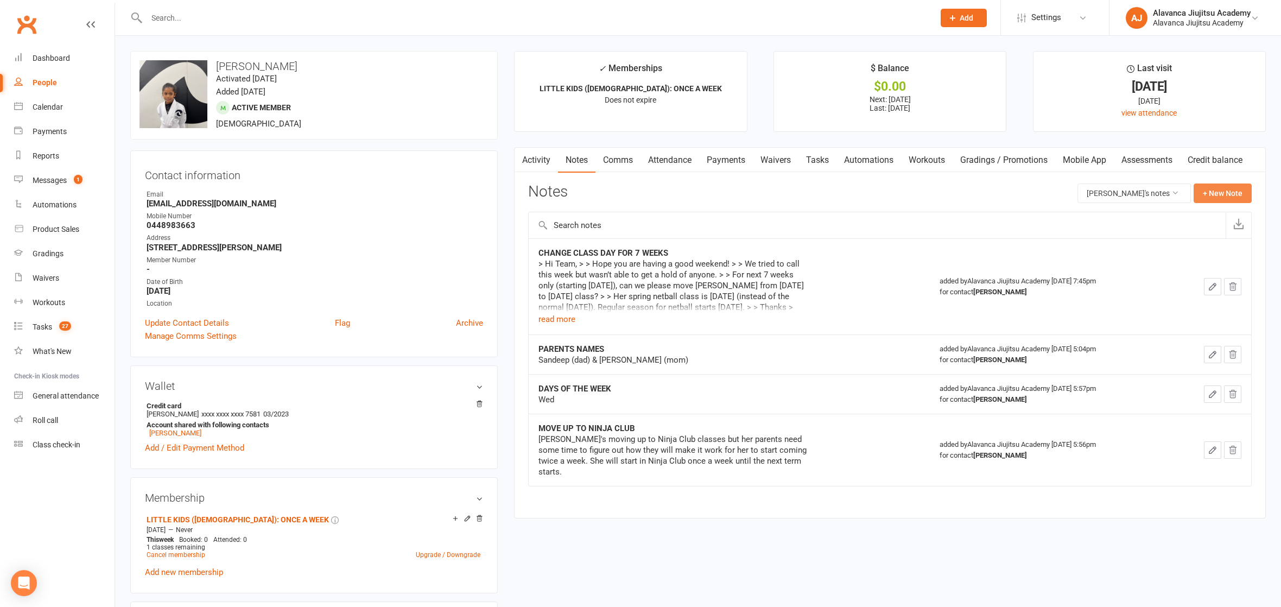
click at [1214, 195] on button "+ New Note" at bounding box center [1223, 194] width 58 height 20
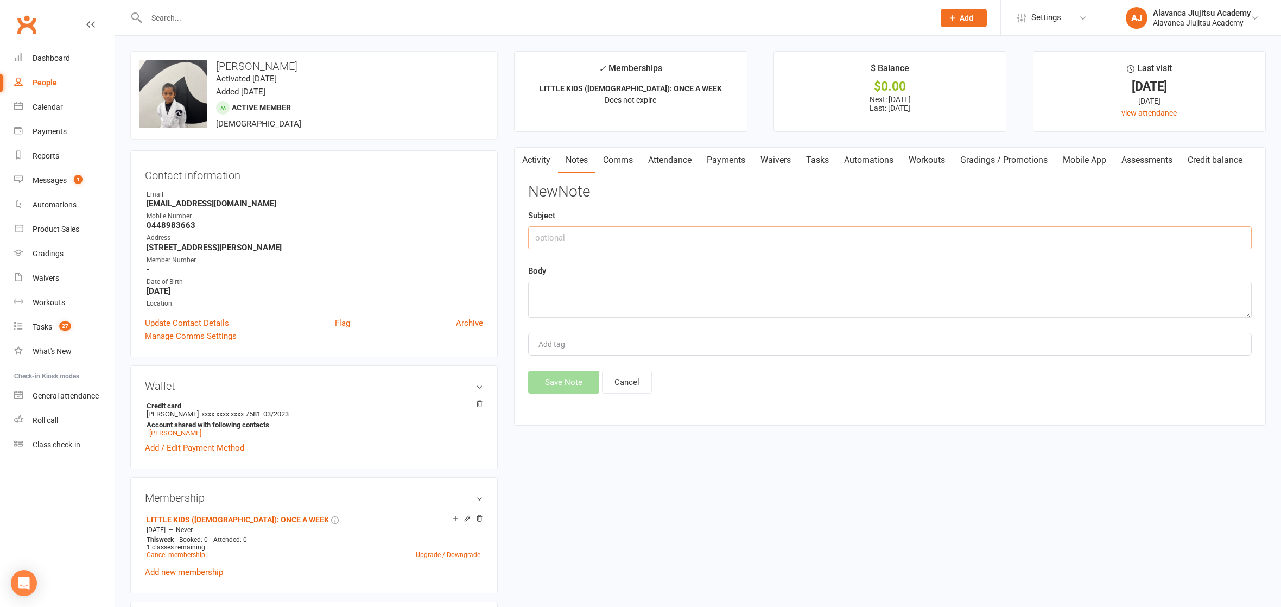
click at [582, 238] on input "text" at bounding box center [890, 237] width 724 height 23
type input "A"
type input "REGARDING HER MEMBERSHIP UPDATE"
click at [663, 285] on textarea at bounding box center [890, 300] width 724 height 36
paste textarea "Thanks [PERSON_NAME] She absolutely loves her day with you guys but hard to fin…"
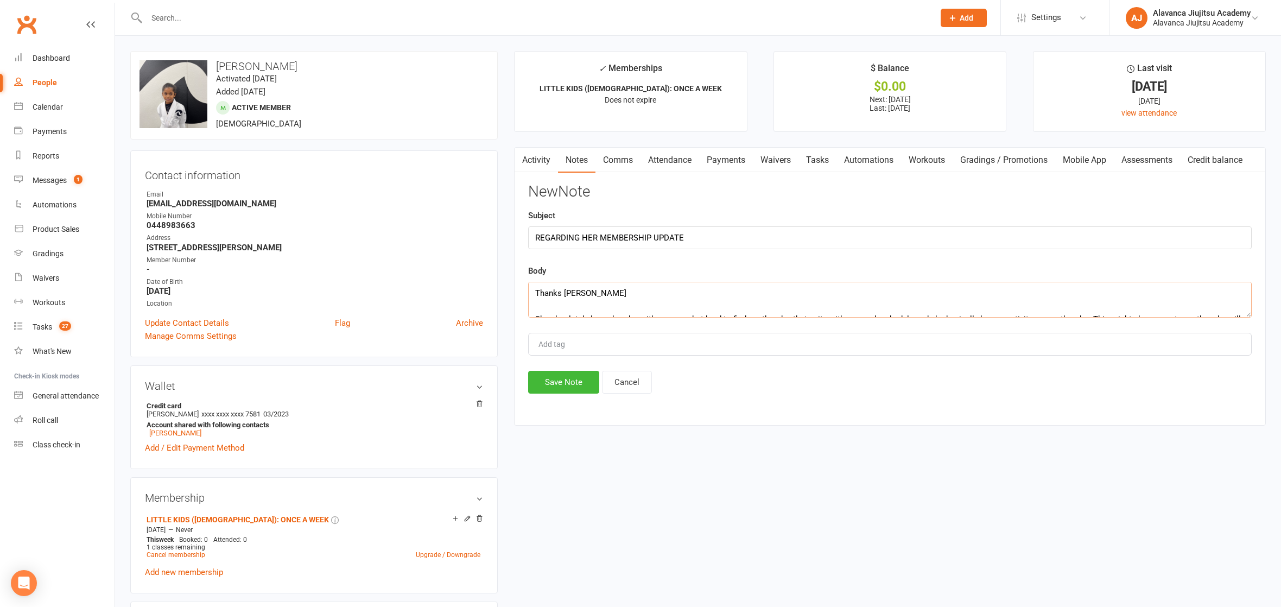
scroll to position [51, 0]
type textarea "Thanks [PERSON_NAME] She absolutely loves her day with you guys but hard to fin…"
click at [583, 385] on button "Save Note" at bounding box center [563, 382] width 71 height 23
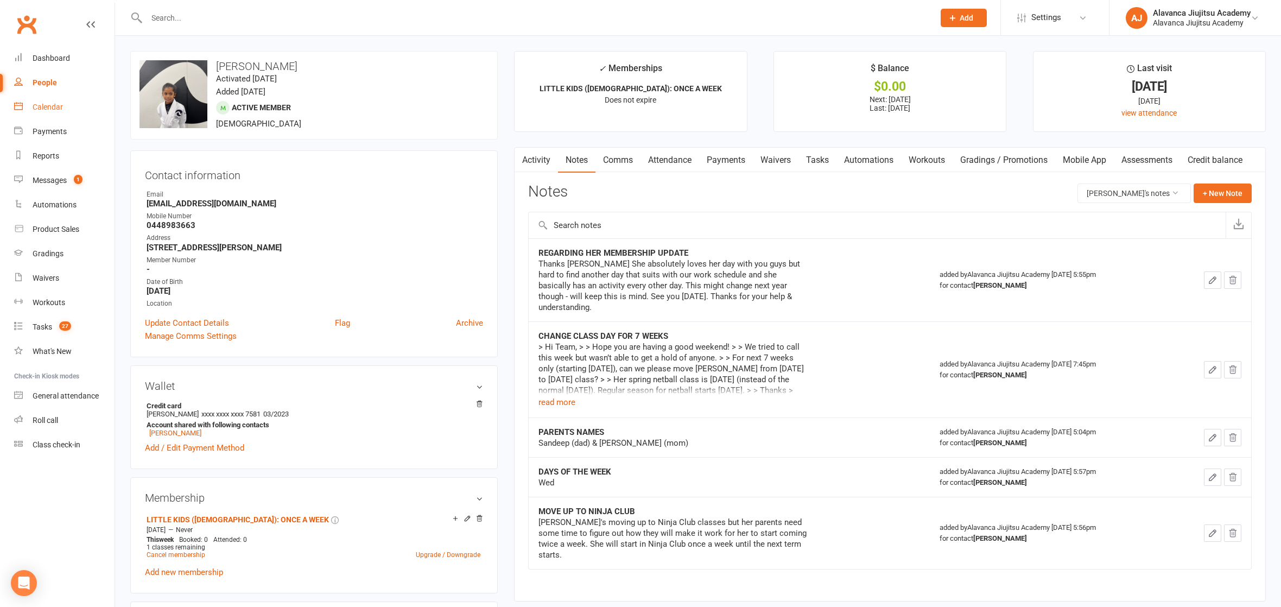
click at [42, 104] on div "Calendar" at bounding box center [48, 107] width 30 height 9
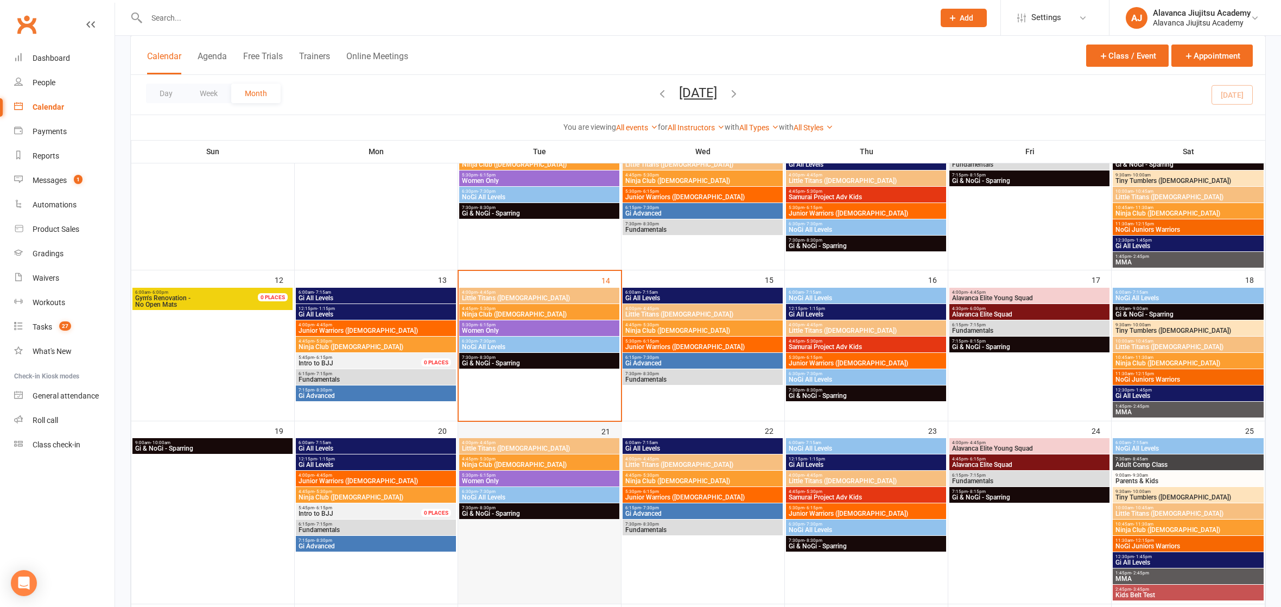
scroll to position [263, 0]
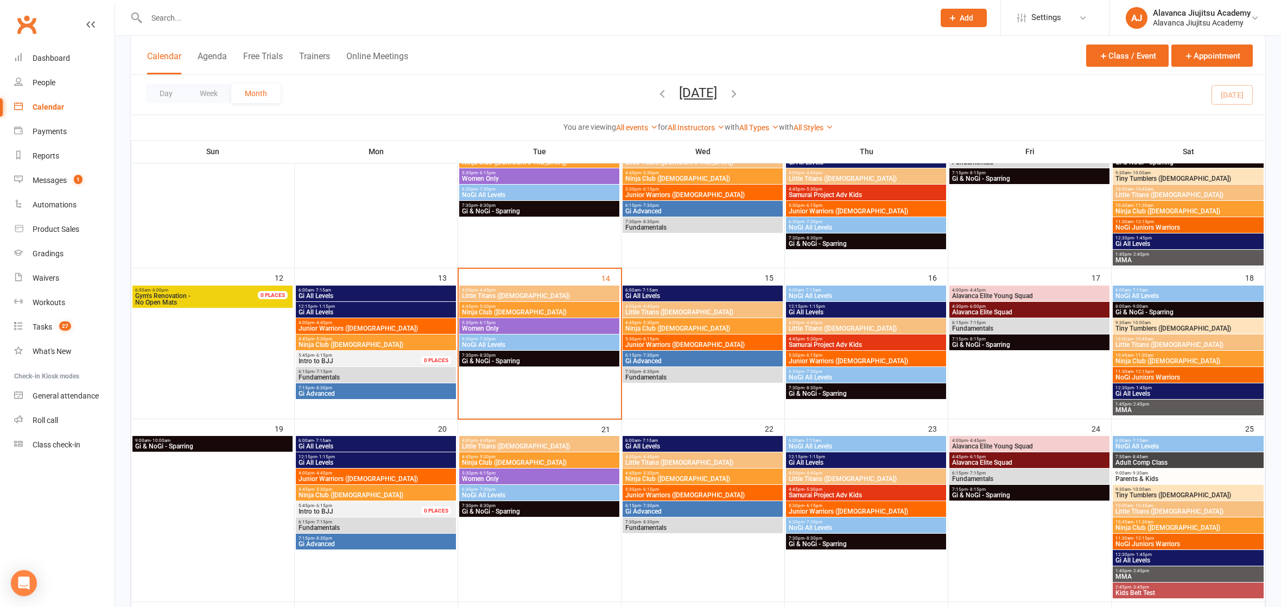
click at [336, 440] on span "6:00am - 7:15am" at bounding box center [376, 440] width 156 height 5
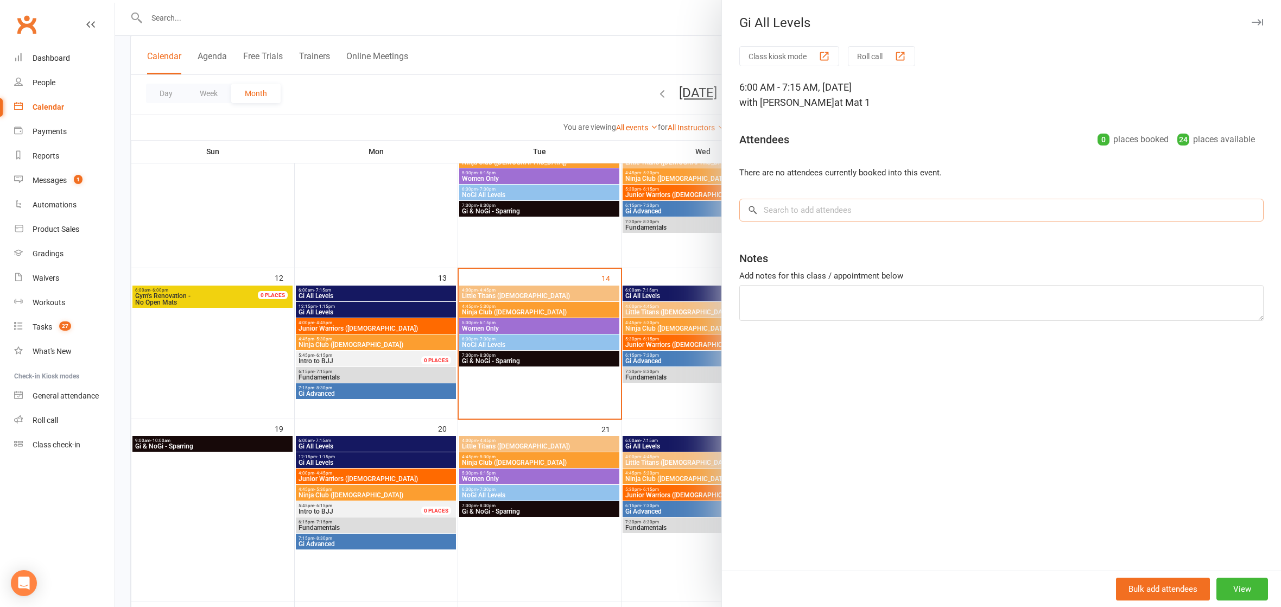
click at [939, 200] on input "search" at bounding box center [1002, 210] width 525 height 23
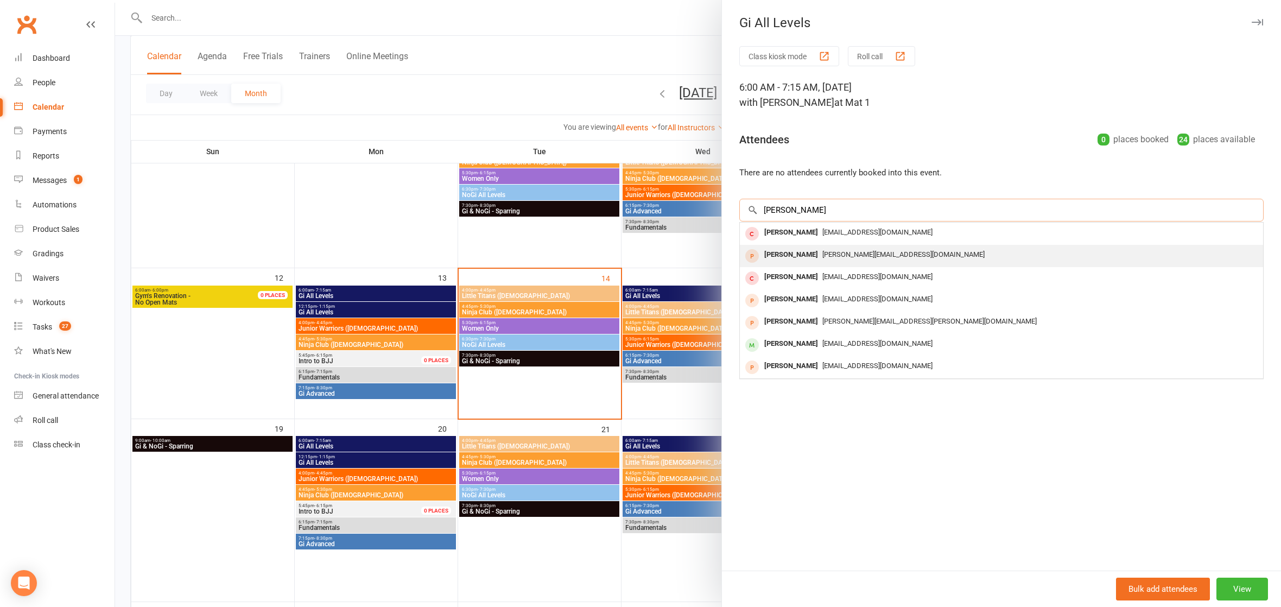
type input "[PERSON_NAME]"
click at [925, 252] on div "[PERSON_NAME][EMAIL_ADDRESS][DOMAIN_NAME]" at bounding box center [1001, 255] width 515 height 16
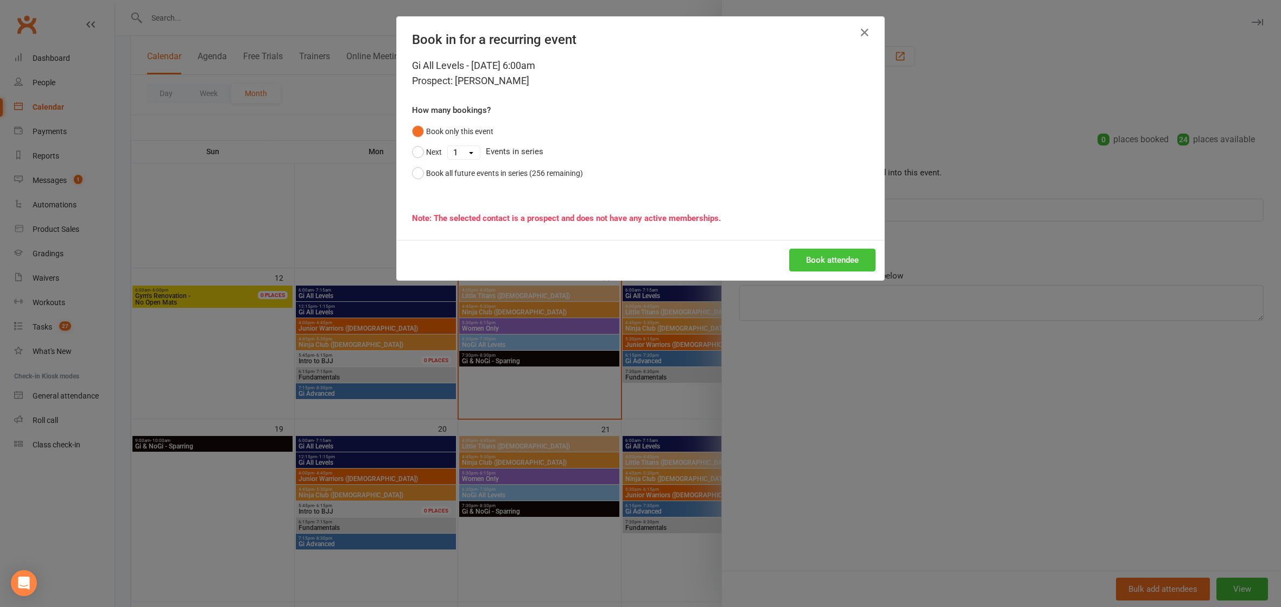
click at [837, 259] on button "Book attendee" at bounding box center [833, 260] width 86 height 23
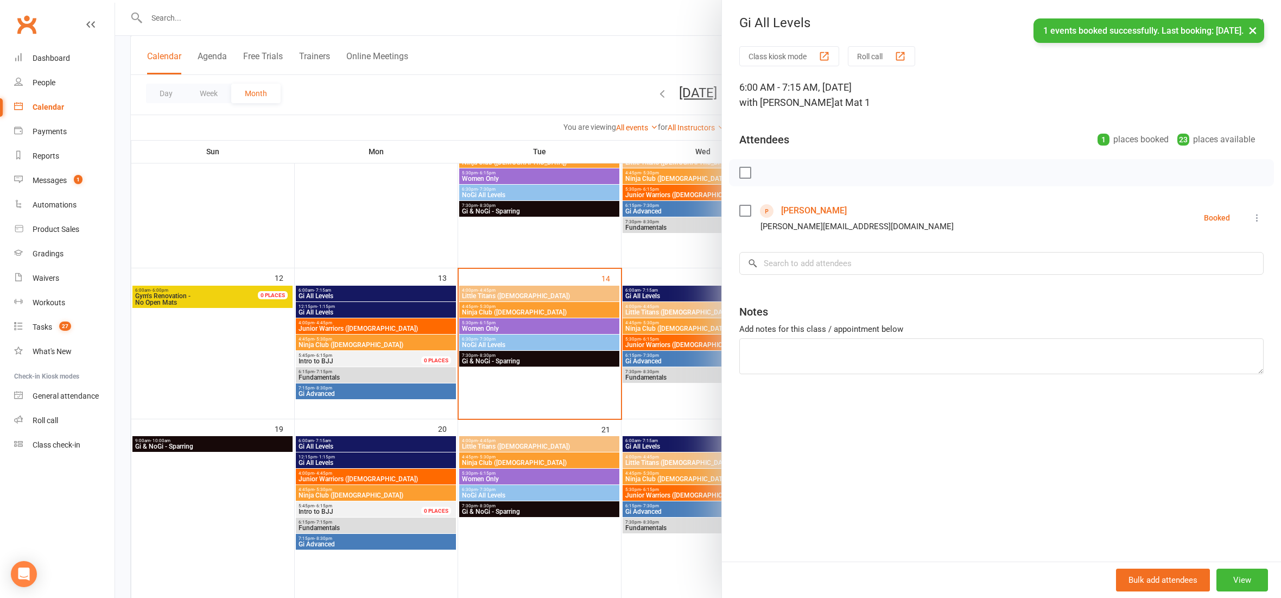
click at [338, 180] on div at bounding box center [698, 299] width 1166 height 598
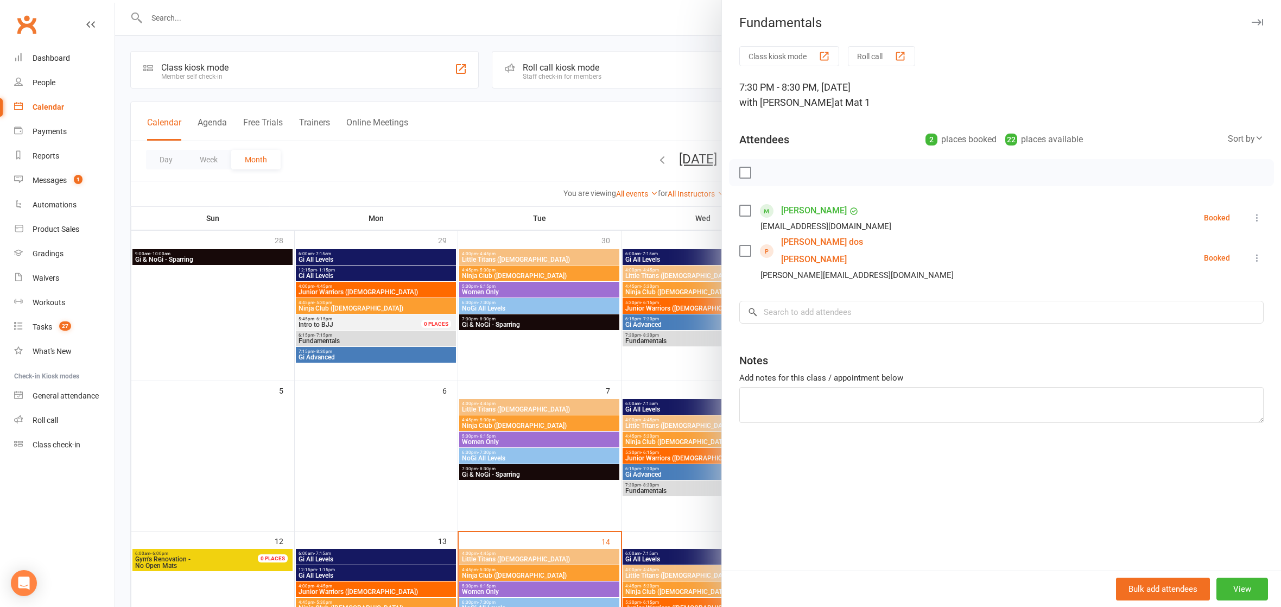
click at [453, 70] on div at bounding box center [698, 303] width 1166 height 607
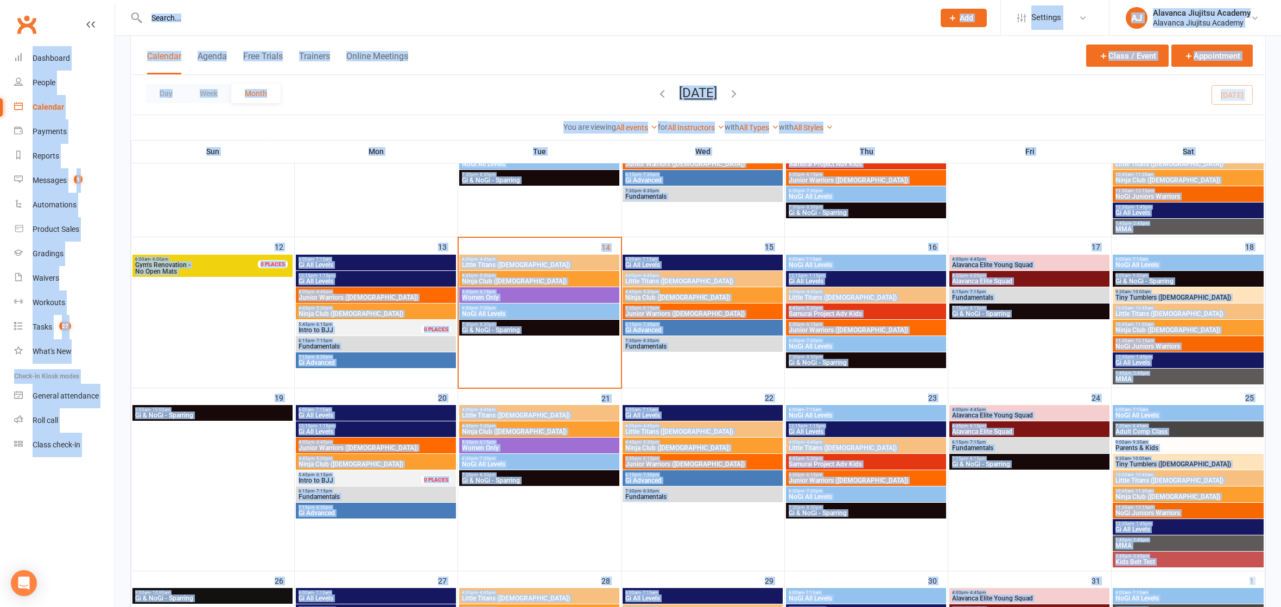
click at [329, 20] on input "text" at bounding box center [535, 17] width 784 height 15
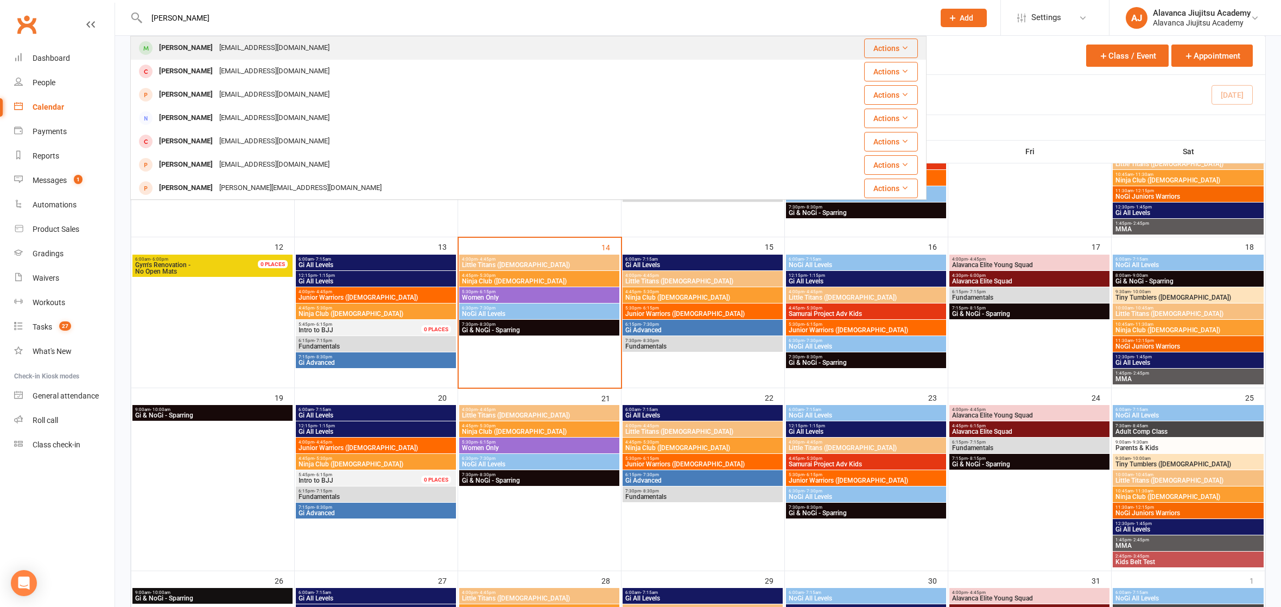
type input "Andrew valen"
click at [336, 39] on div "Andrew Valente email@andrewvalente.com" at bounding box center [461, 48] width 661 height 22
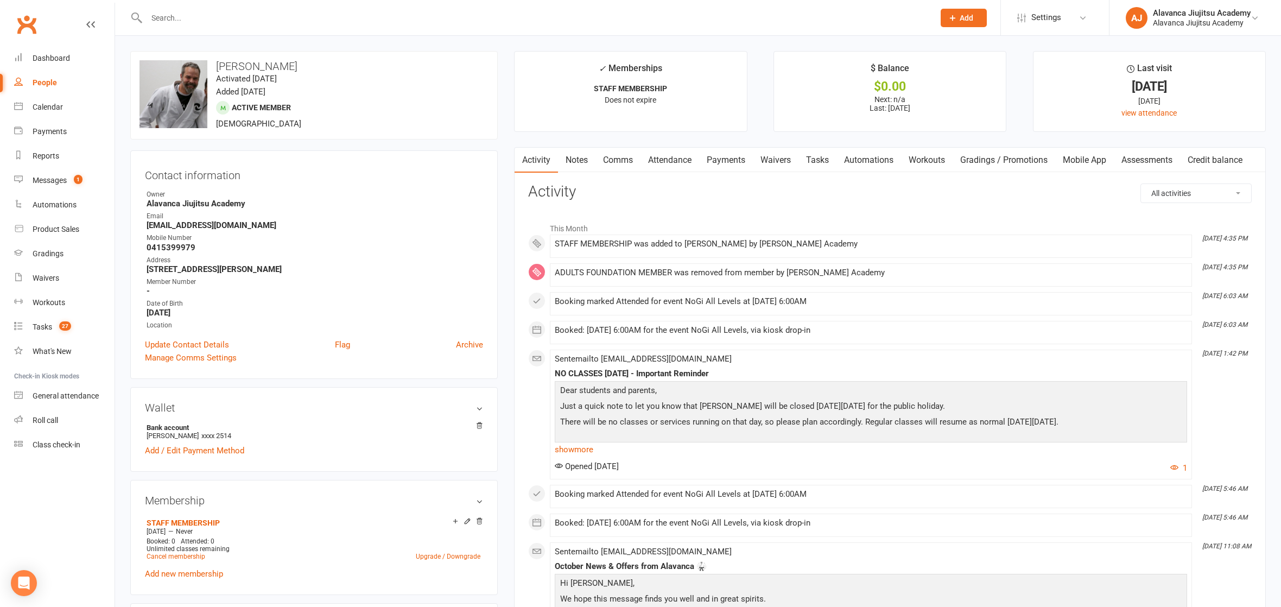
click at [879, 542] on li "Oct 3, 11:08 AM Sent email to email@andrewvalente.com October News & Offers fro…" at bounding box center [871, 600] width 642 height 117
click at [685, 156] on link "Attendance" at bounding box center [670, 160] width 59 height 25
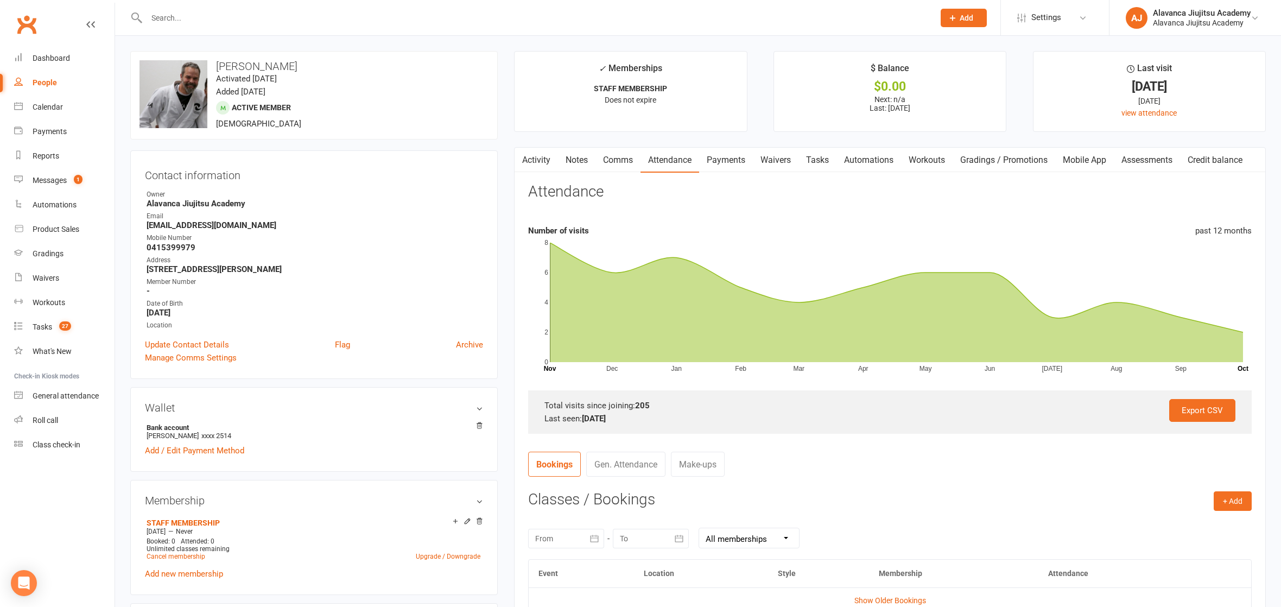
click at [732, 157] on link "Payments" at bounding box center [726, 160] width 54 height 25
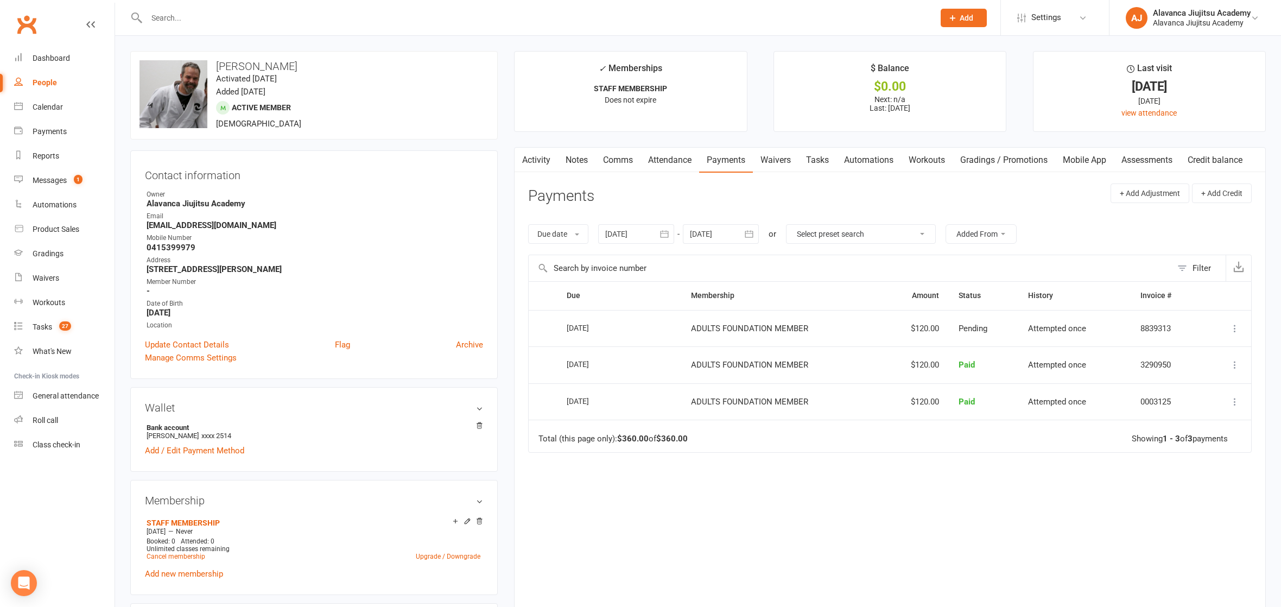
click at [668, 232] on icon "button" at bounding box center [664, 234] width 11 height 11
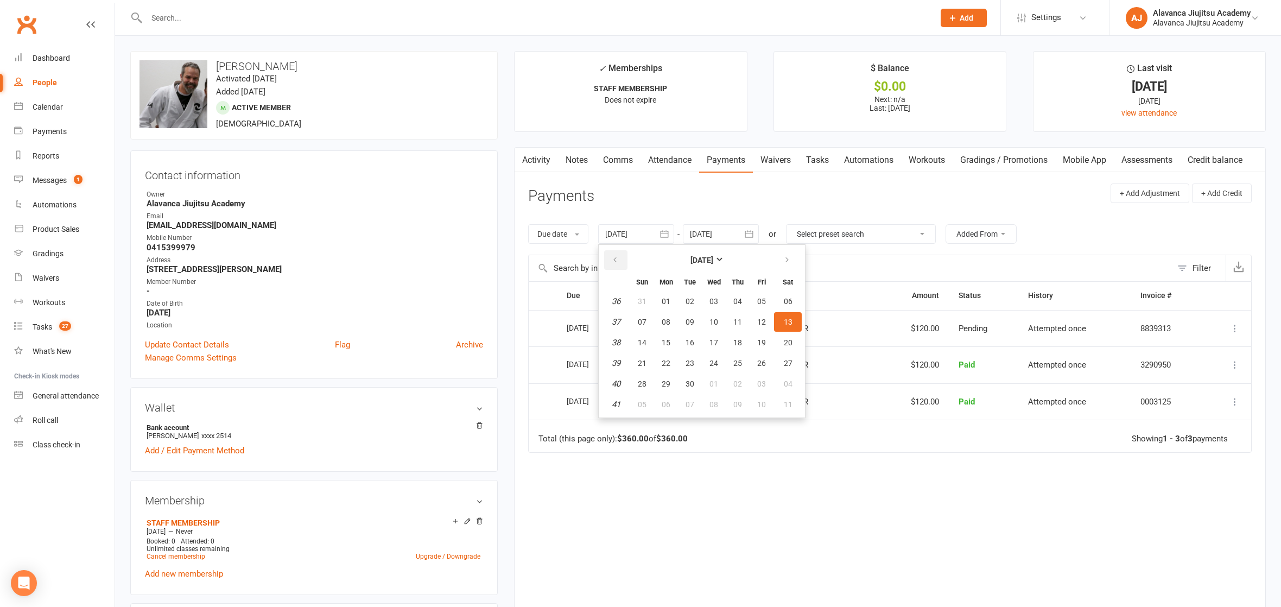
click at [613, 252] on button "button" at bounding box center [615, 260] width 23 height 20
click at [704, 301] on button "02" at bounding box center [714, 302] width 23 height 20
type input "02 Jul 2025"
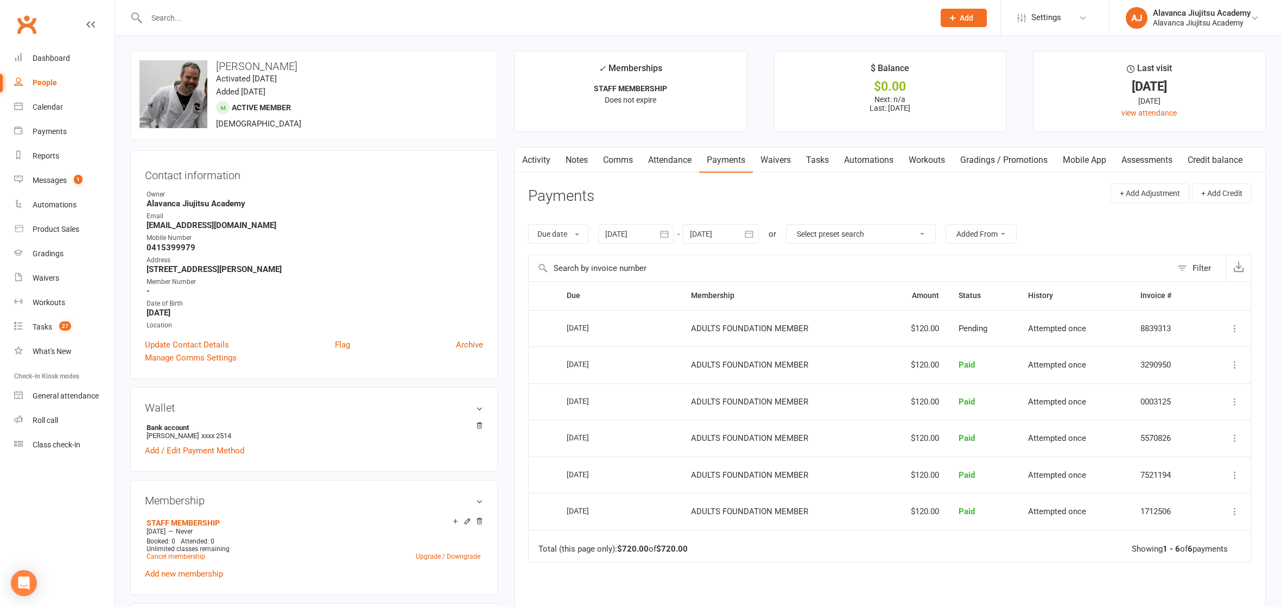
click at [205, 223] on strong "[EMAIL_ADDRESS][DOMAIN_NAME]" at bounding box center [315, 225] width 337 height 10
copy render-form-field "[EMAIL_ADDRESS][DOMAIN_NAME]"
click at [48, 109] on div "Calendar" at bounding box center [48, 107] width 30 height 9
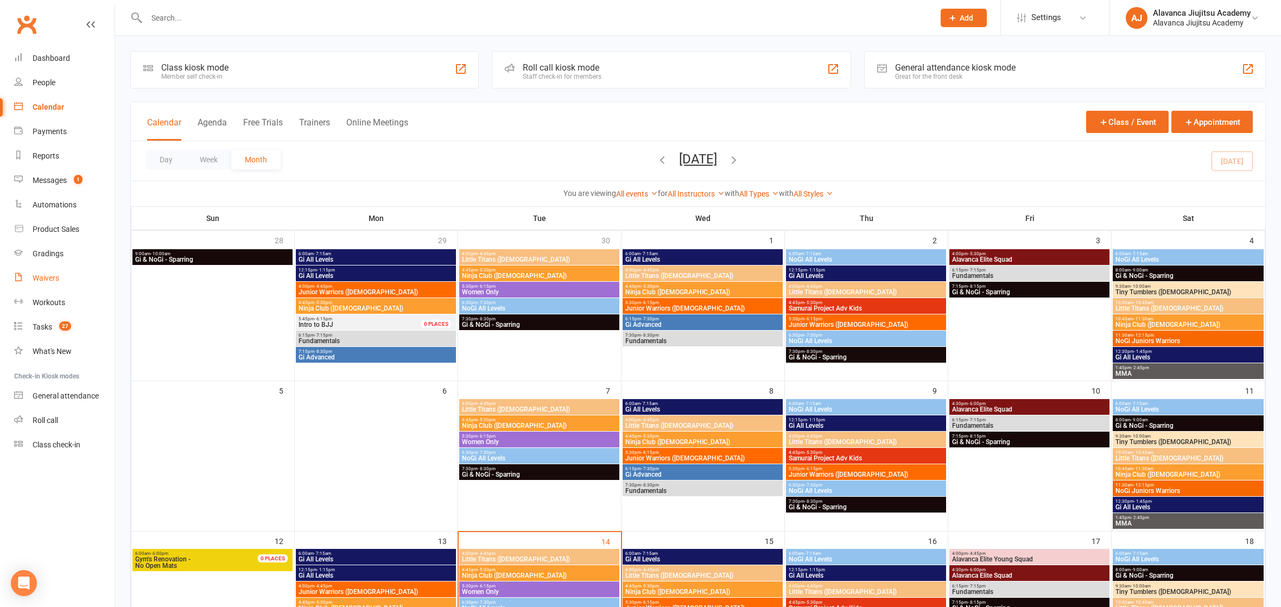
click at [65, 274] on link "Waivers" at bounding box center [64, 278] width 100 height 24
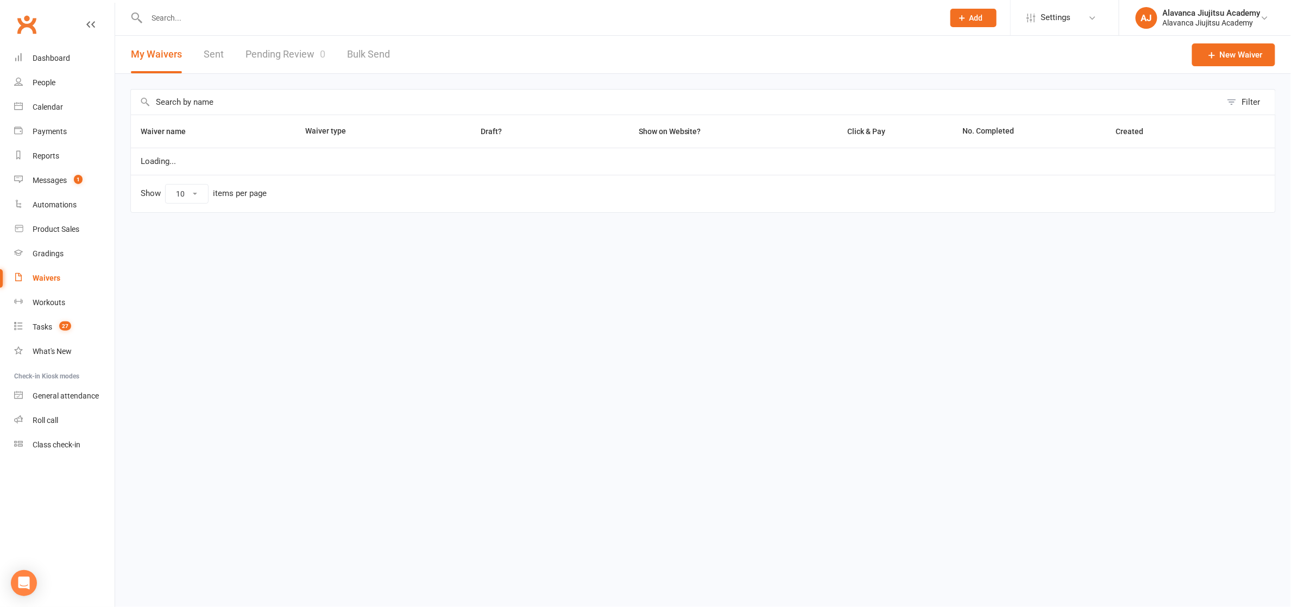
select select "100"
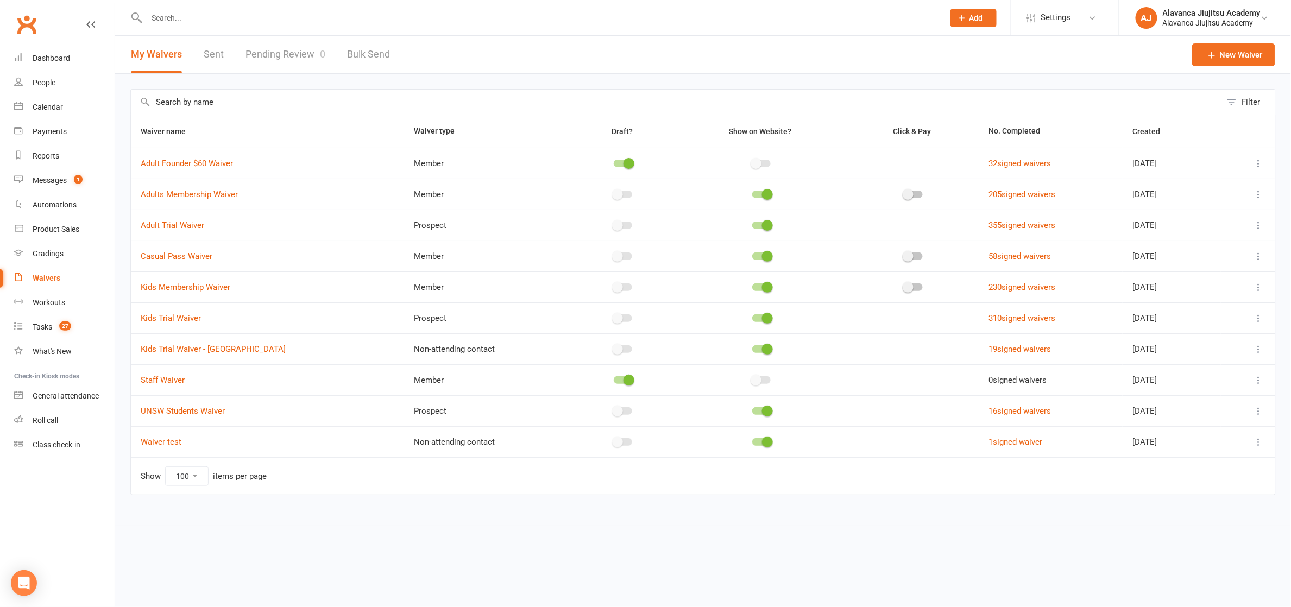
click at [291, 62] on link "Pending Review 0" at bounding box center [285, 54] width 80 height 37
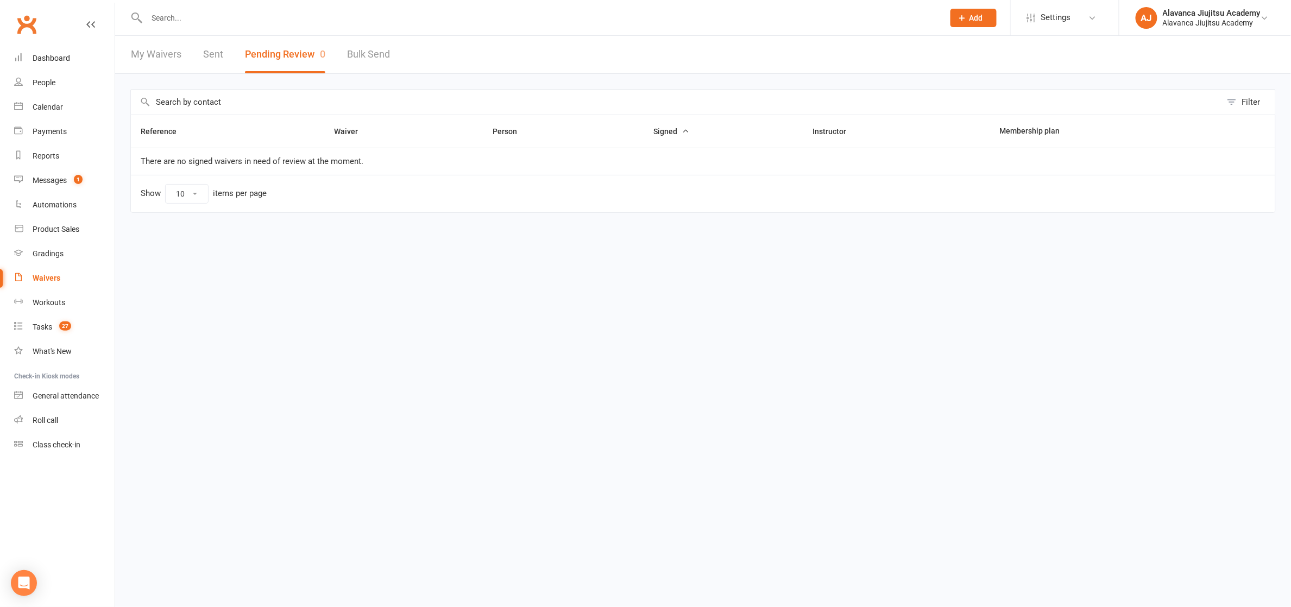
click at [164, 52] on link "My Waivers" at bounding box center [156, 54] width 50 height 37
select select "100"
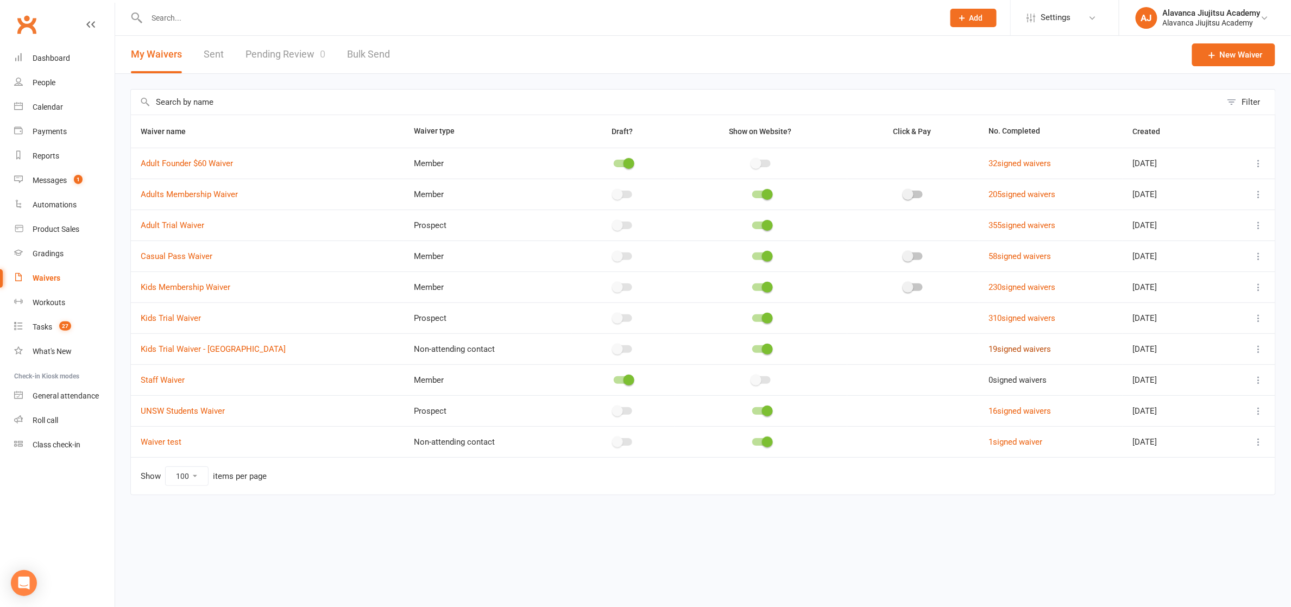
click at [1025, 347] on link "19 signed waivers" at bounding box center [1020, 349] width 62 height 10
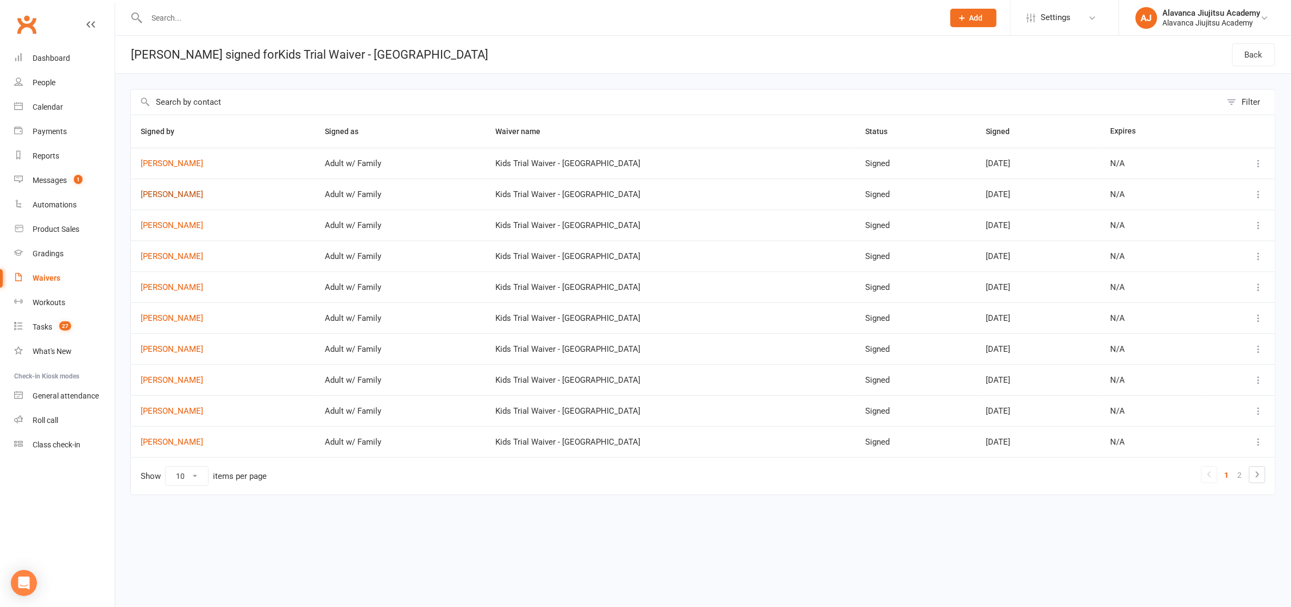
click at [162, 196] on link "Rebecca Alton" at bounding box center [223, 194] width 165 height 9
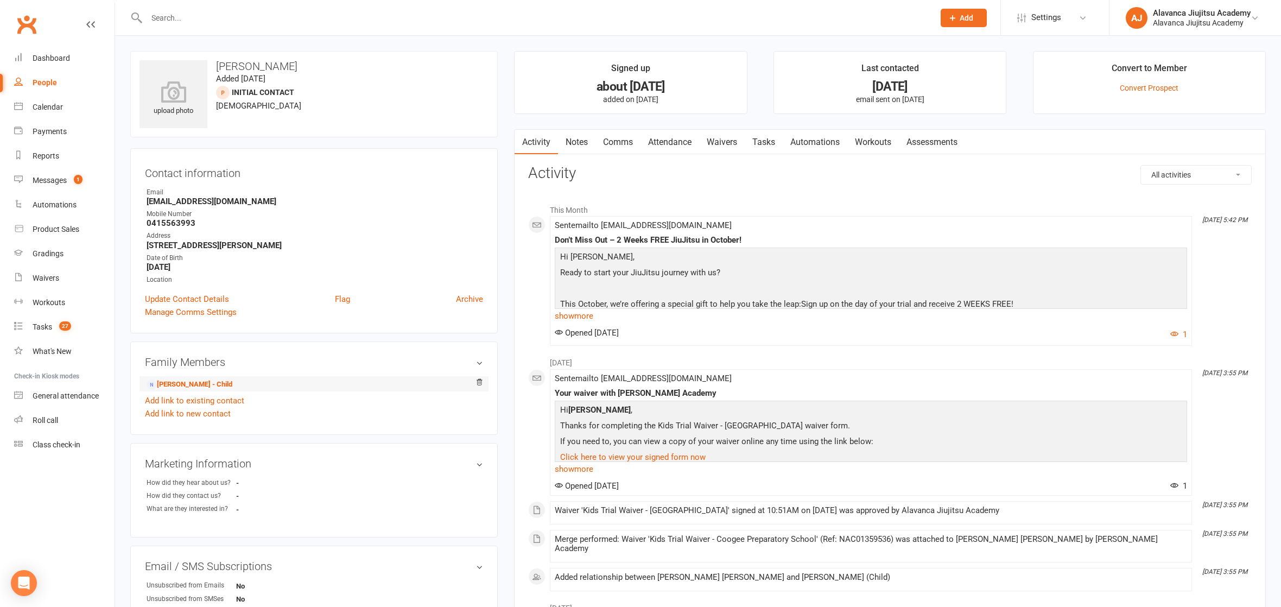
click at [220, 379] on li "Wolfie Alton - Child" at bounding box center [314, 383] width 338 height 15
click at [213, 382] on link "Wolfie Alton - Child" at bounding box center [190, 384] width 86 height 11
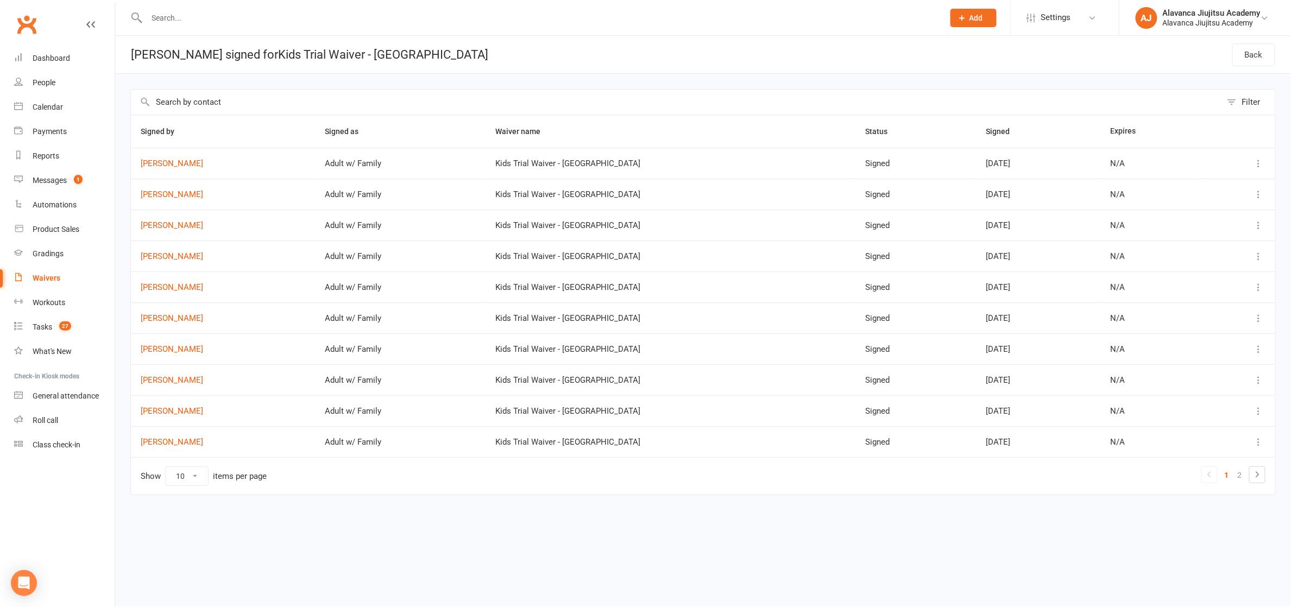
click at [192, 168] on td "[PERSON_NAME]" at bounding box center [223, 163] width 184 height 31
click at [189, 165] on link "[PERSON_NAME]" at bounding box center [223, 163] width 165 height 9
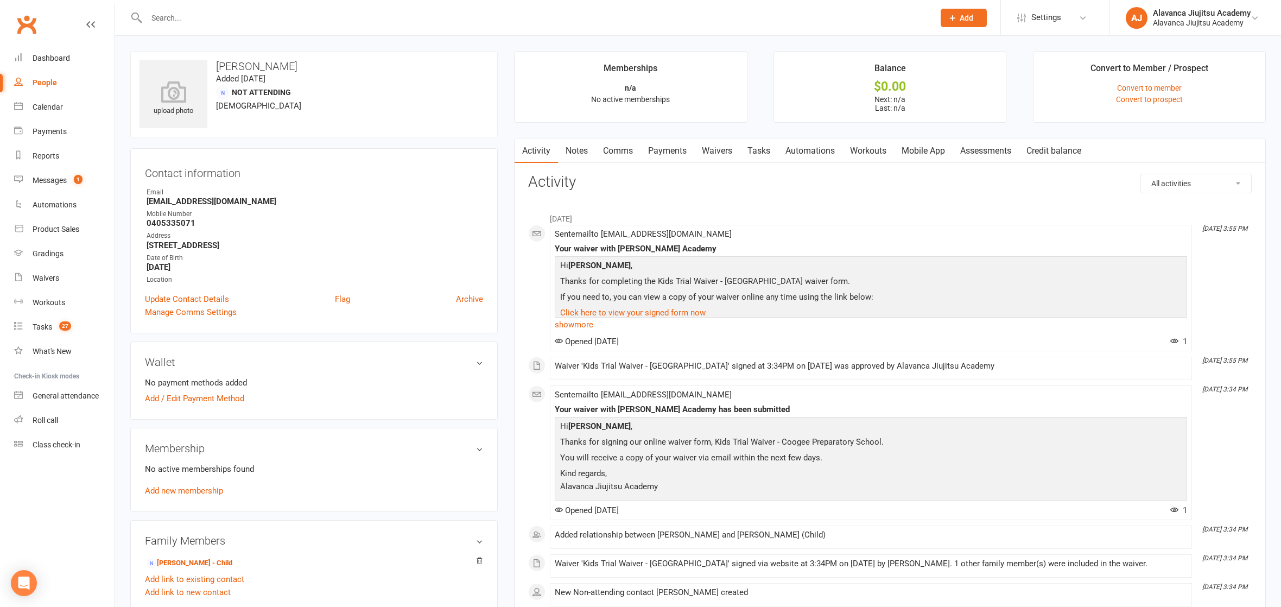
scroll to position [99, 0]
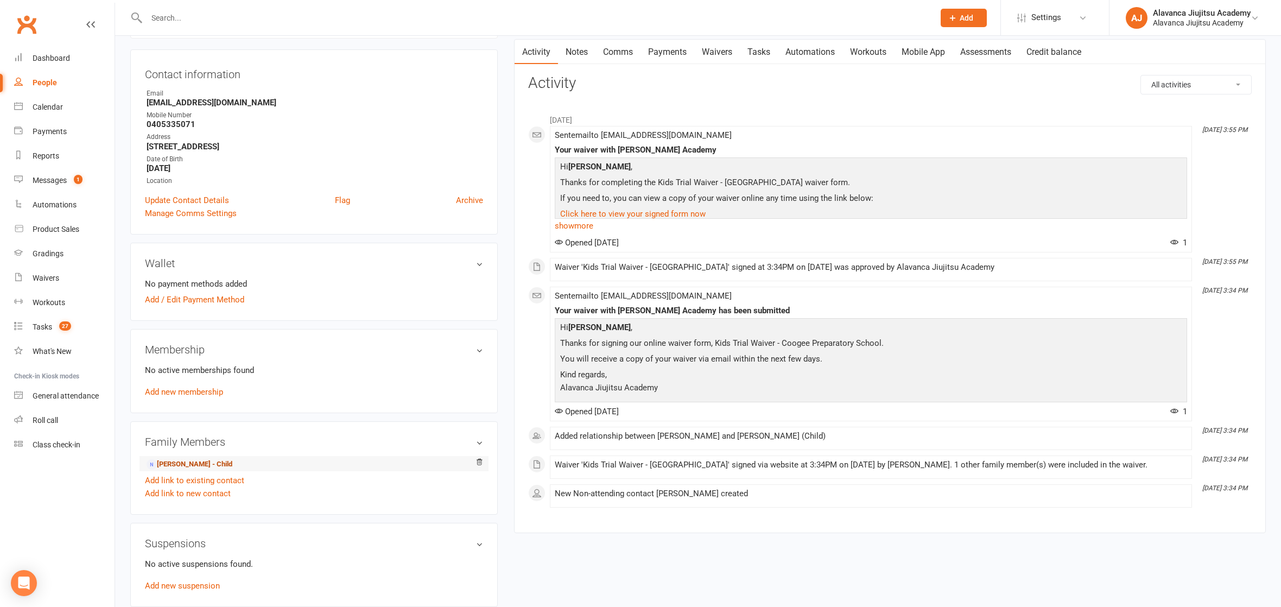
click at [202, 462] on link "Ben Andreatta - Child" at bounding box center [190, 464] width 86 height 11
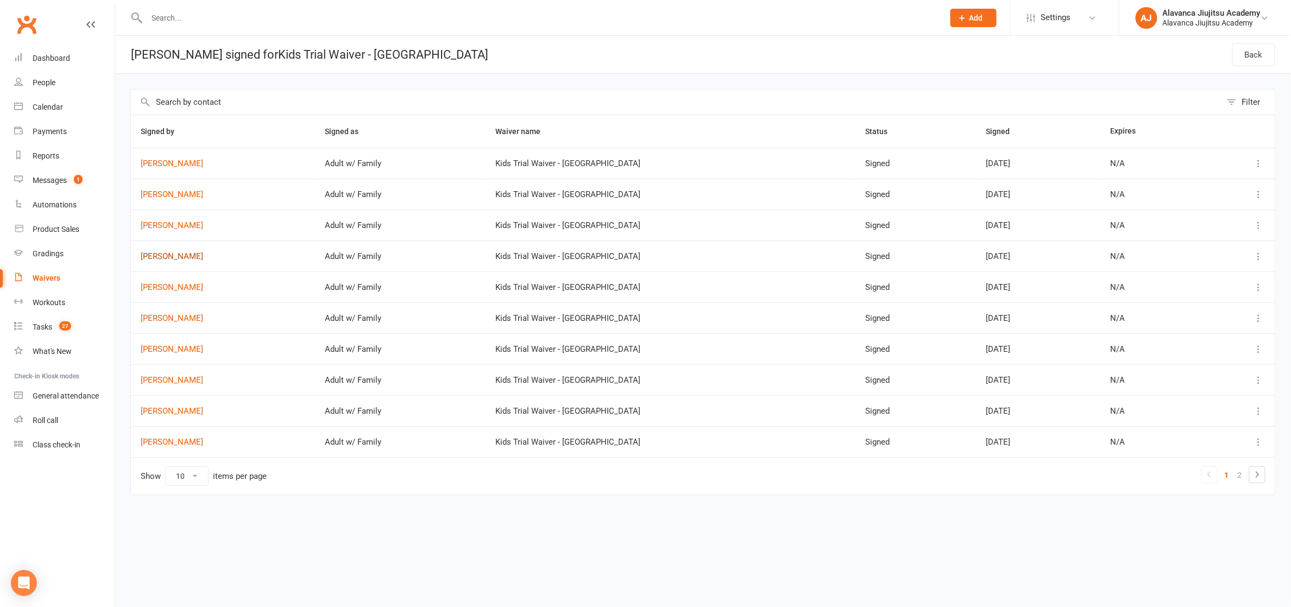
click at [167, 260] on link "[PERSON_NAME]" at bounding box center [223, 256] width 165 height 9
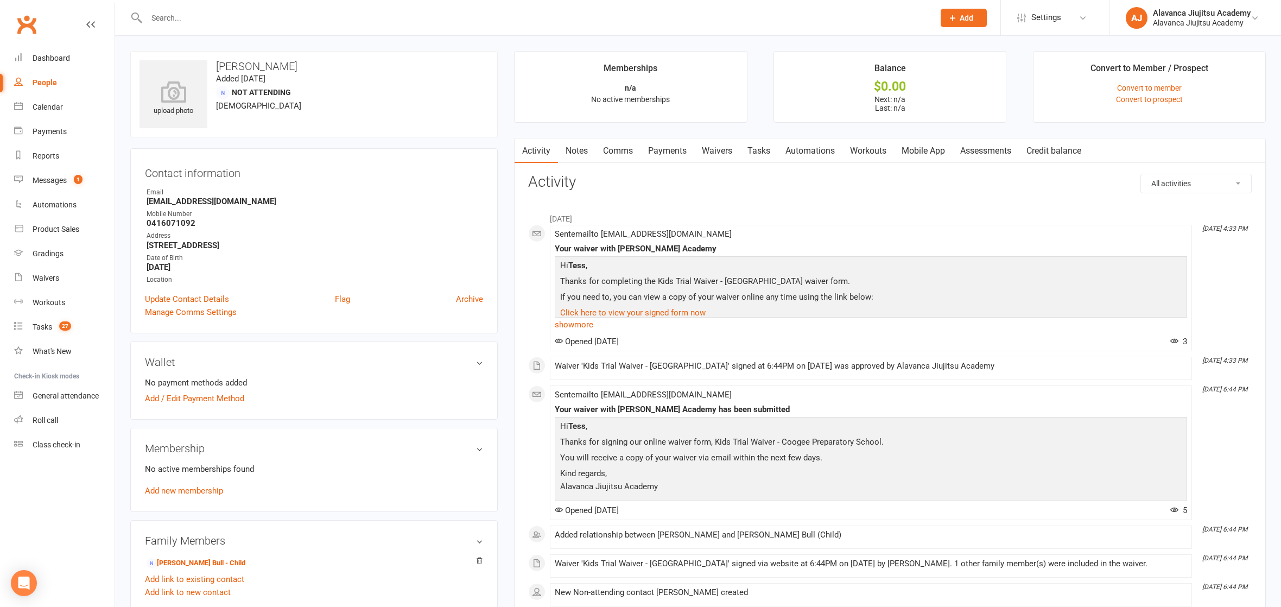
click at [188, 558] on link "Nash Bull - Child" at bounding box center [196, 563] width 99 height 11
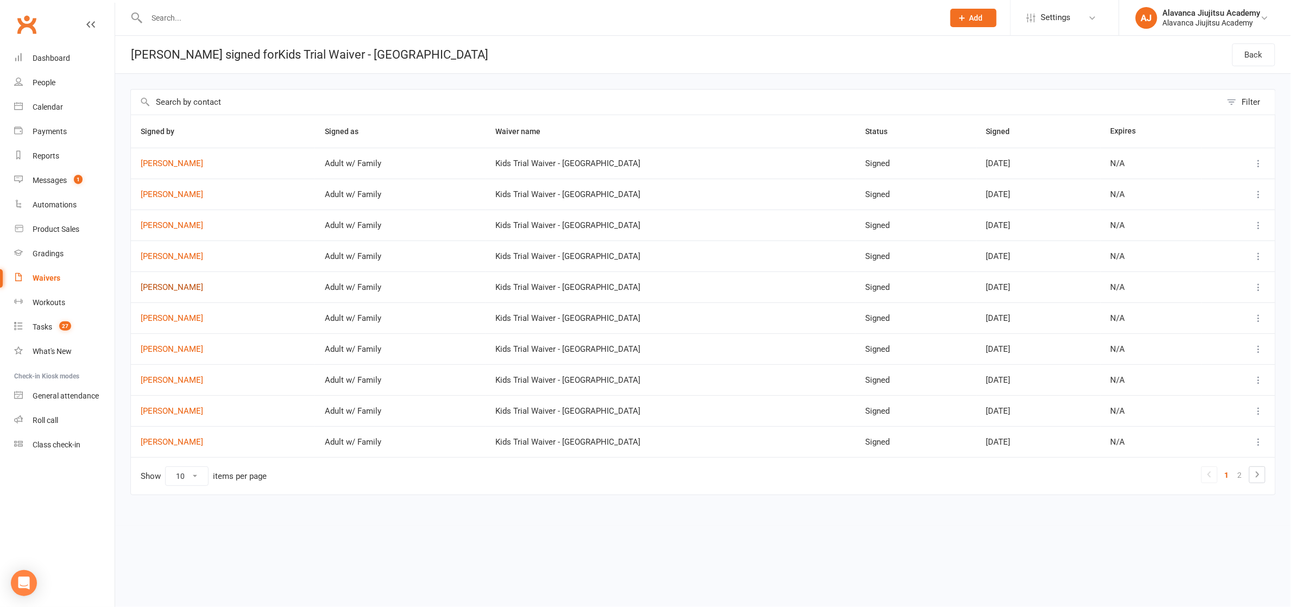
click at [172, 287] on link "Brett McDonald" at bounding box center [223, 287] width 165 height 9
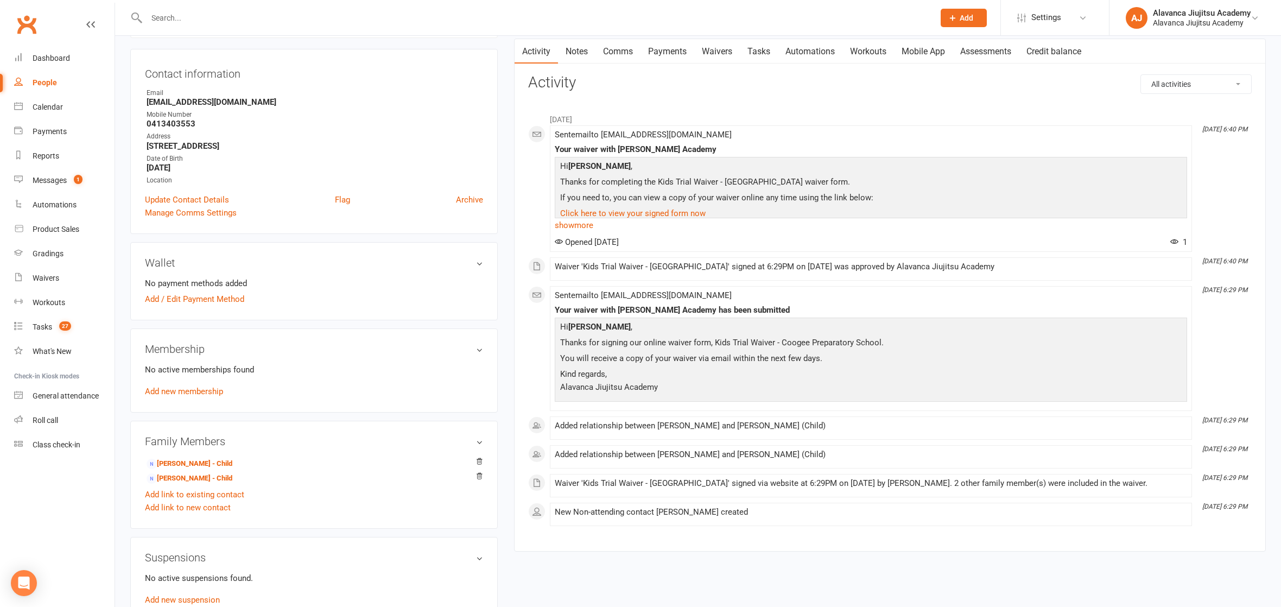
scroll to position [207, 0]
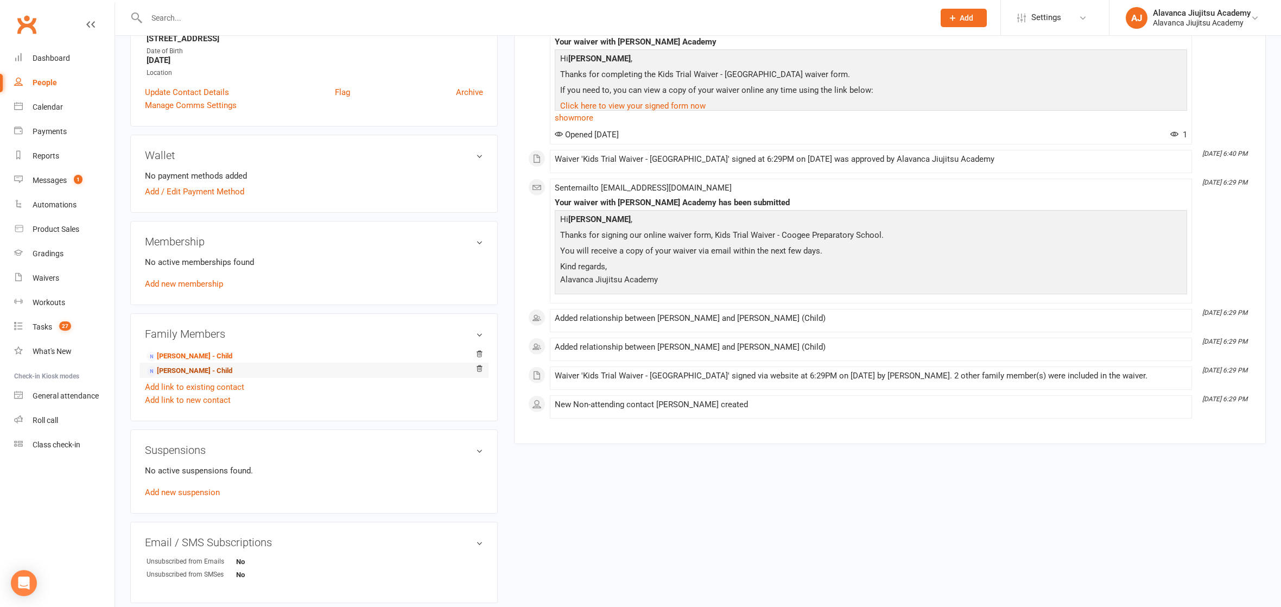
click at [221, 368] on link "Brody McDonald - Child" at bounding box center [190, 370] width 86 height 11
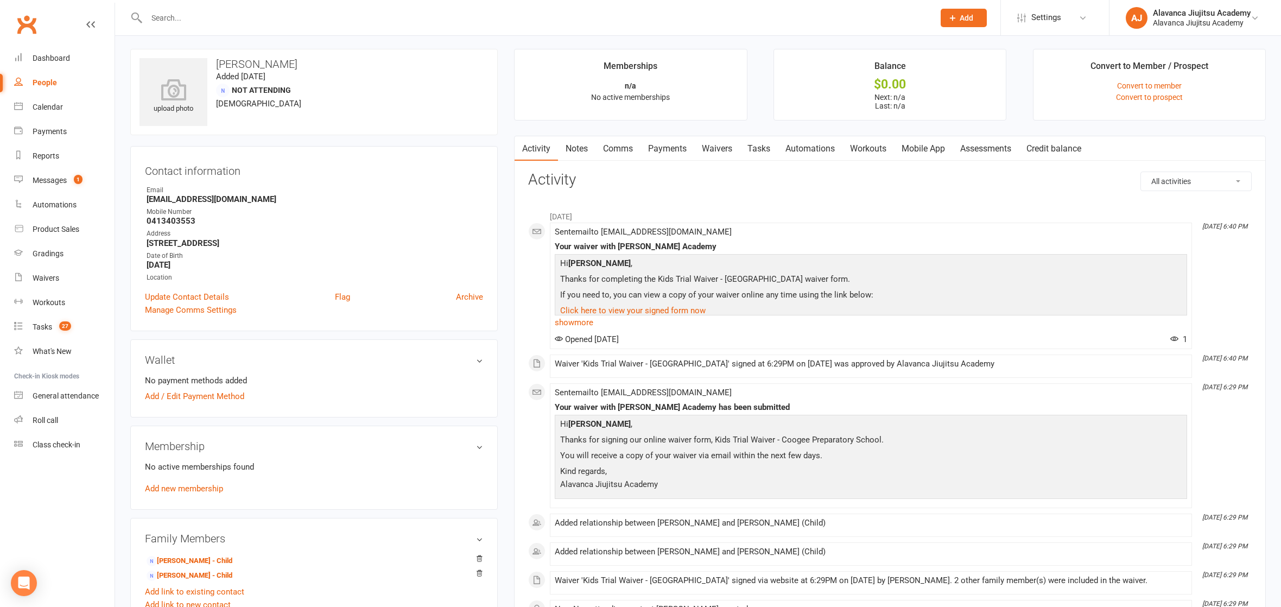
scroll to position [87, 0]
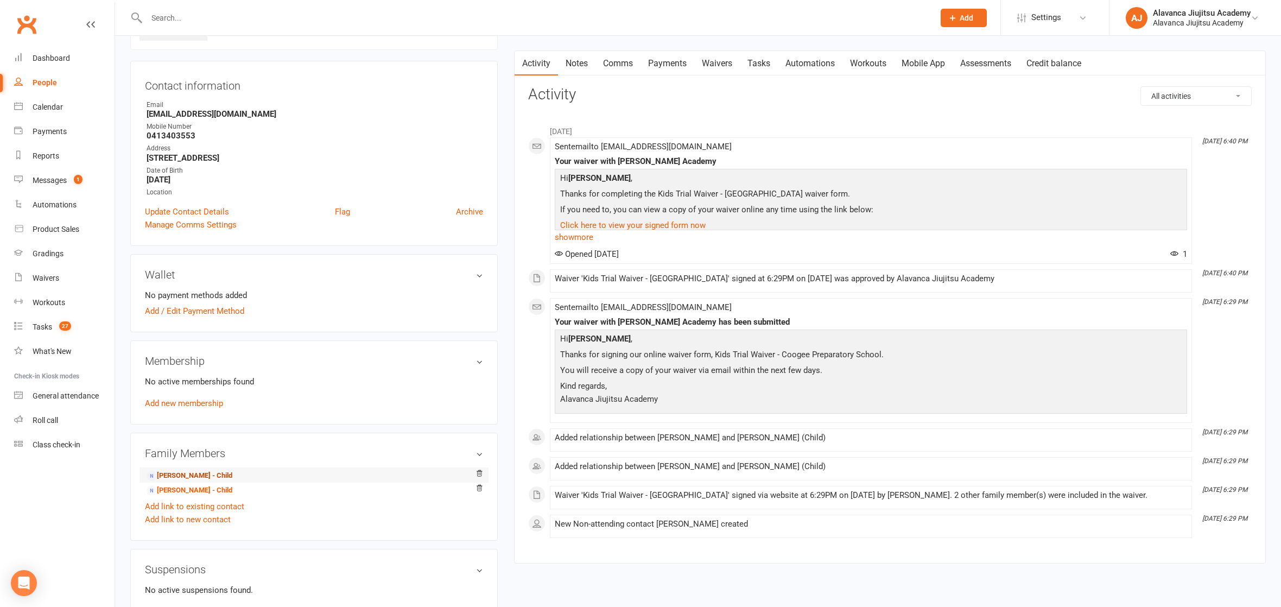
click at [207, 470] on link "Lachlan McDonald - Child" at bounding box center [190, 475] width 86 height 11
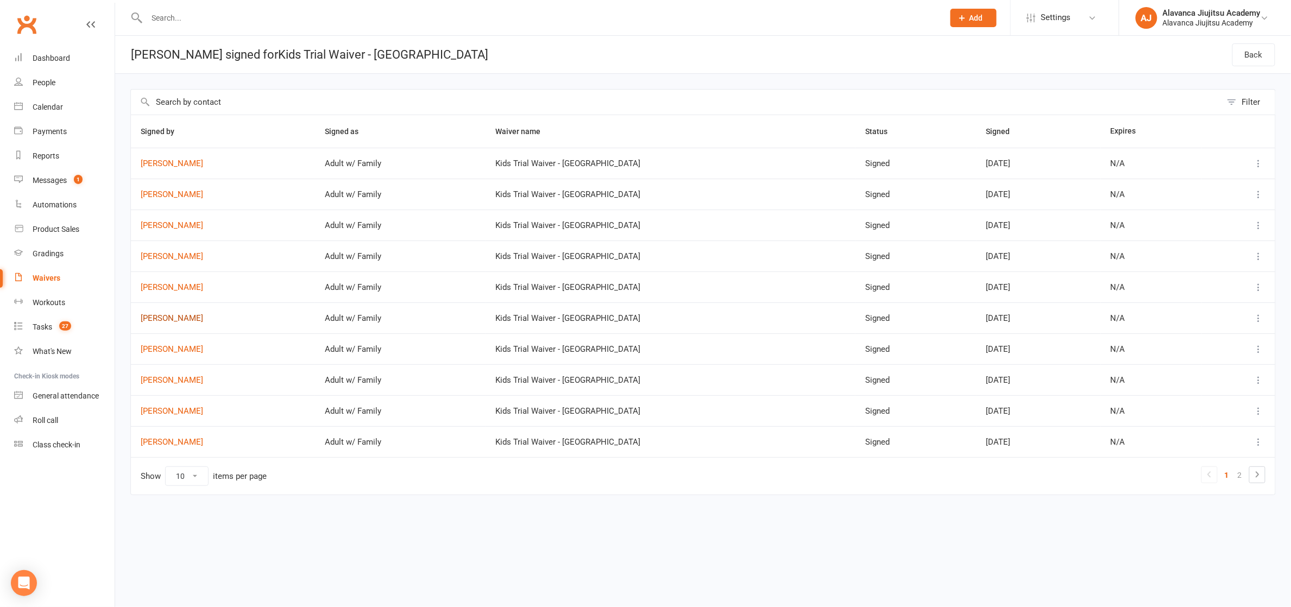
click at [189, 316] on link "Sharon Monks" at bounding box center [223, 318] width 165 height 9
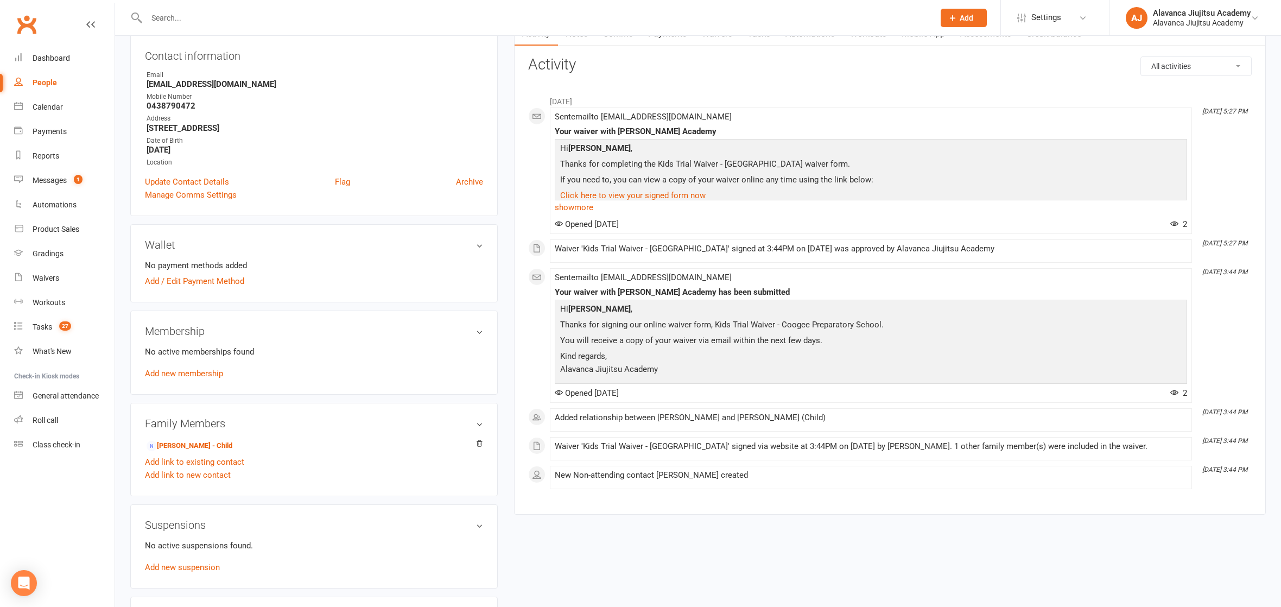
scroll to position [233, 0]
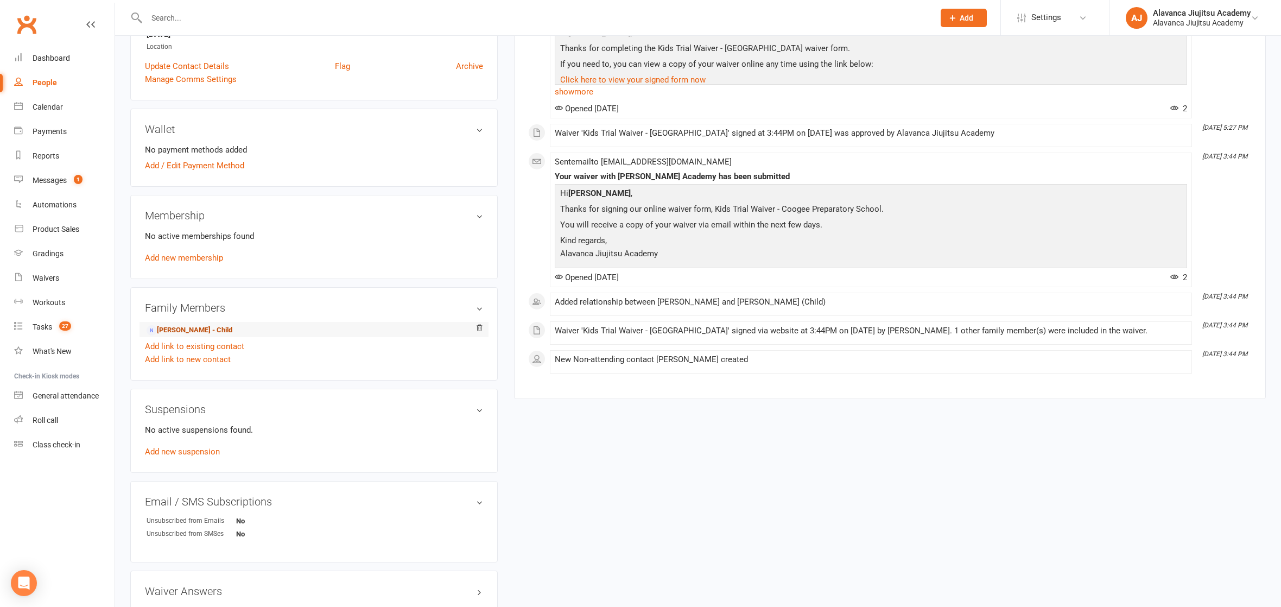
click at [210, 326] on link "George Monks - Child" at bounding box center [190, 330] width 86 height 11
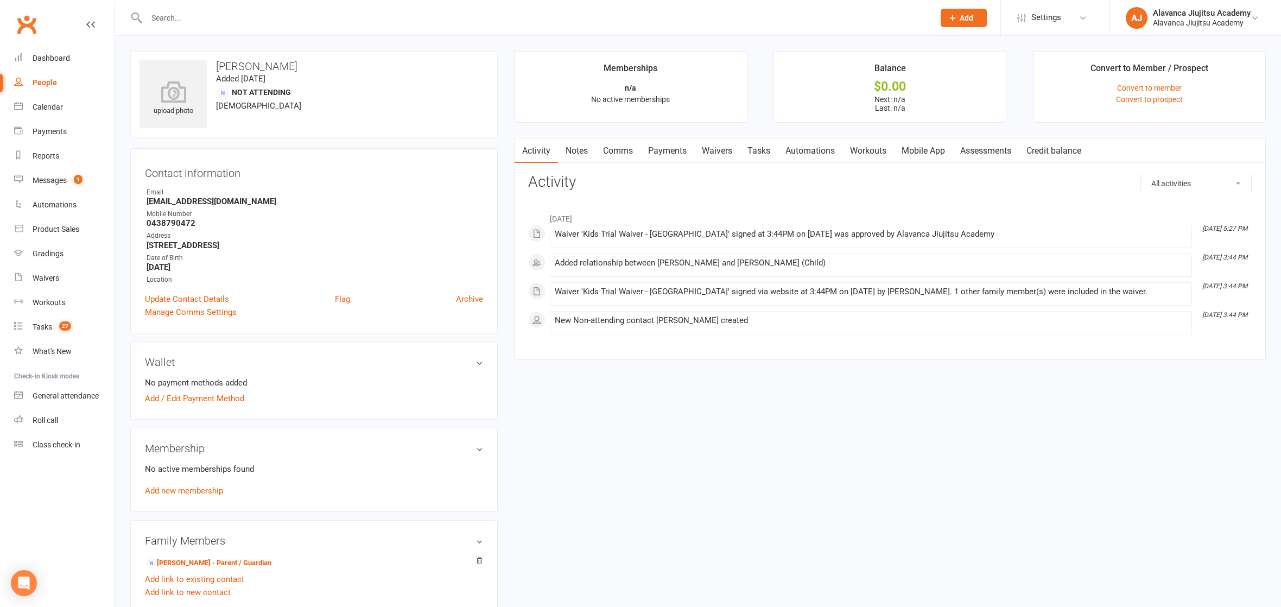
click at [414, 187] on div "Email" at bounding box center [315, 192] width 337 height 10
click at [758, 106] on ul "Memberships n/a No active memberships Balance $0.00 Next: n/a Last: n/a Convert…" at bounding box center [890, 87] width 752 height 72
click at [56, 105] on div "Calendar" at bounding box center [48, 107] width 30 height 9
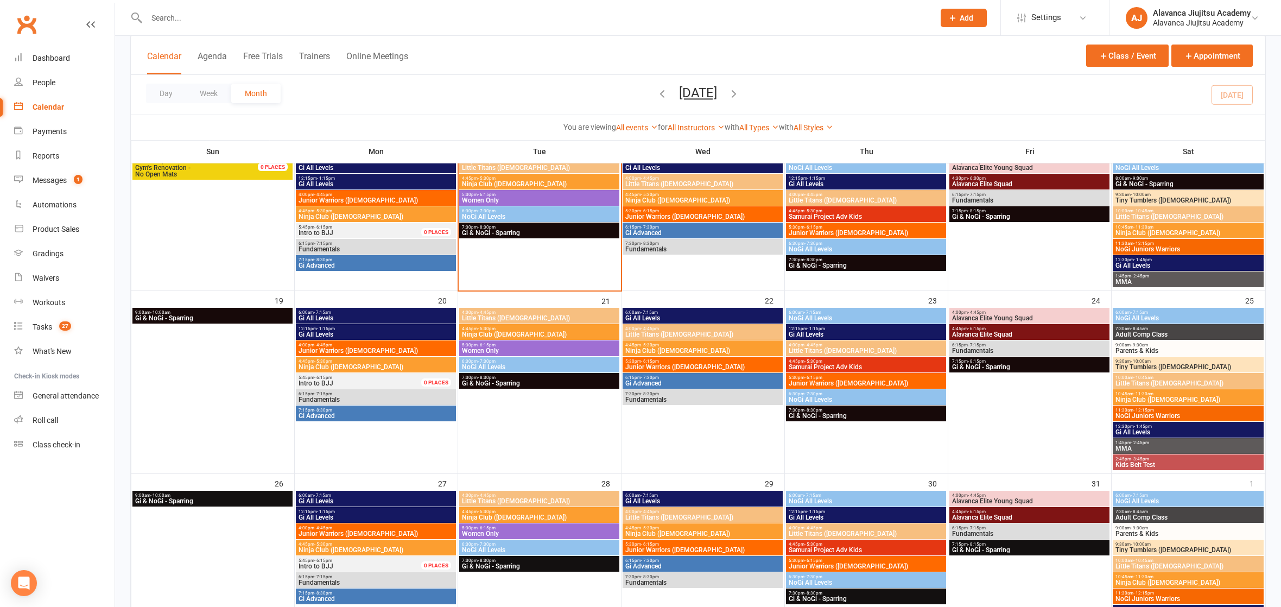
scroll to position [367, 0]
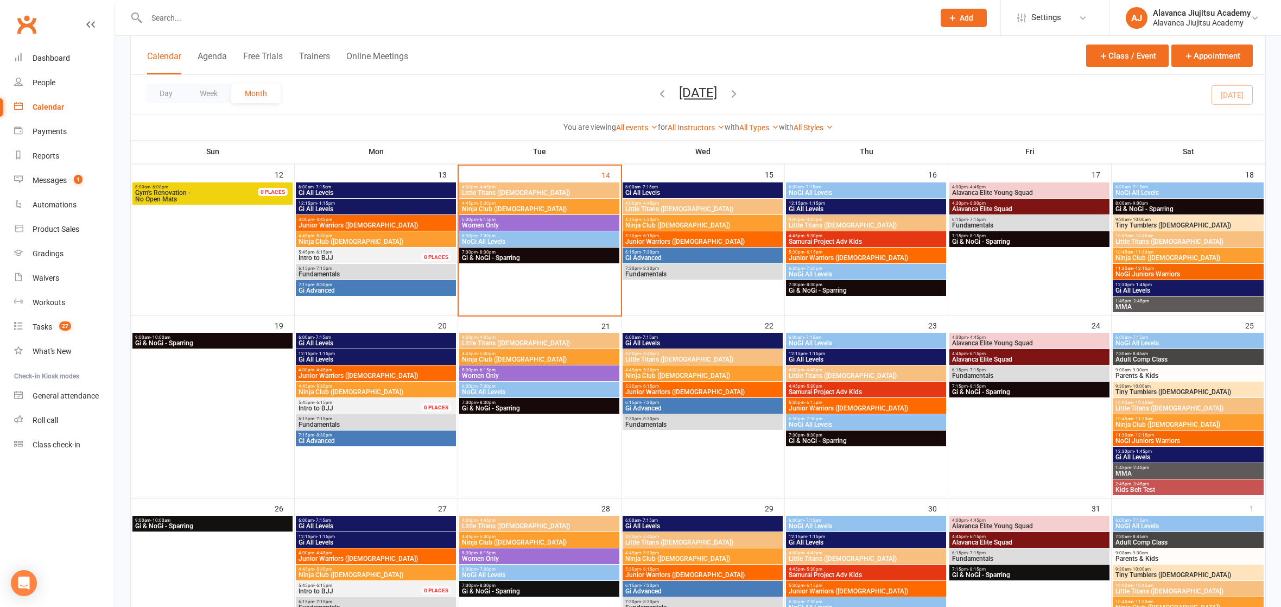
click at [157, 20] on input "text" at bounding box center [535, 17] width 784 height 15
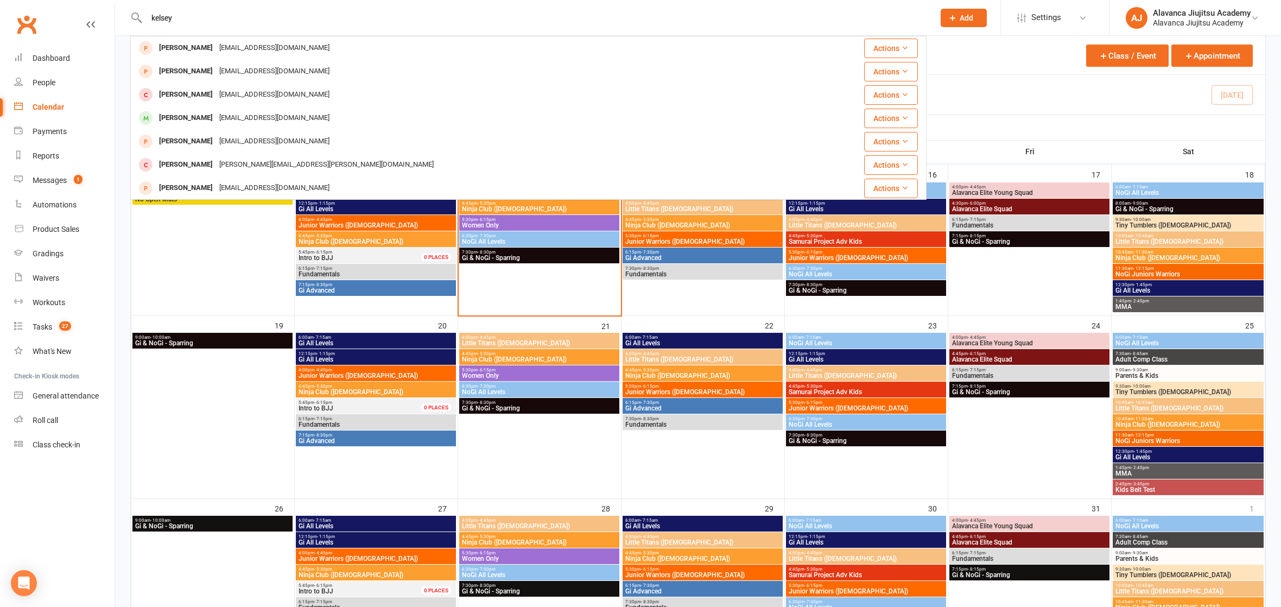
type input "Kelsey"
drag, startPoint x: 179, startPoint y: 24, endPoint x: 212, endPoint y: 50, distance: 42.6
click at [216, 50] on div "kelseymartin130@gmail.com" at bounding box center [274, 48] width 117 height 16
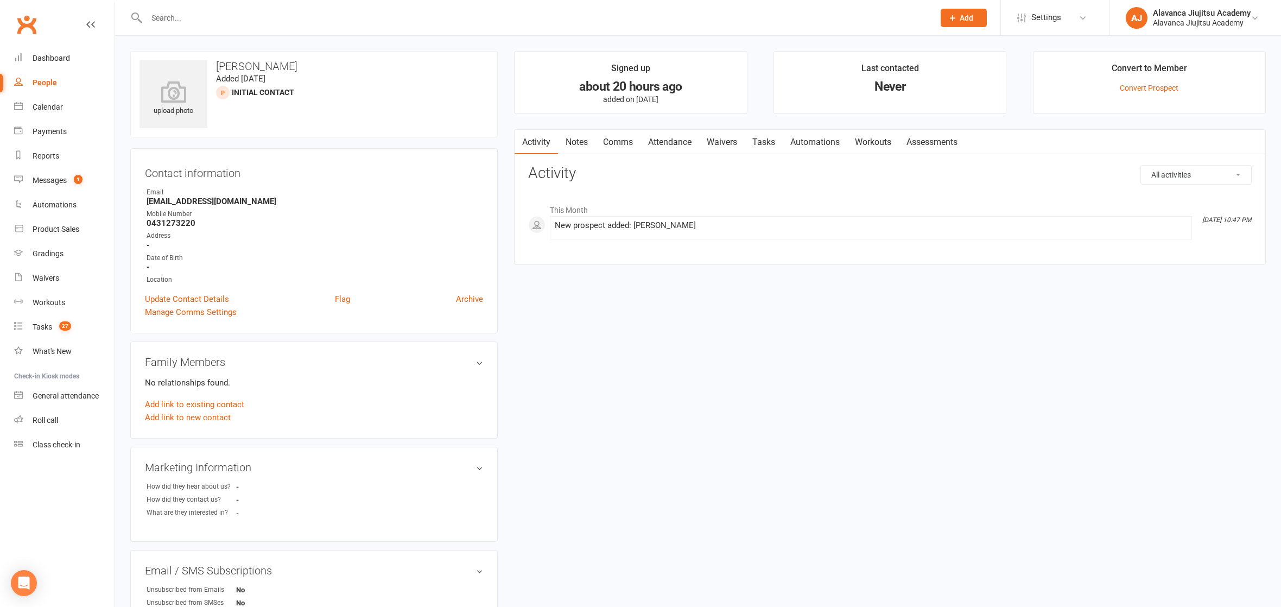
drag, startPoint x: 575, startPoint y: 140, endPoint x: 570, endPoint y: 153, distance: 13.4
click at [576, 140] on link "Notes" at bounding box center [576, 142] width 37 height 25
click at [1215, 171] on button "+ New Note" at bounding box center [1223, 175] width 58 height 20
click at [582, 276] on textarea at bounding box center [890, 281] width 724 height 36
paste textarea "Curious about Beginners or womens class"
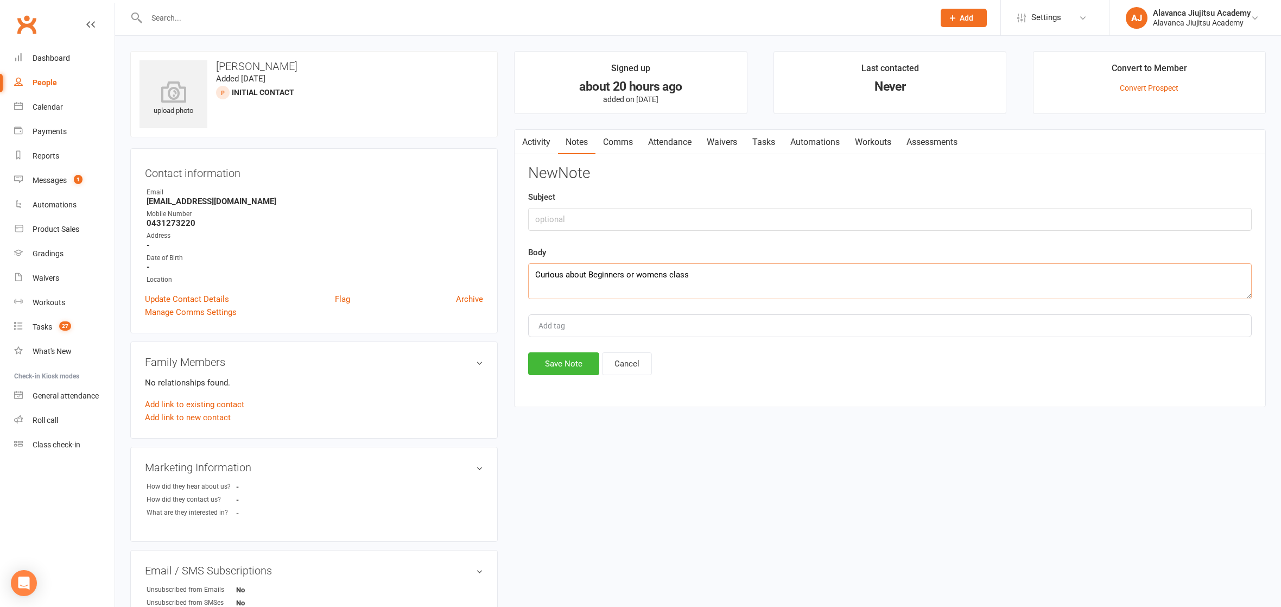
type textarea "Curious about Beginners or womens class"
drag, startPoint x: 603, startPoint y: 217, endPoint x: 596, endPoint y: 212, distance: 8.1
click at [603, 217] on input "text" at bounding box center [890, 219] width 724 height 23
type input "PROSPECT"
click at [567, 353] on button "Save Note" at bounding box center [563, 363] width 71 height 23
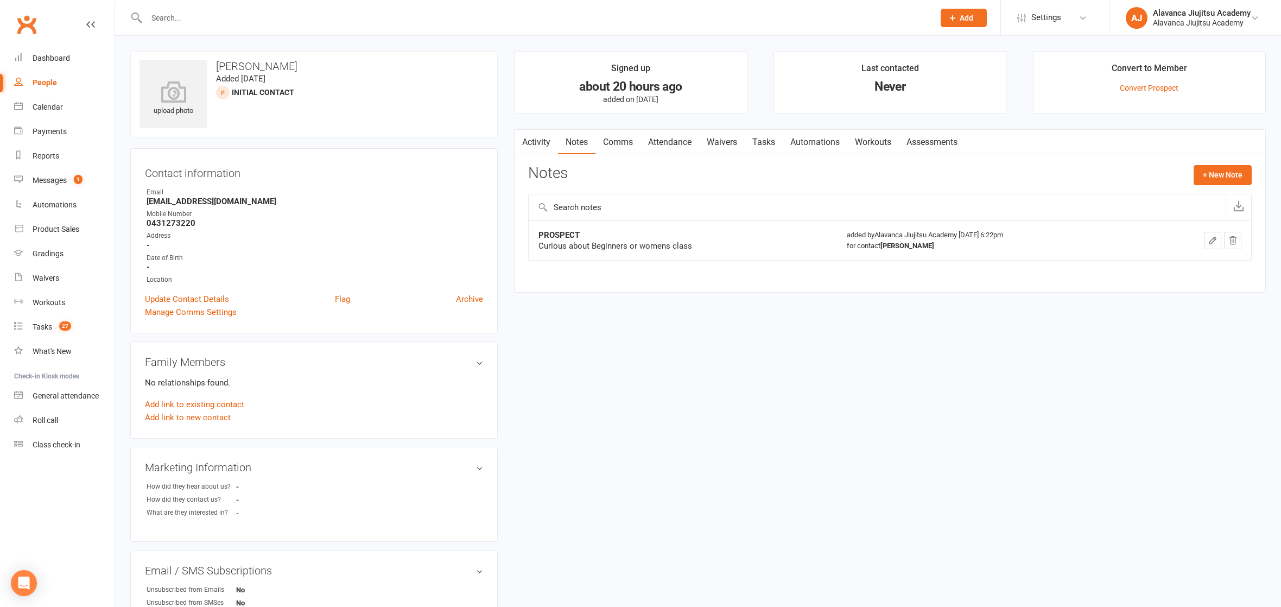
click at [700, 592] on div "upload photo Kelsey Martin Added 13 October, 2025 Initial Contact prospect Cont…" at bounding box center [698, 472] width 1152 height 842
click at [646, 303] on div "upload photo Kelsey Martin Added 13 October, 2025 Initial Contact prospect Cont…" at bounding box center [698, 472] width 1152 height 842
click at [1214, 180] on button "+ New Note" at bounding box center [1223, 175] width 58 height 20
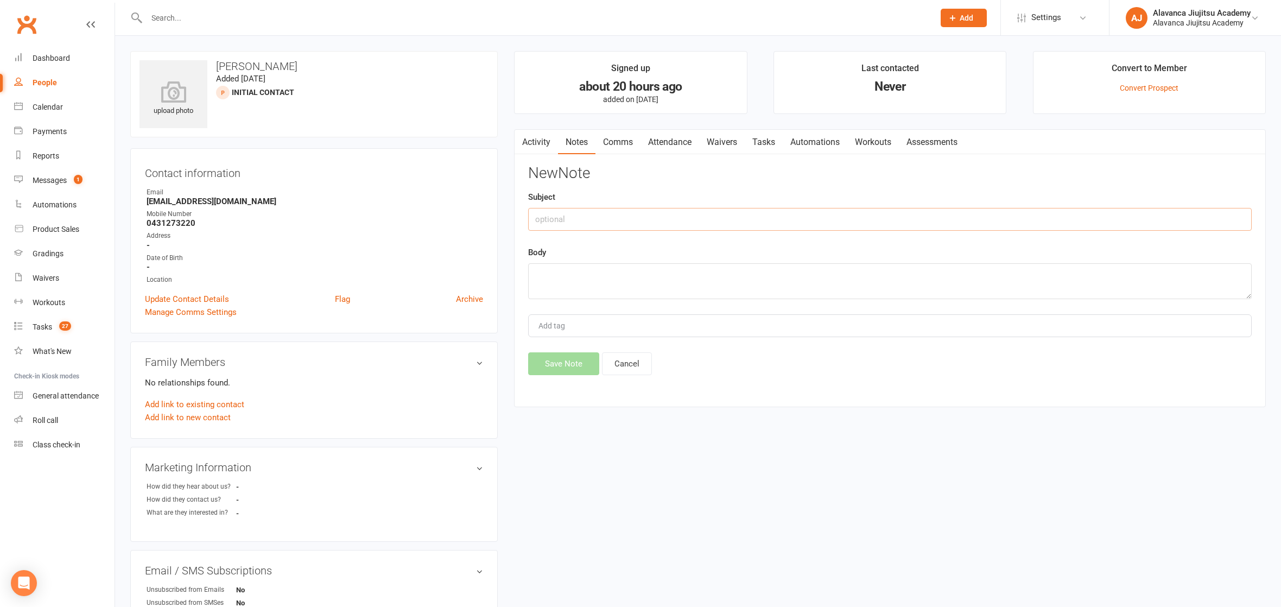
click at [553, 216] on input "text" at bounding box center [890, 219] width 724 height 23
type input "UPDATE"
click at [605, 296] on textarea at bounding box center [890, 281] width 724 height 36
type textarea "She said she could only attend classes before 9am and after 6:30pm. She asked m…"
click at [578, 372] on button "Save Note" at bounding box center [563, 363] width 71 height 23
